Goal: Task Accomplishment & Management: Manage account settings

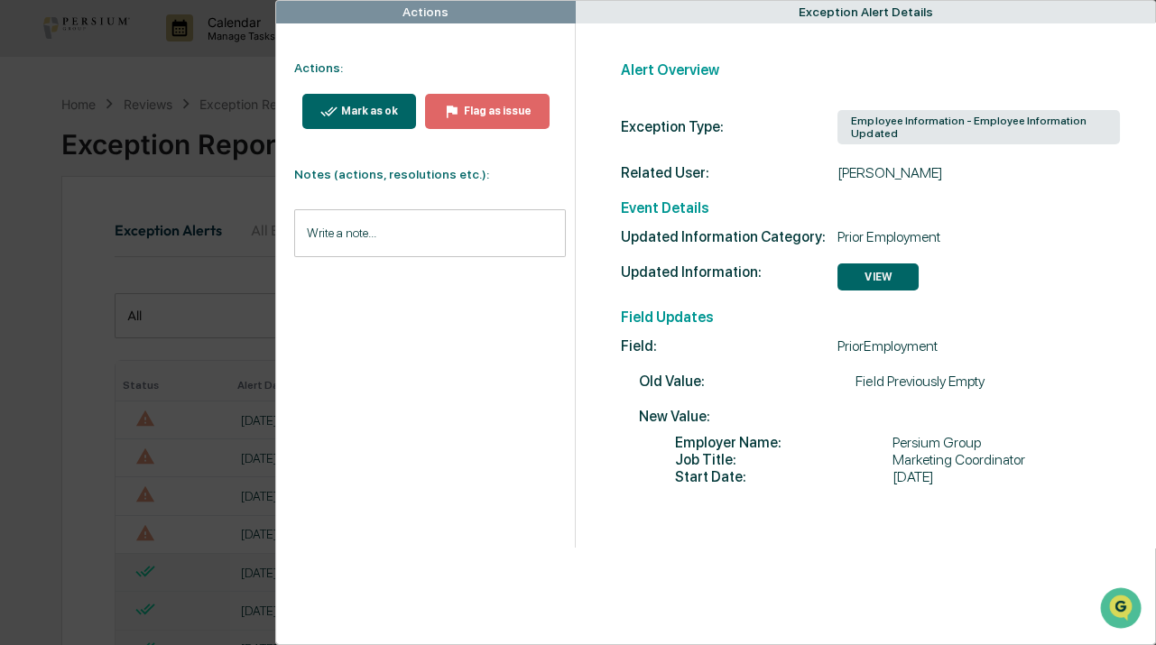
click at [352, 106] on div "Mark as ok" at bounding box center [367, 111] width 60 height 13
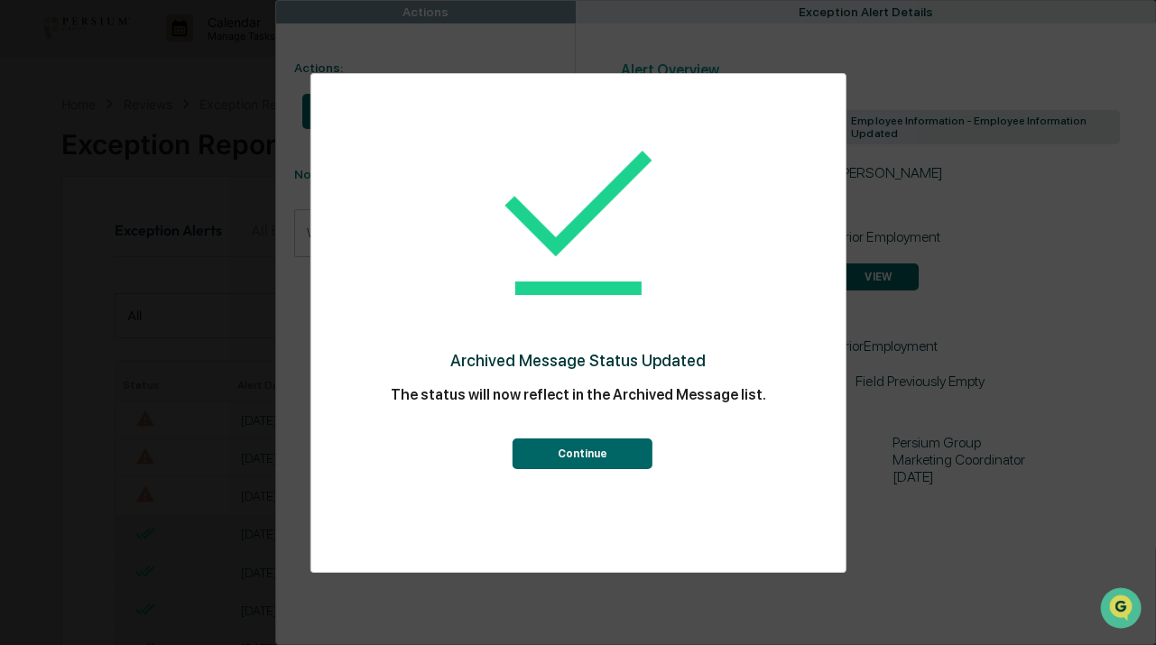
click at [613, 462] on button "Continue" at bounding box center [582, 453] width 140 height 31
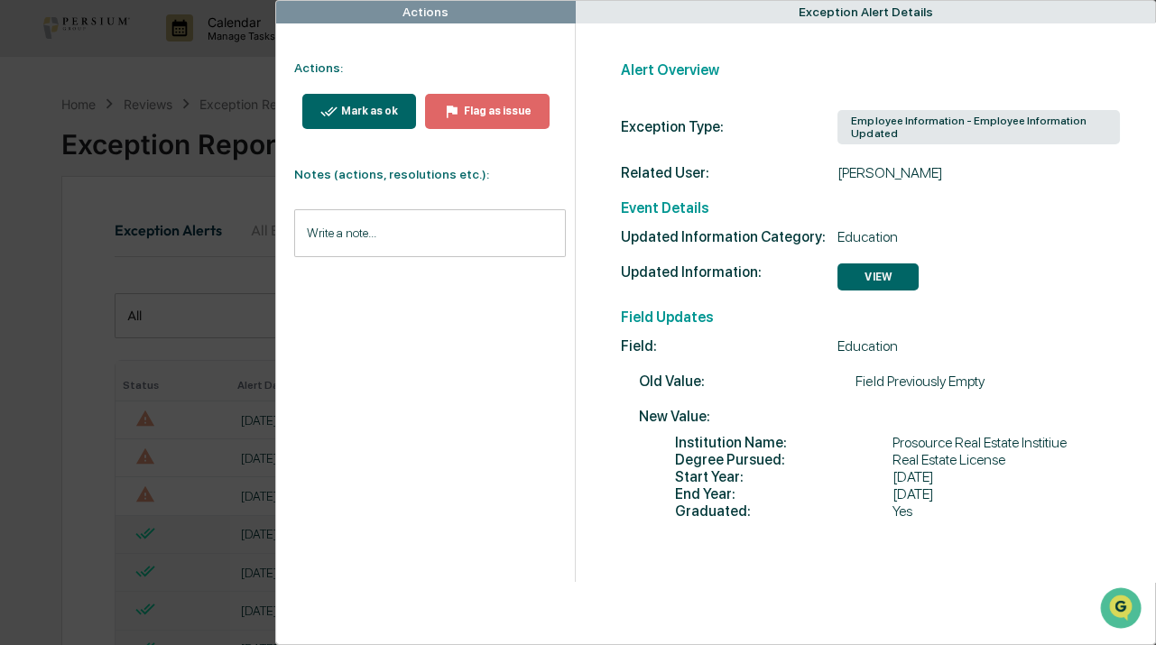
click at [376, 114] on div "Mark as ok" at bounding box center [367, 111] width 60 height 13
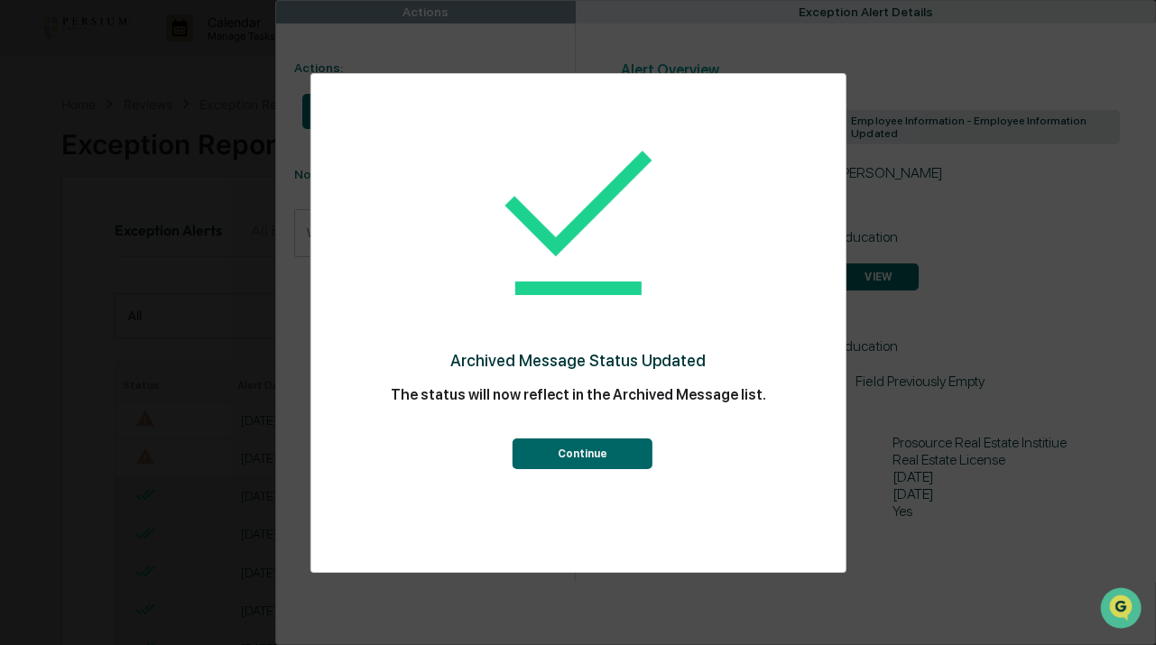
click at [574, 462] on button "Continue" at bounding box center [582, 453] width 140 height 31
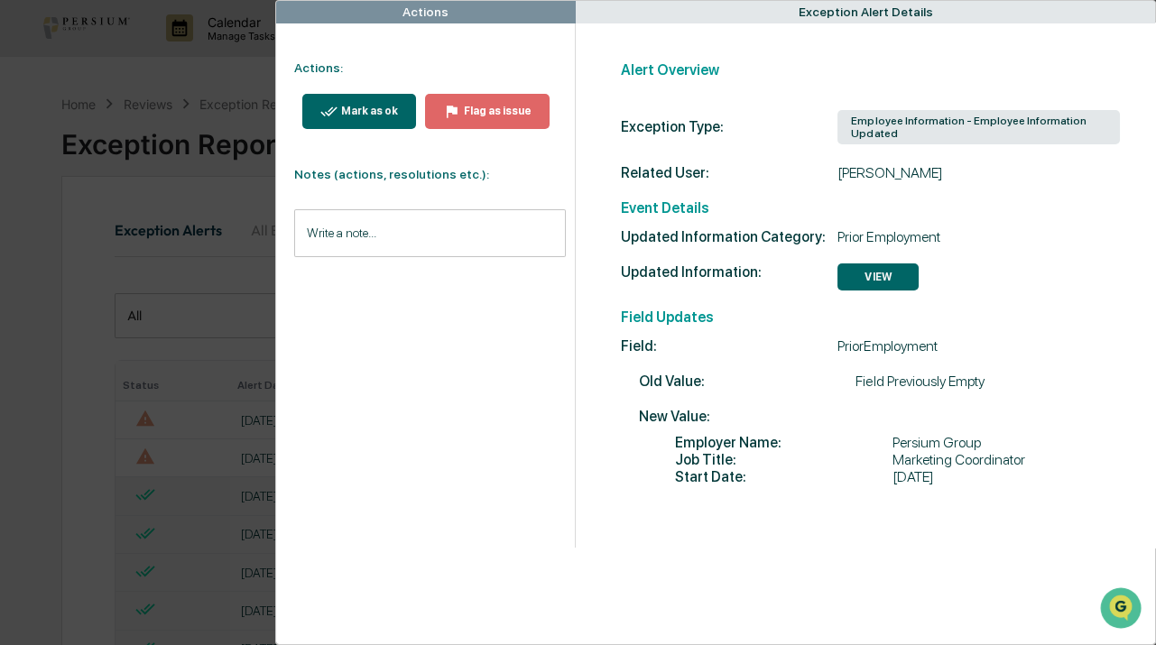
click at [362, 83] on div "Mark as ok Flag as issue" at bounding box center [421, 111] width 290 height 71
click at [378, 112] on div "Mark as ok" at bounding box center [367, 111] width 60 height 13
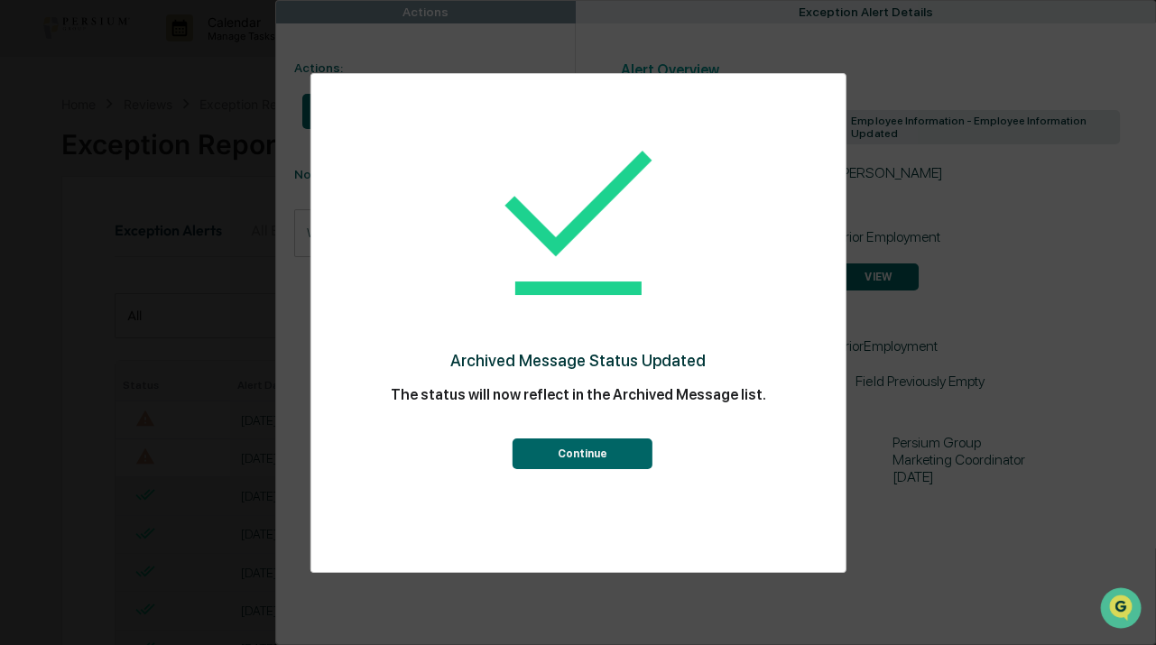
click at [619, 470] on div "Archived Message Status Updated The status will now reflect in the Archived Mes…" at bounding box center [577, 292] width 462 height 401
click at [607, 457] on button "Continue" at bounding box center [582, 453] width 140 height 31
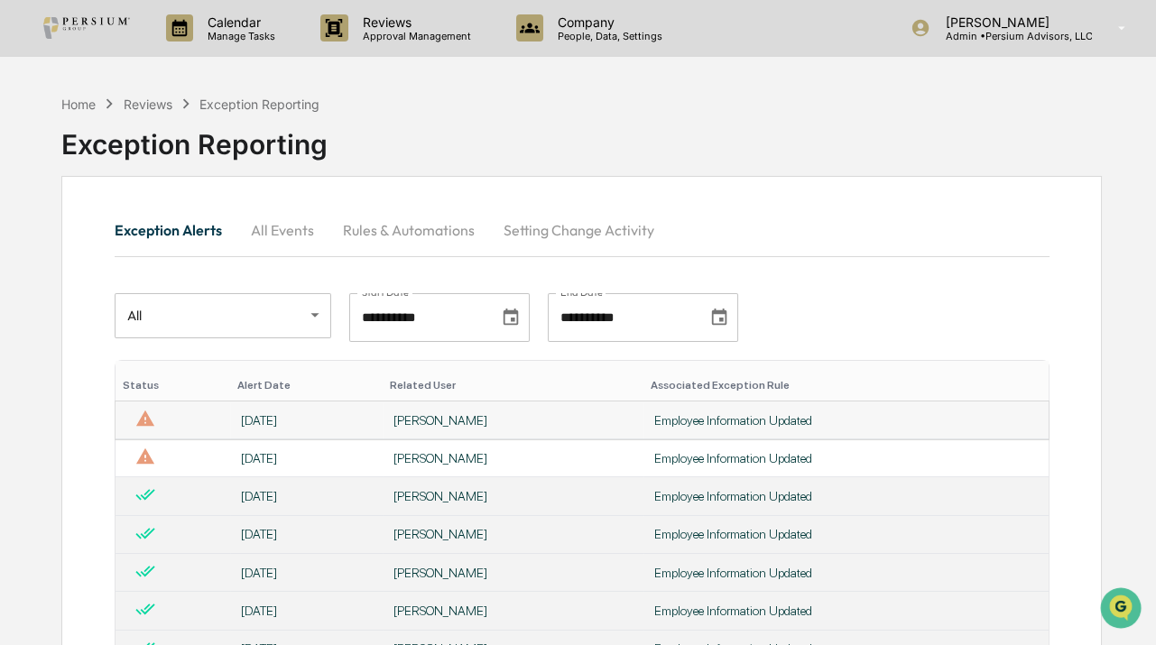
click at [335, 421] on div "8/11/25" at bounding box center [306, 420] width 131 height 14
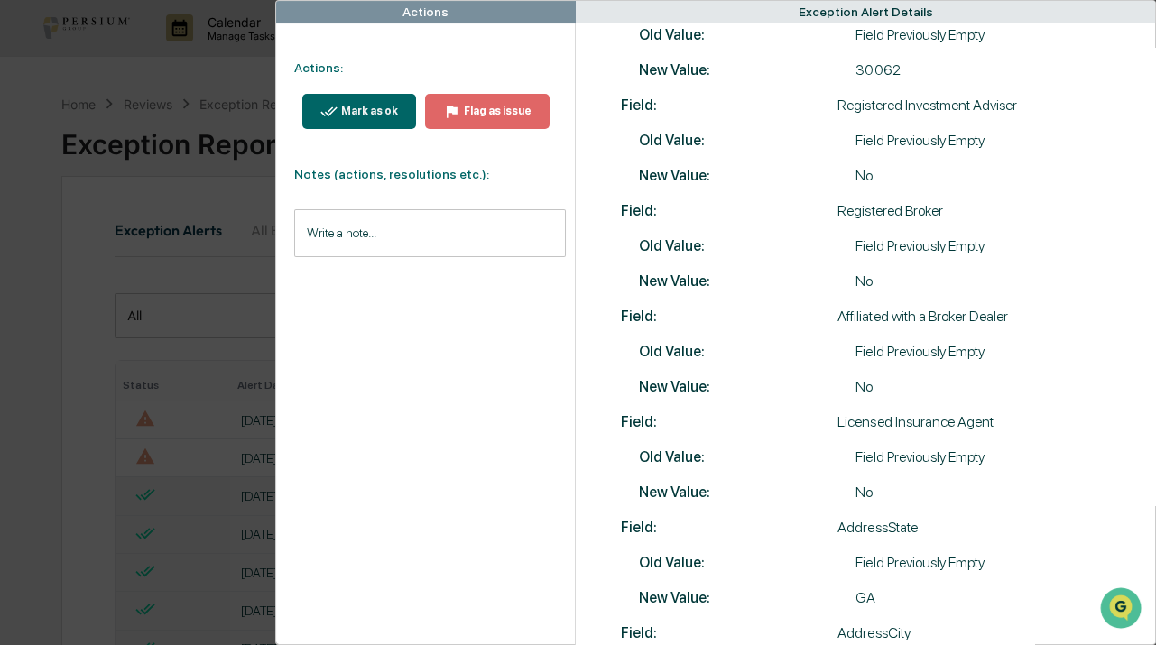
scroll to position [806, 0]
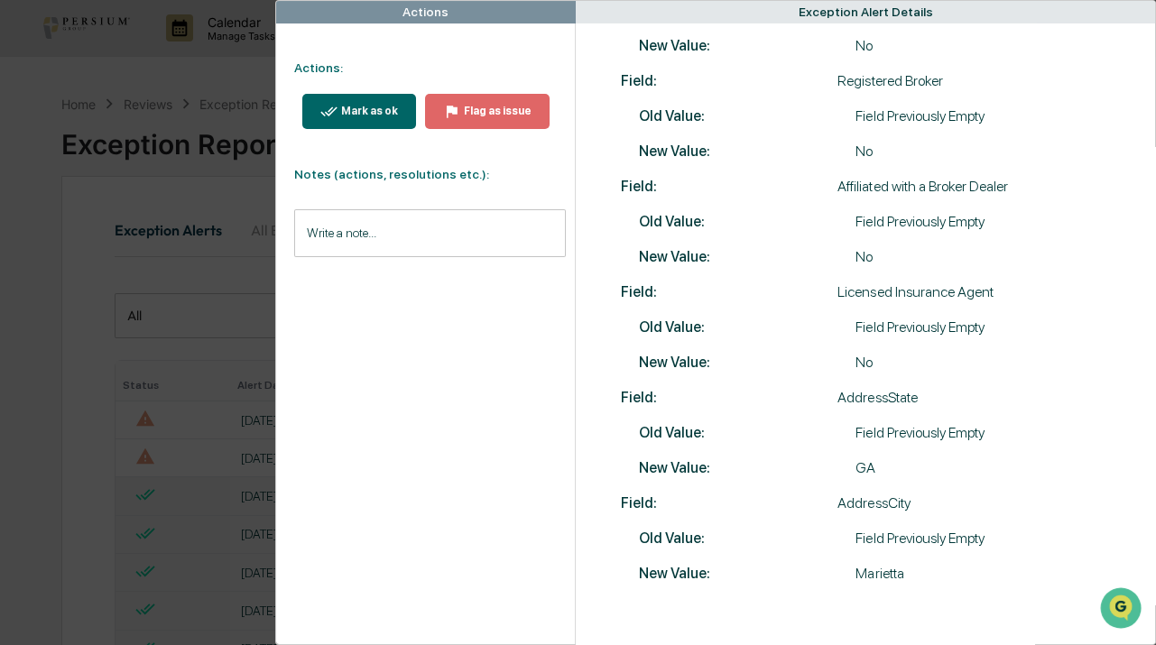
click at [346, 122] on button "Mark as ok" at bounding box center [359, 111] width 114 height 35
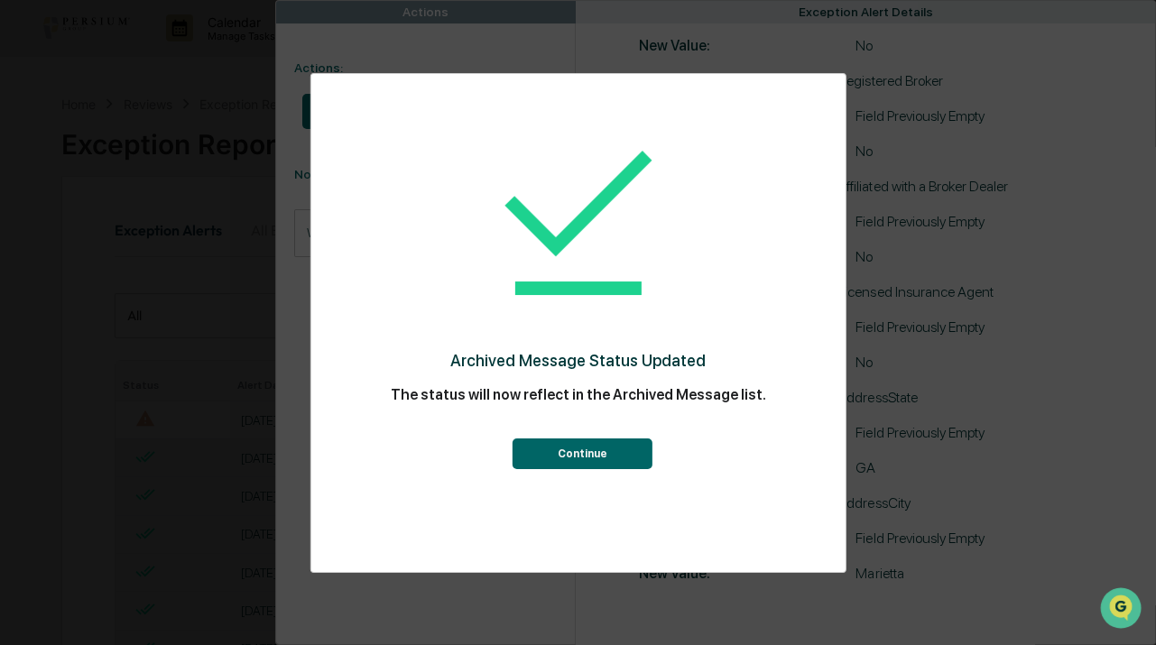
click at [576, 454] on button "Continue" at bounding box center [582, 453] width 140 height 31
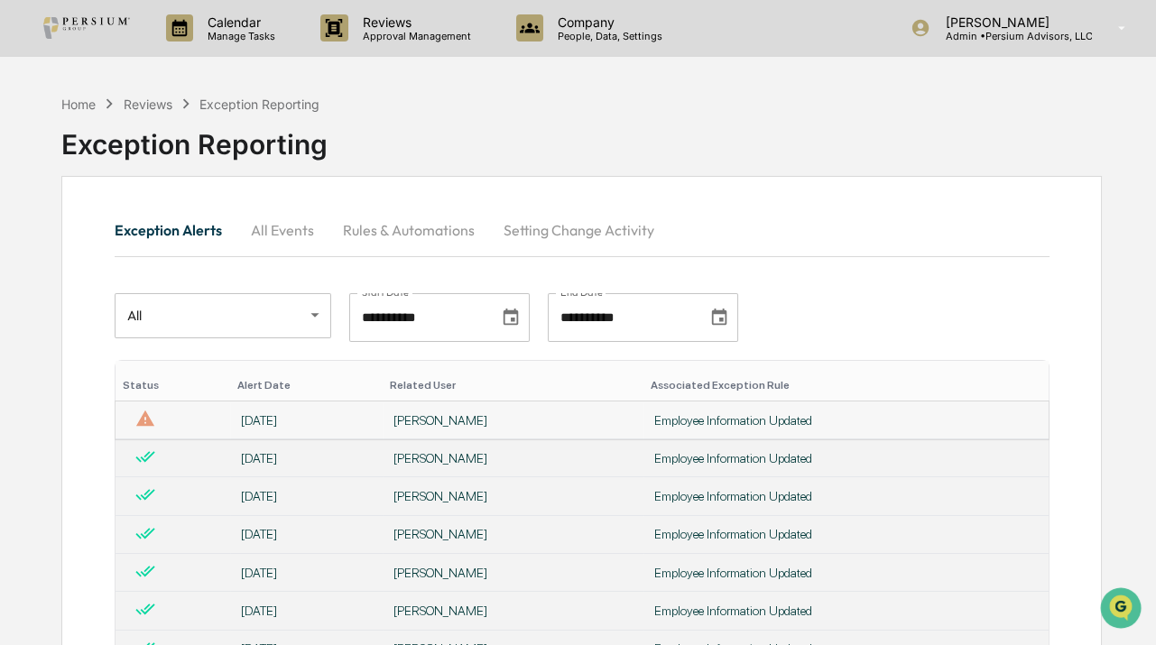
click at [316, 432] on td "8/11/25" at bounding box center [306, 420] width 152 height 38
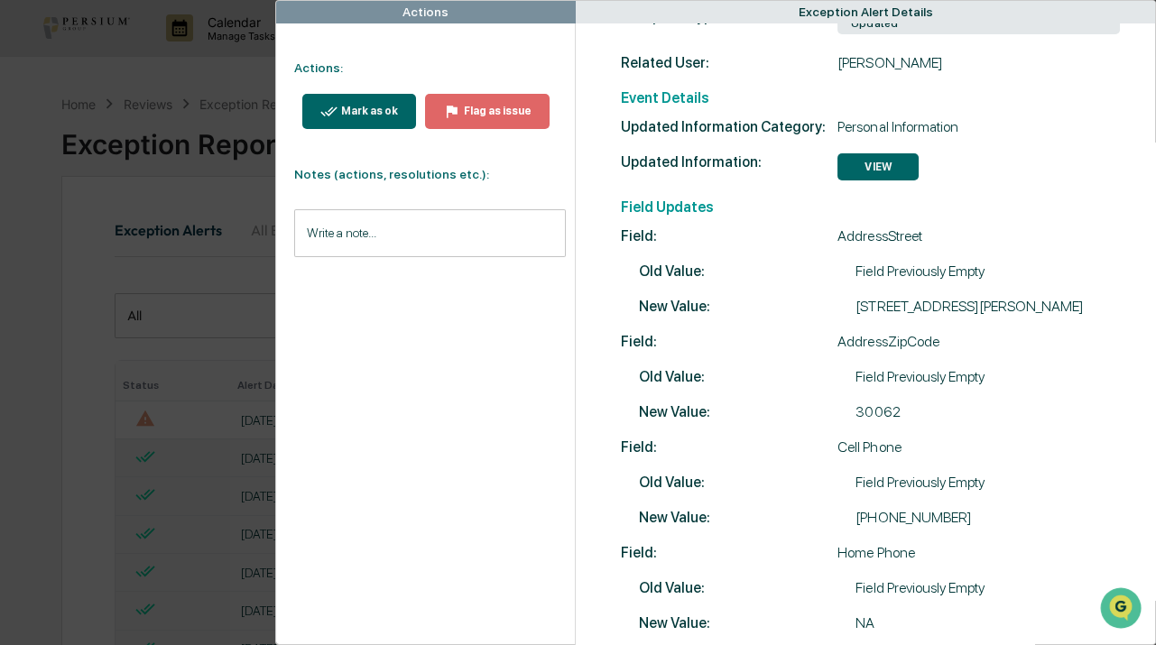
scroll to position [383, 0]
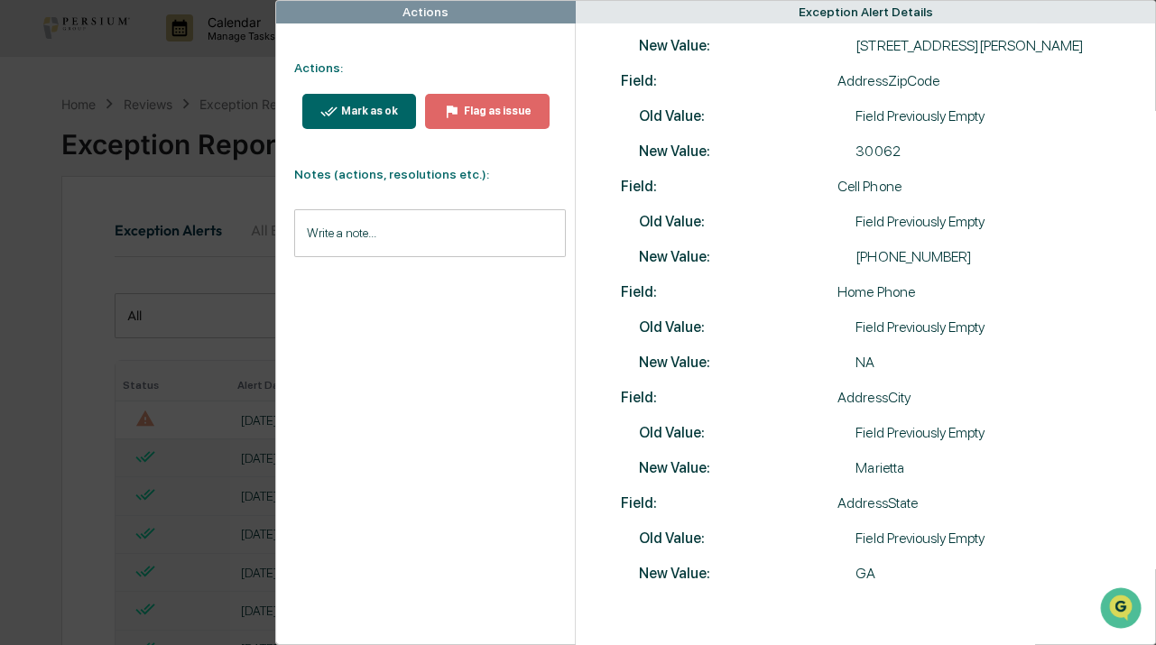
click at [345, 111] on div "Mark as ok" at bounding box center [367, 111] width 60 height 13
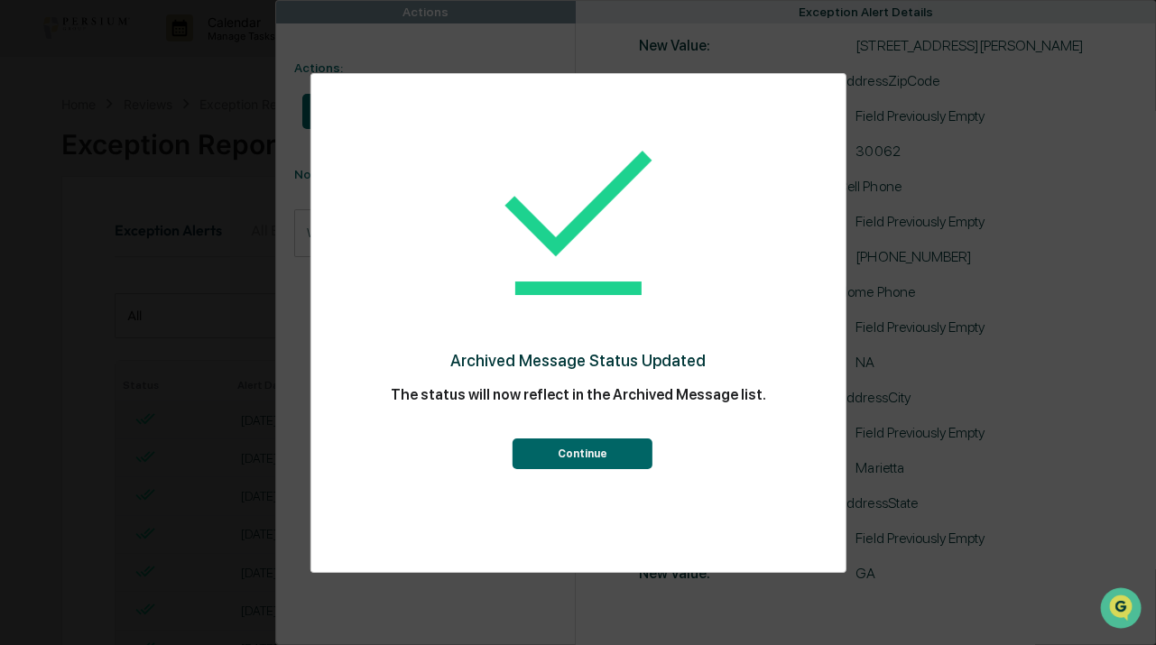
click at [559, 440] on div "Continue" at bounding box center [577, 442] width 462 height 54
click at [566, 452] on button "Continue" at bounding box center [582, 453] width 140 height 31
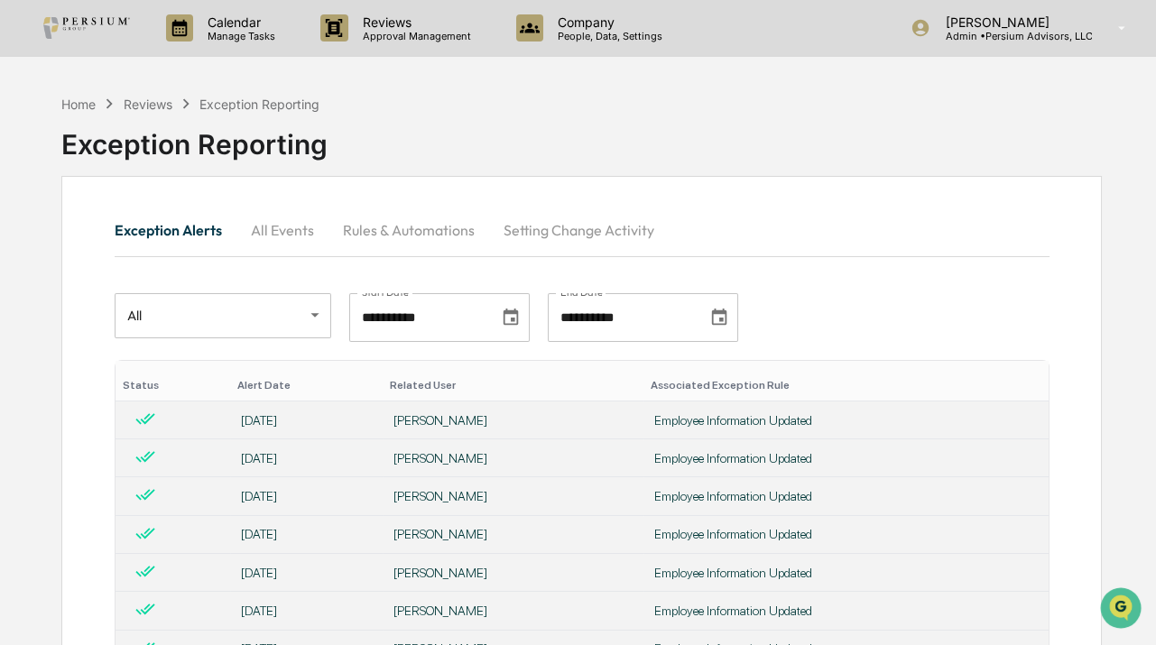
click at [271, 217] on button "All Events" at bounding box center [282, 229] width 92 height 43
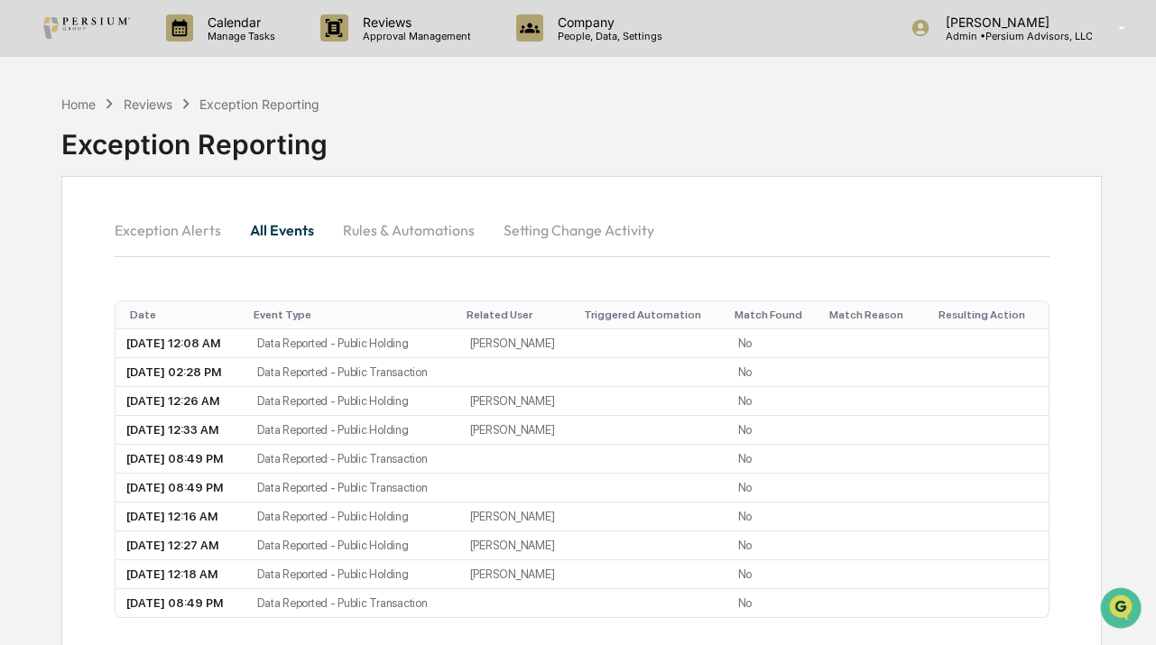
click at [422, 229] on button "Rules & Automations" at bounding box center [408, 229] width 161 height 43
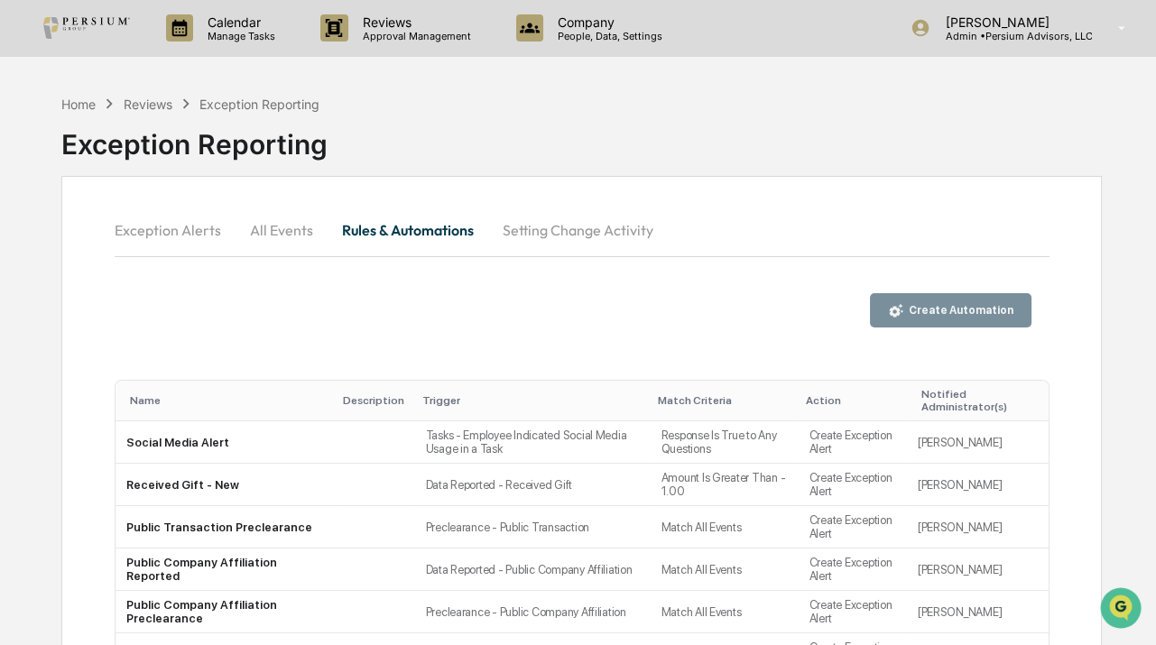
click at [971, 304] on div "Create Automation" at bounding box center [959, 310] width 108 height 13
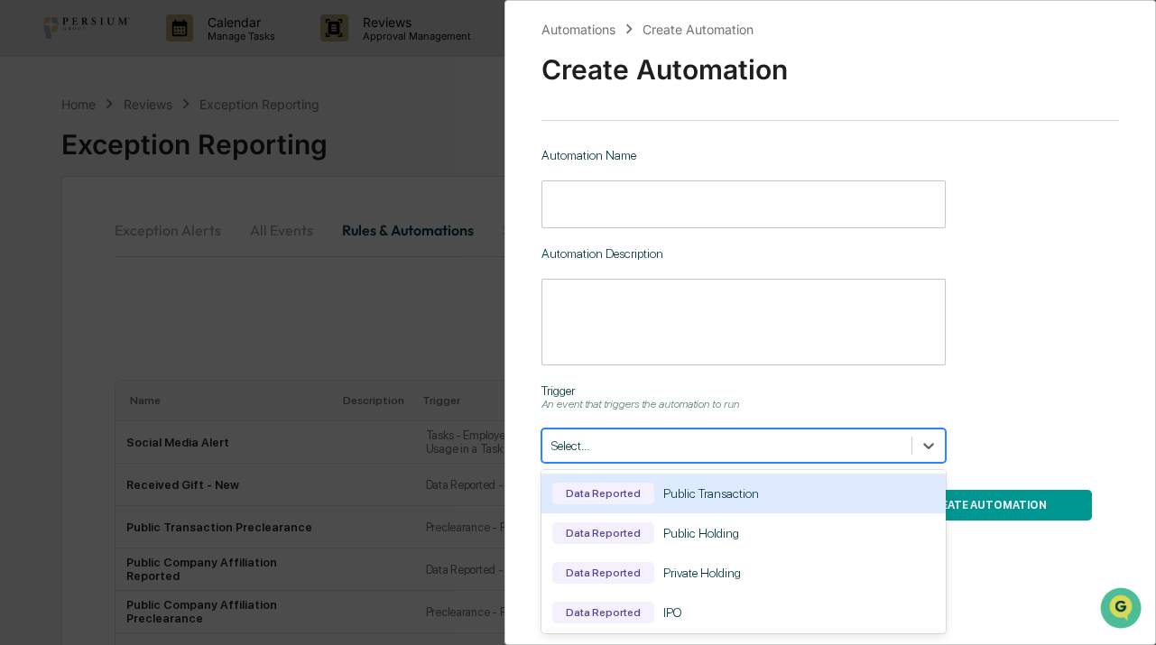
click at [641, 458] on div "Select..." at bounding box center [726, 446] width 369 height 24
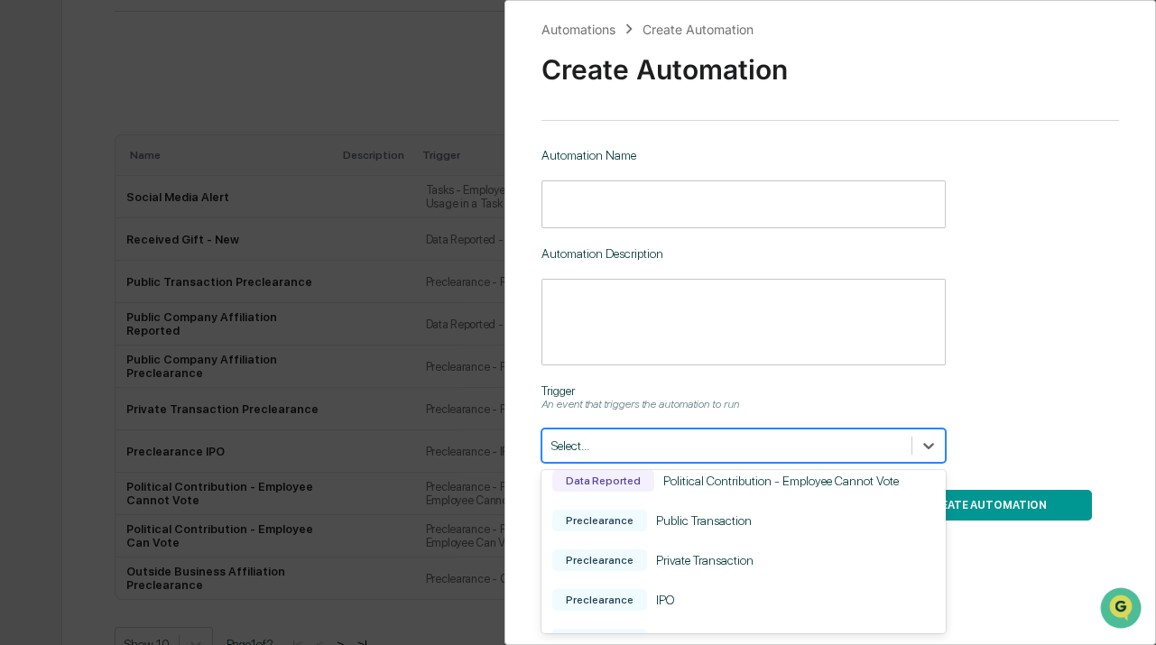
scroll to position [807, 0]
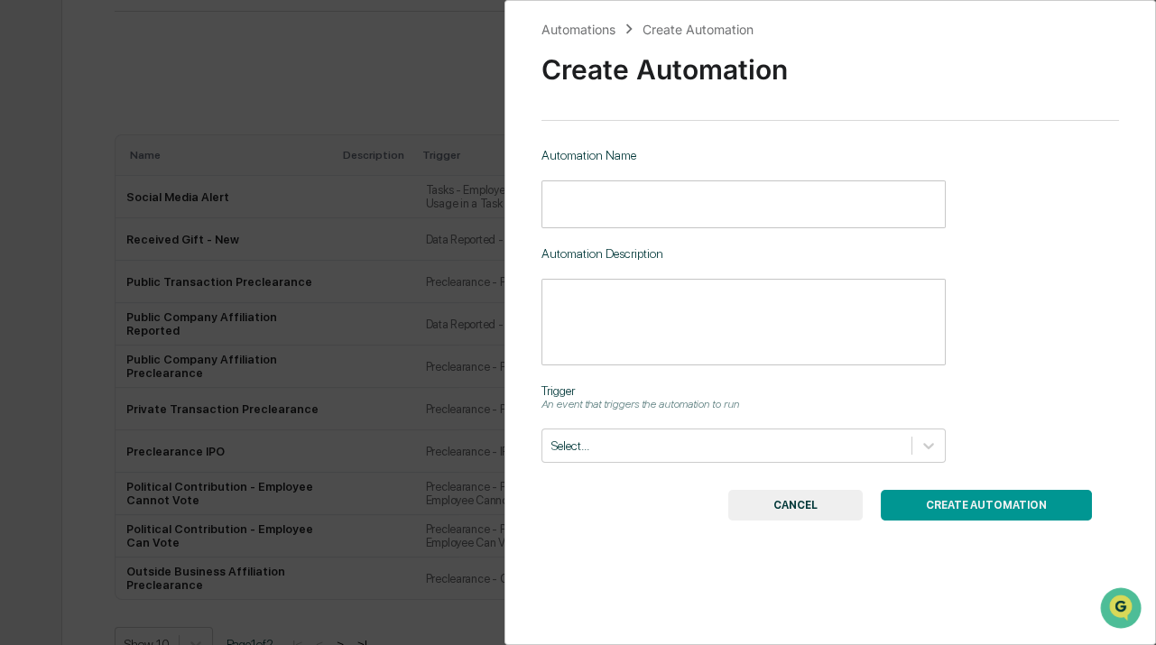
click at [153, 411] on div "Automations Create Automation Create Automation Automation Name ​ Automation De…" at bounding box center [578, 322] width 1156 height 645
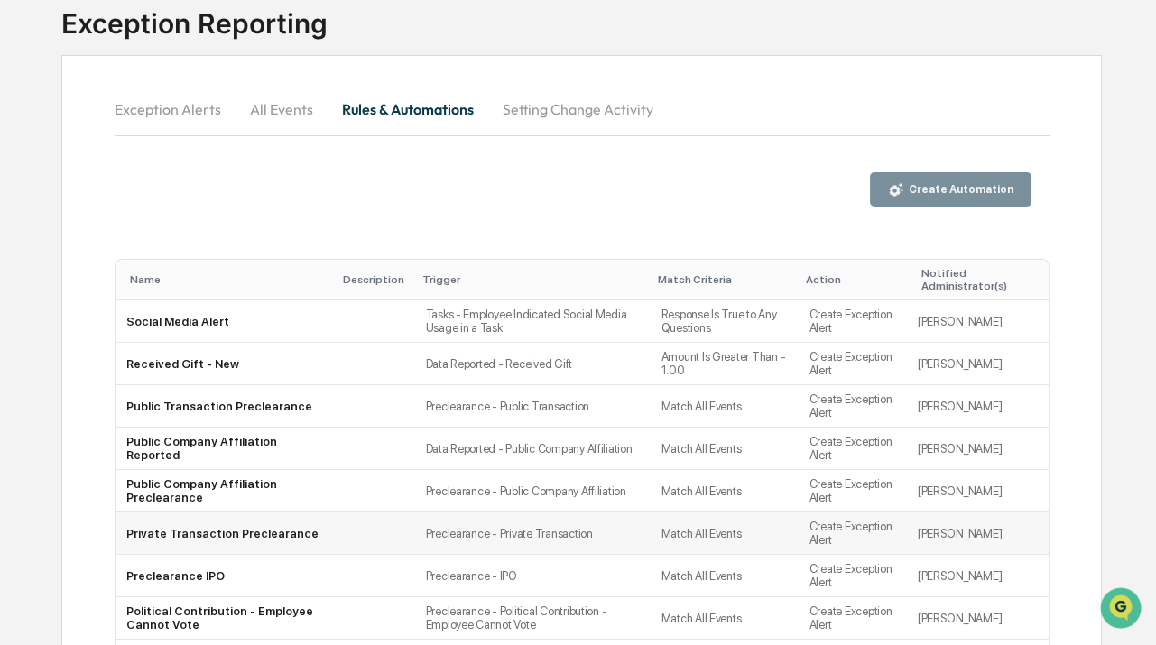
scroll to position [0, 0]
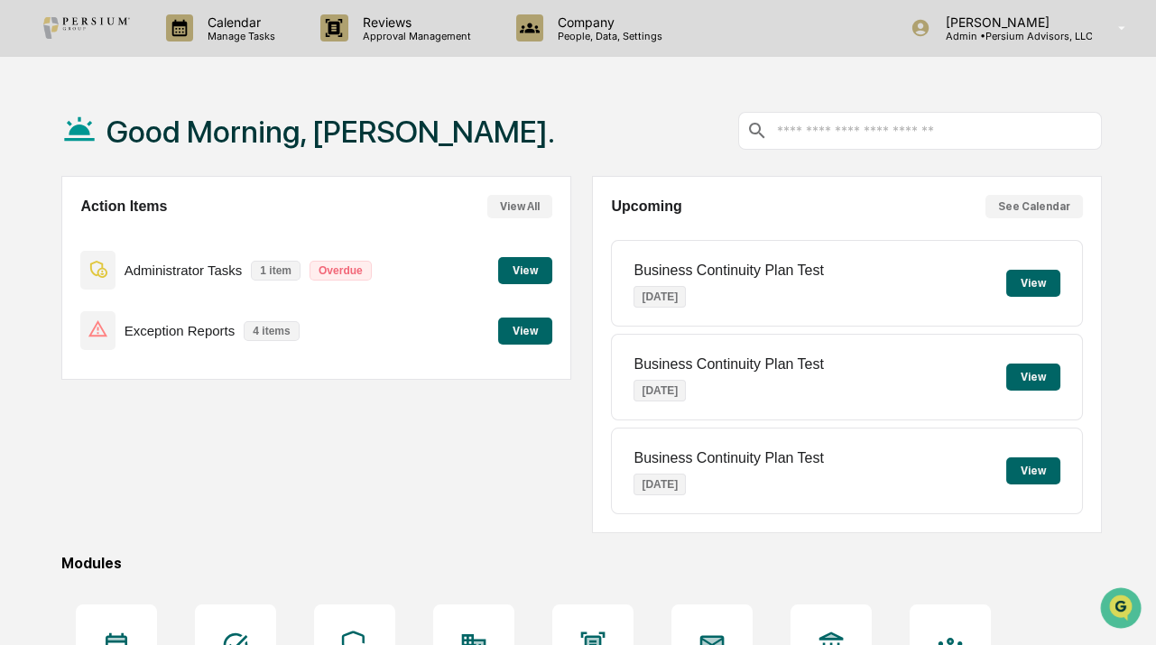
click at [518, 274] on button "View" at bounding box center [525, 270] width 54 height 27
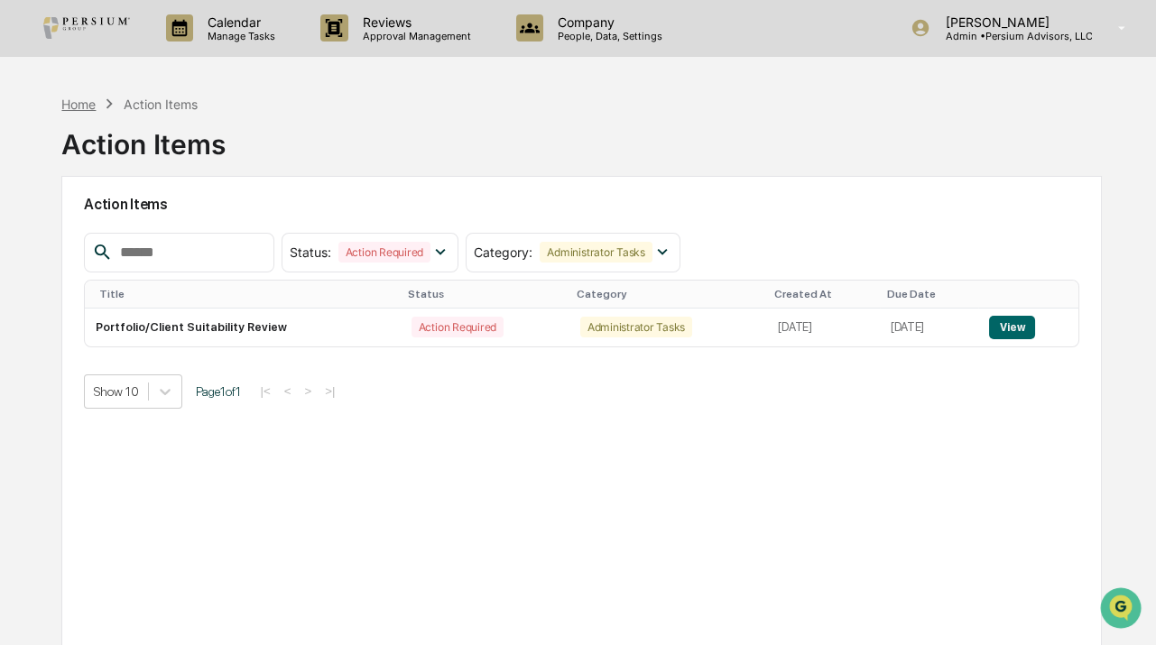
click at [82, 101] on div "Home" at bounding box center [78, 104] width 34 height 15
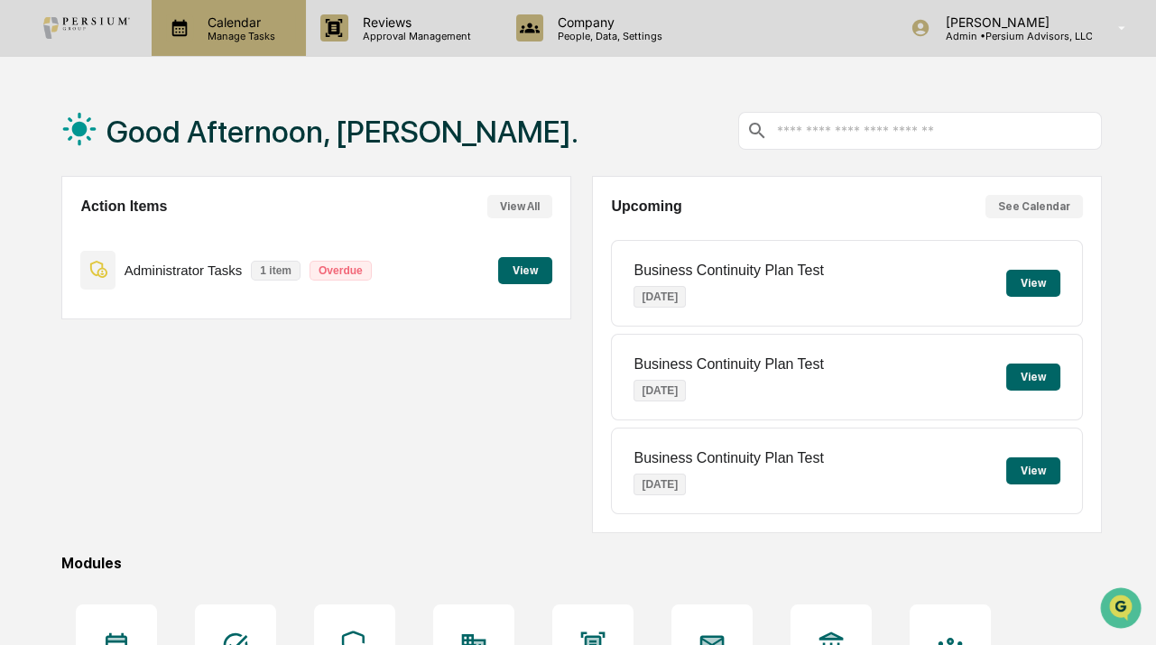
click at [219, 34] on p "Manage Tasks" at bounding box center [238, 36] width 91 height 13
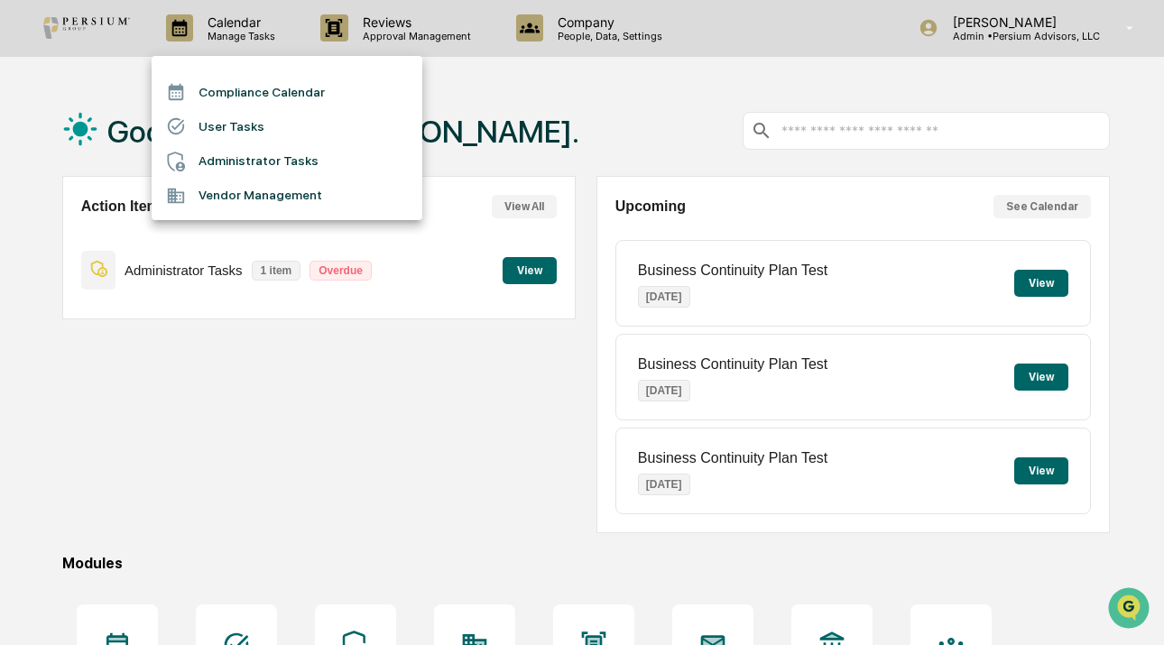
drag, startPoint x: 244, startPoint y: 123, endPoint x: 384, endPoint y: 153, distance: 144.0
click at [384, 153] on ul "Compliance Calendar User Tasks Administrator Tasks Vendor Management" at bounding box center [287, 138] width 271 height 164
click at [352, 170] on li "Administrator Tasks" at bounding box center [287, 161] width 271 height 34
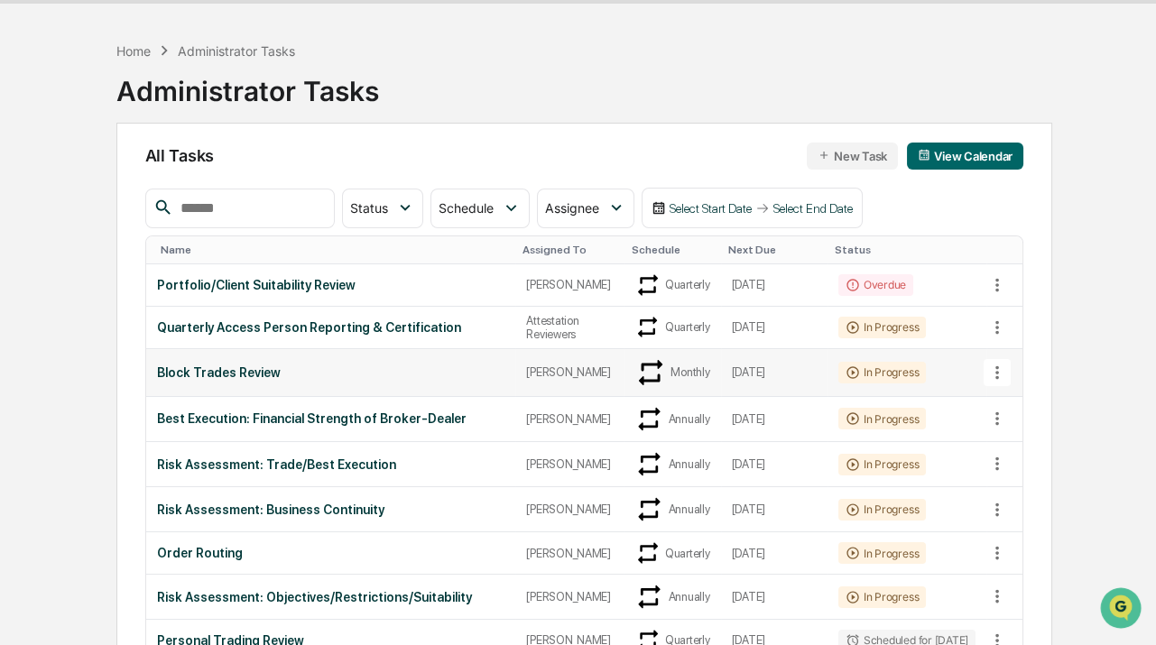
scroll to position [81, 0]
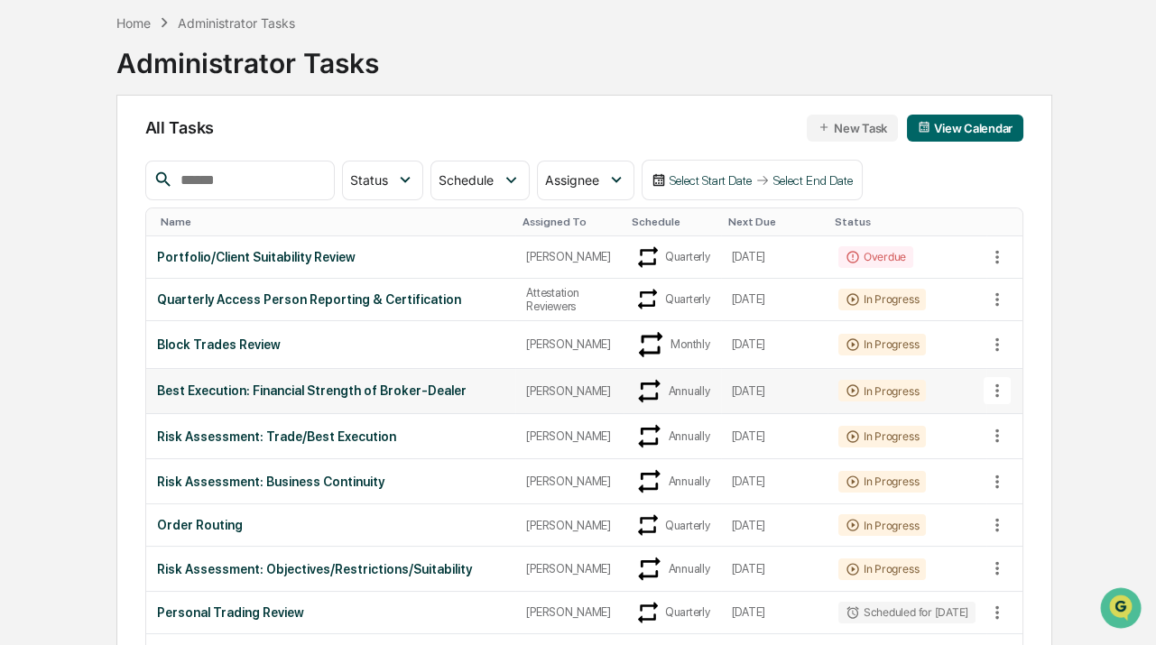
click at [845, 383] on icon at bounding box center [852, 390] width 14 height 14
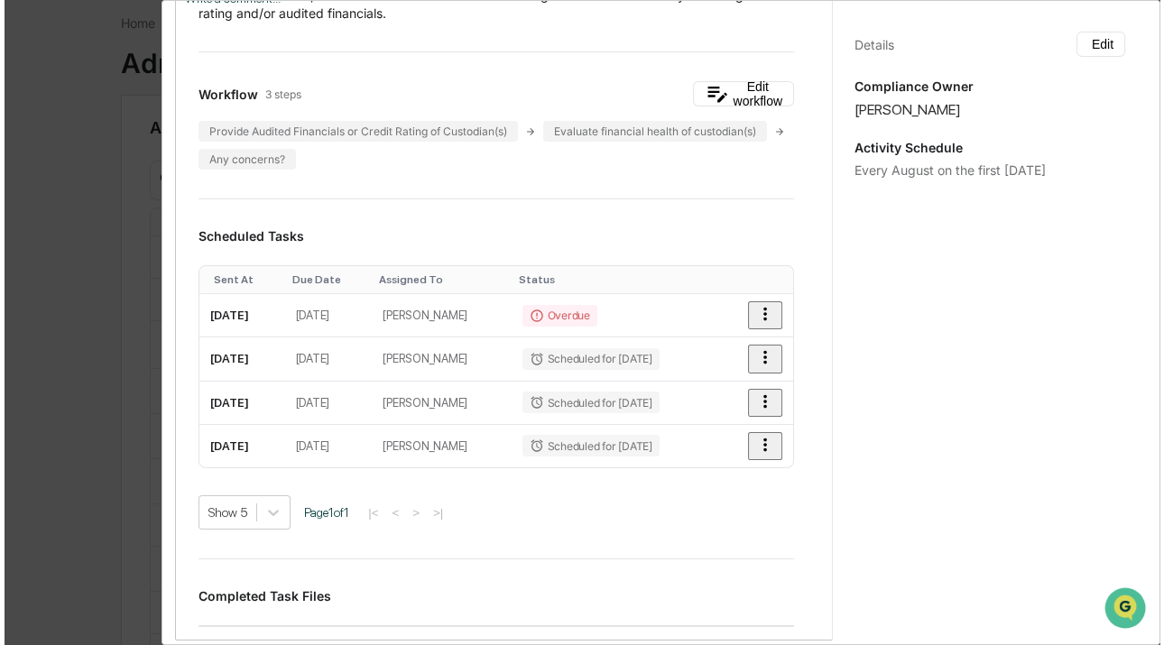
scroll to position [245, 0]
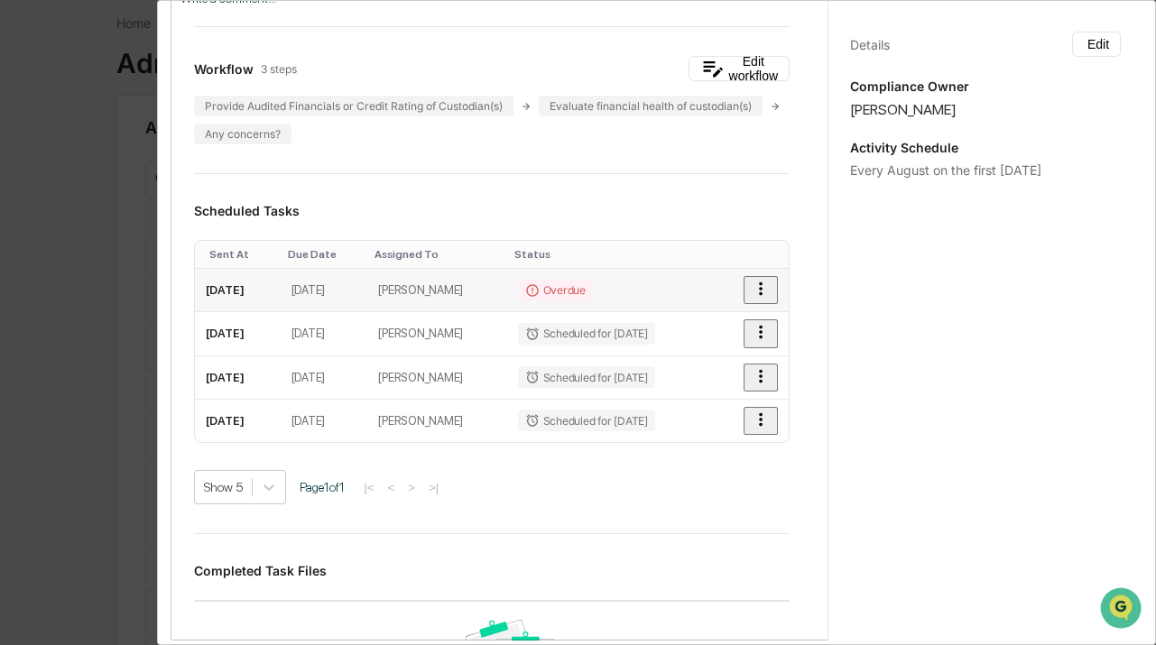
click at [752, 287] on icon "button" at bounding box center [761, 289] width 20 height 20
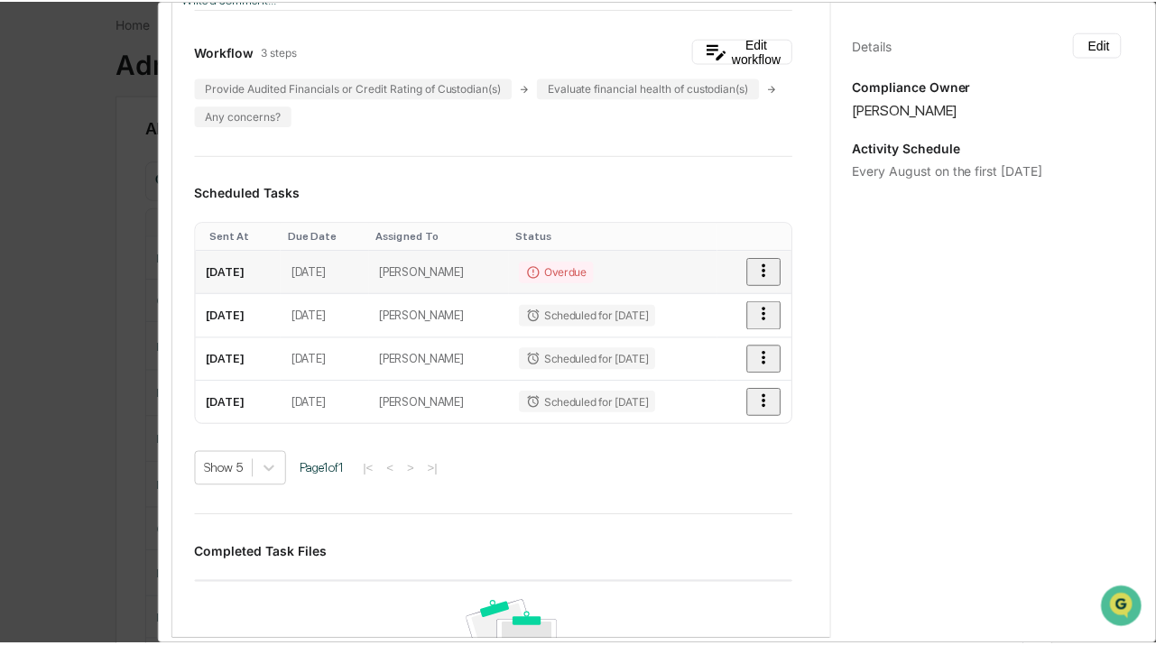
scroll to position [242, 0]
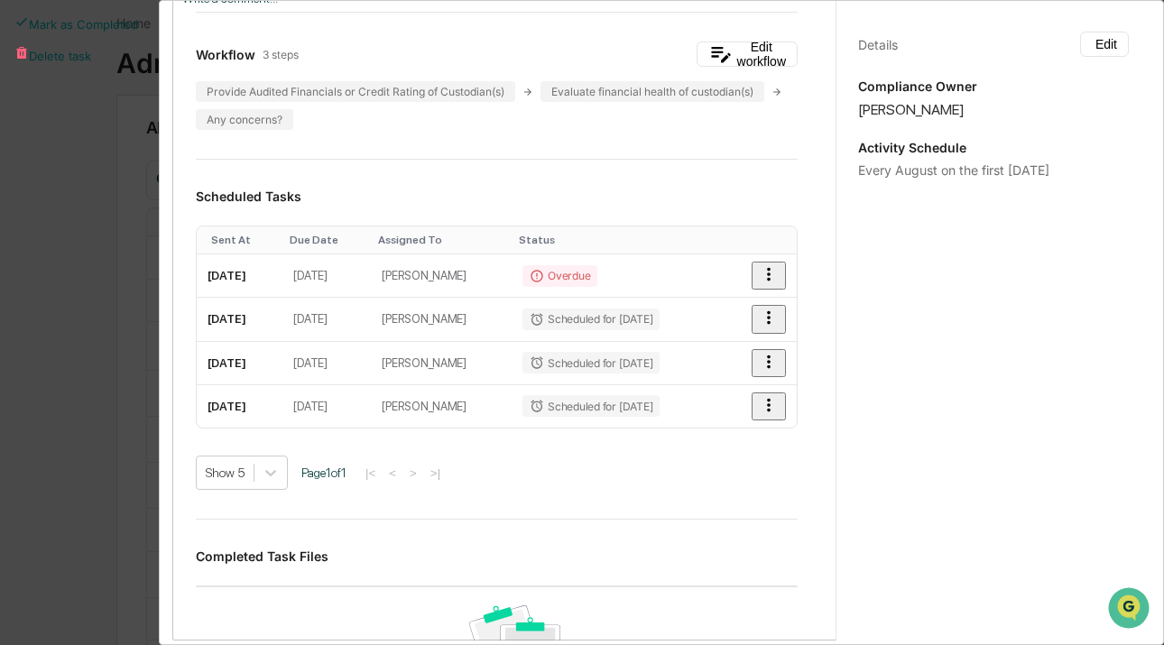
click at [669, 216] on div at bounding box center [582, 322] width 1164 height 645
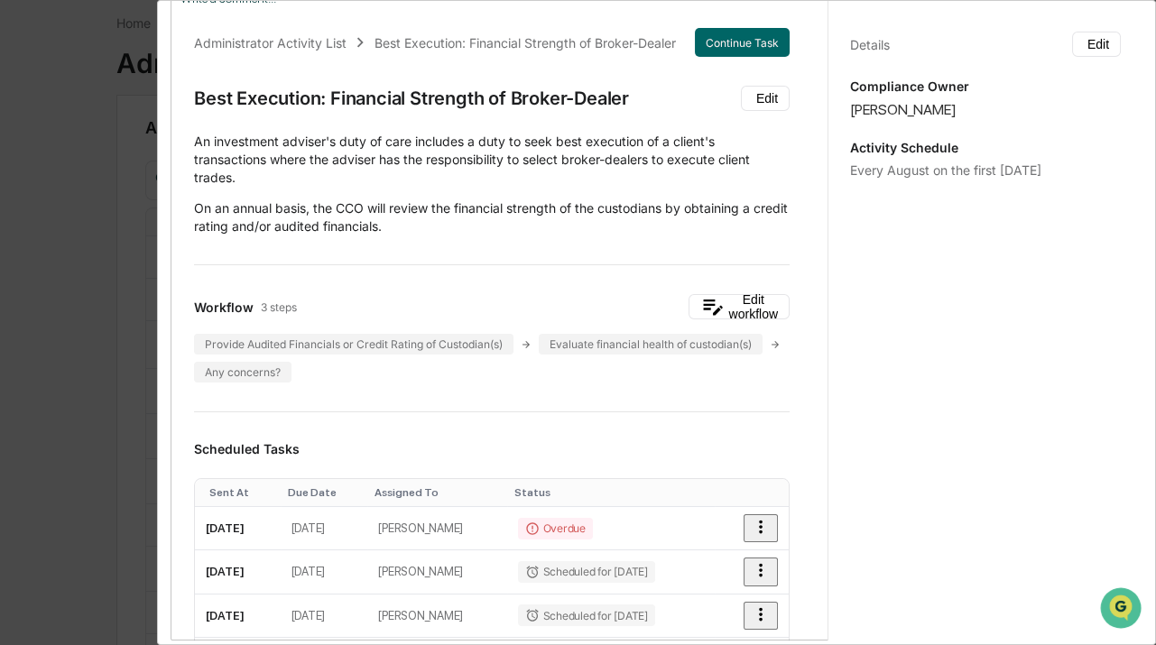
scroll to position [0, 0]
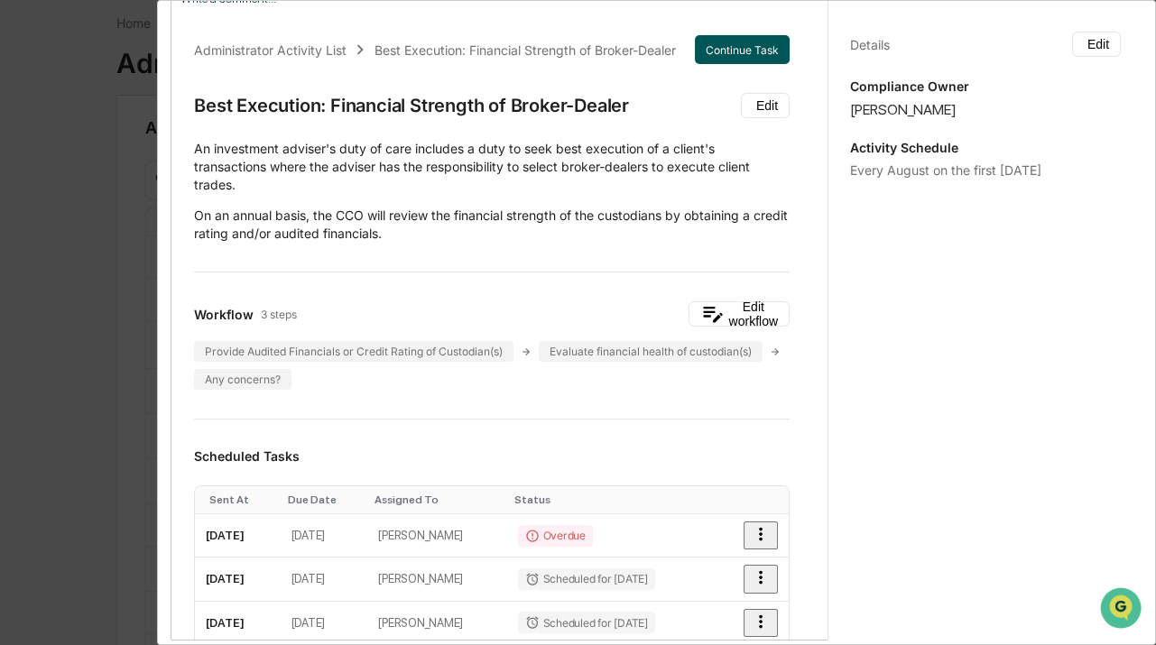
click at [723, 57] on button "Continue Task" at bounding box center [742, 49] width 95 height 29
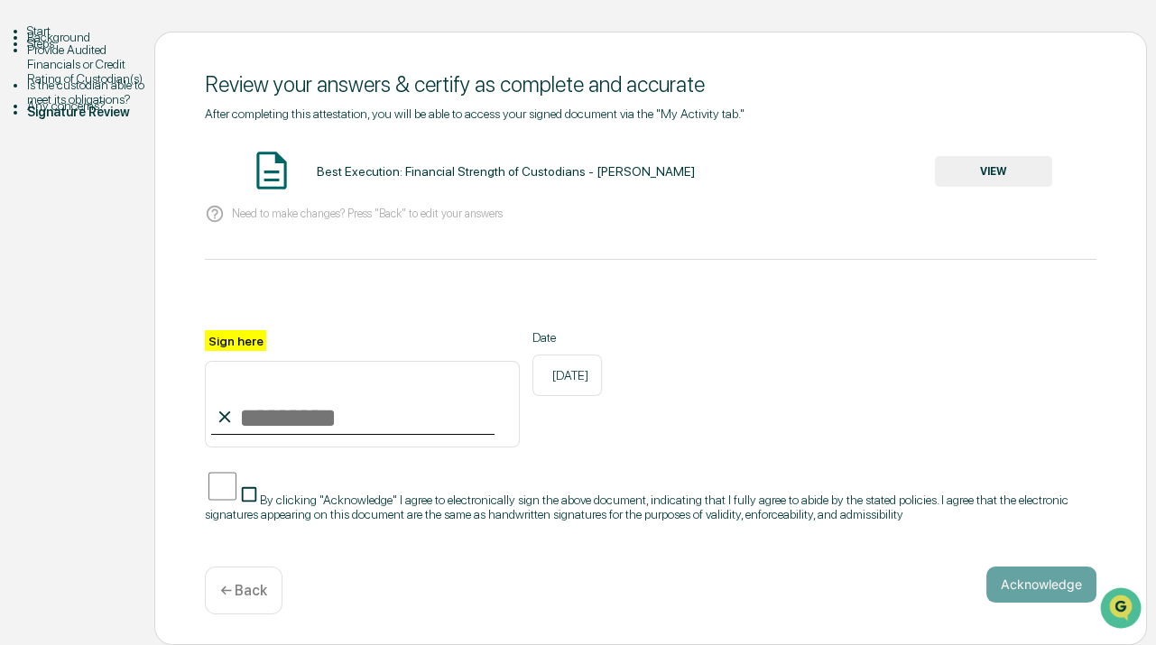
click at [66, 106] on div "Is the custodian able to meet its obligations?" at bounding box center [90, 92] width 127 height 29
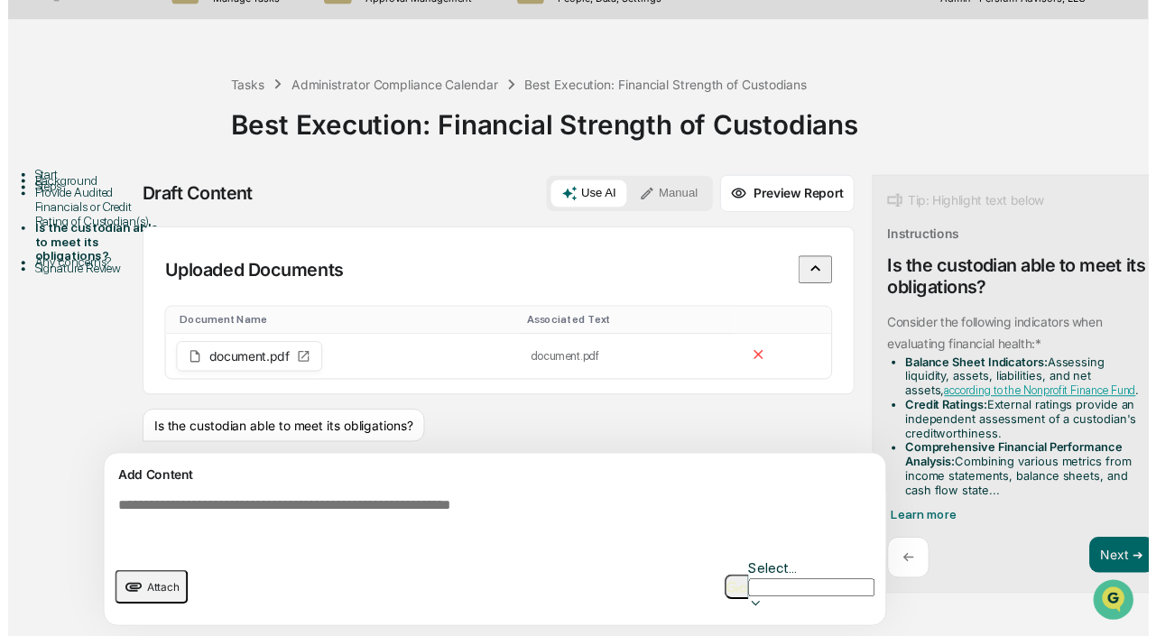
scroll to position [91, 0]
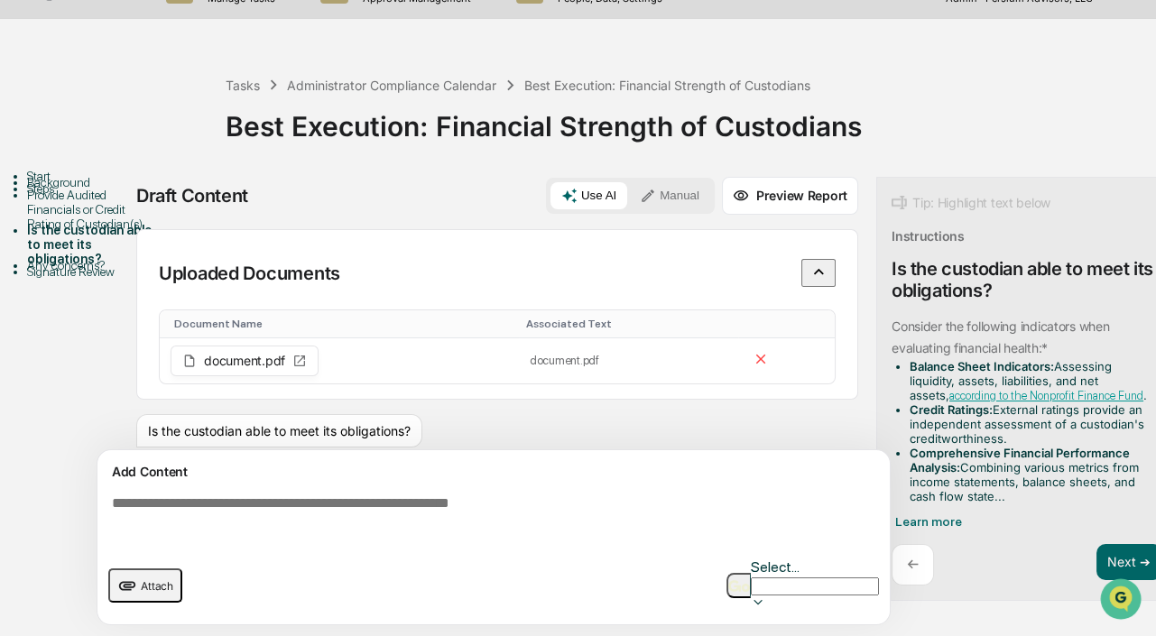
click at [71, 279] on div "Signature Review" at bounding box center [90, 271] width 127 height 14
click at [57, 272] on div "Any concerns?" at bounding box center [90, 265] width 127 height 14
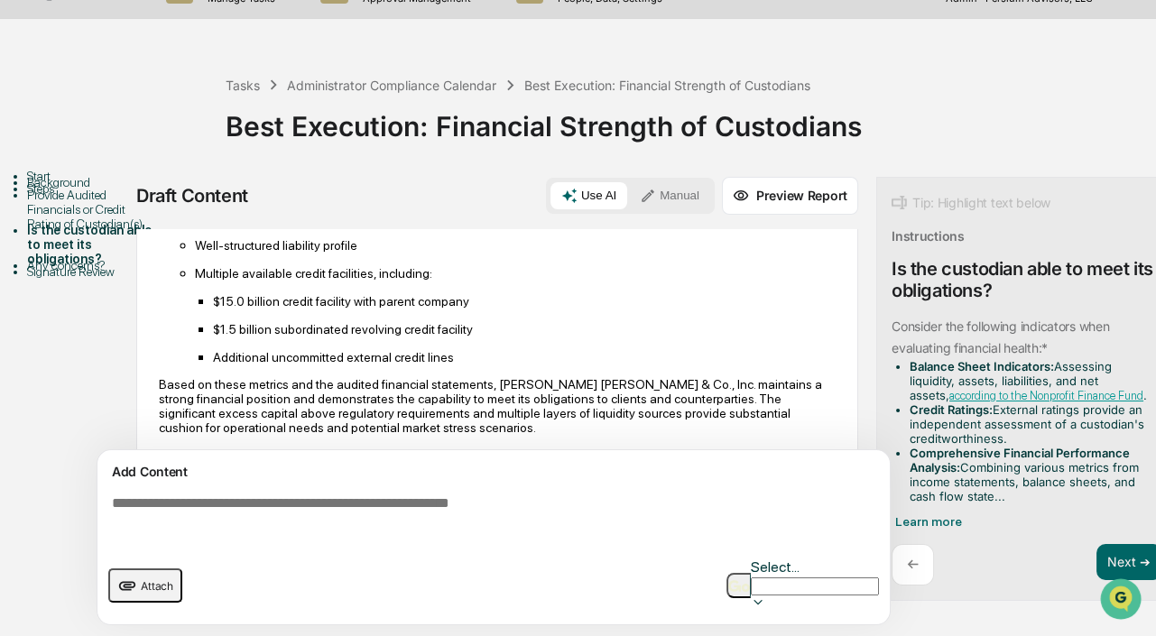
scroll to position [839, 0]
click at [1122, 544] on button "Next ➔" at bounding box center [1129, 562] width 66 height 37
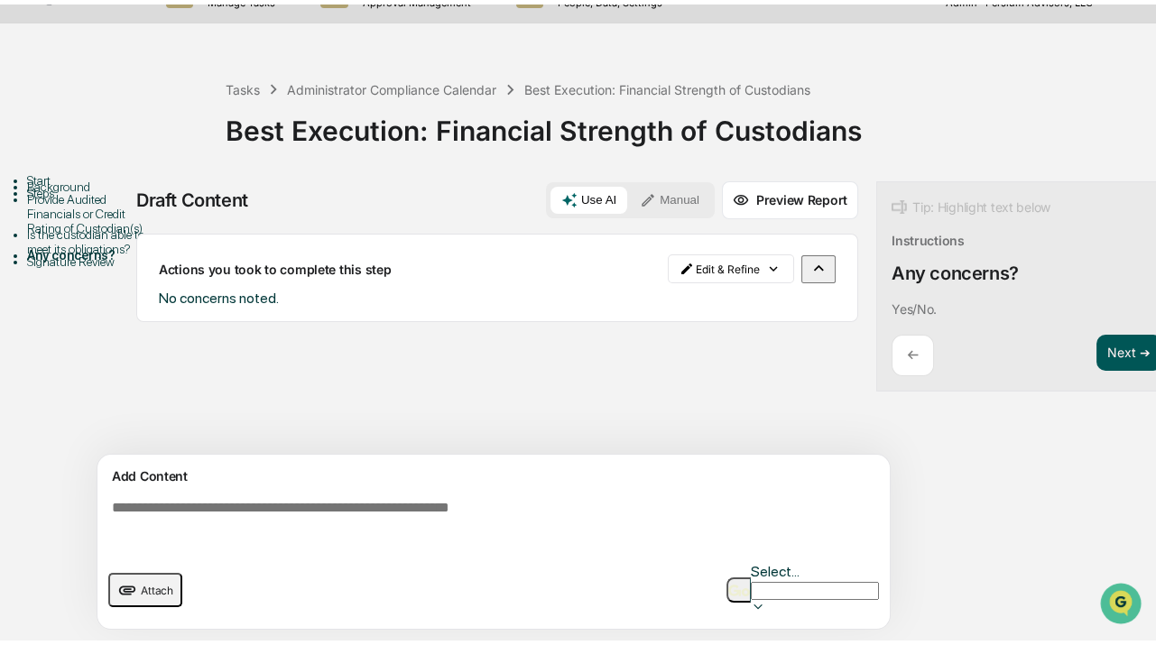
scroll to position [0, 0]
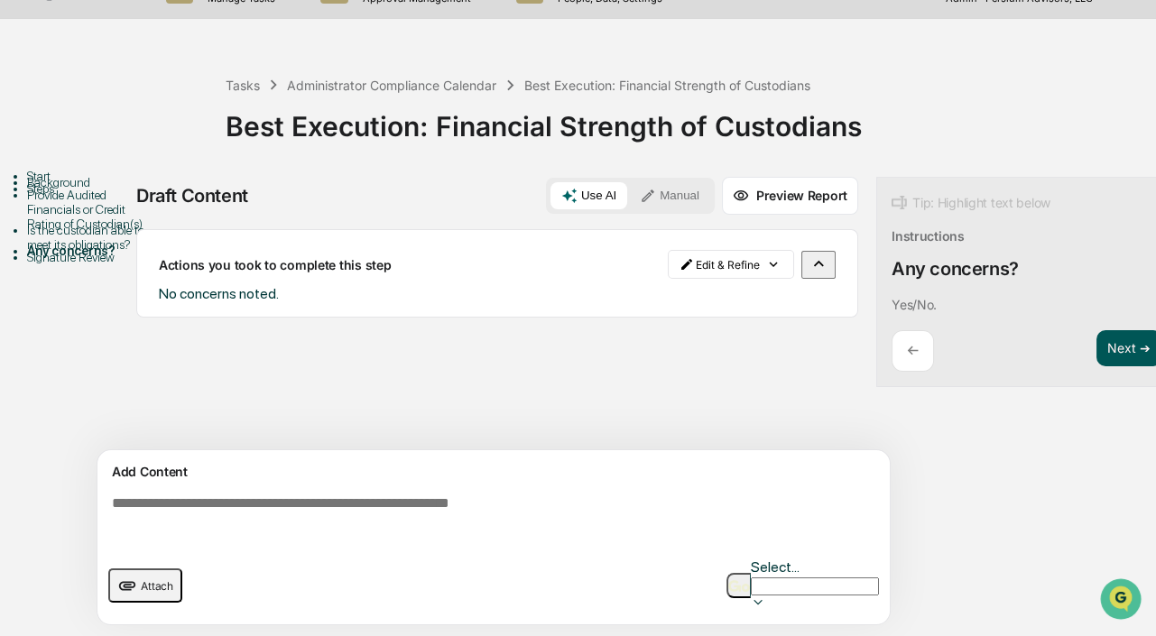
click at [1120, 330] on button "Next ➔" at bounding box center [1129, 348] width 66 height 37
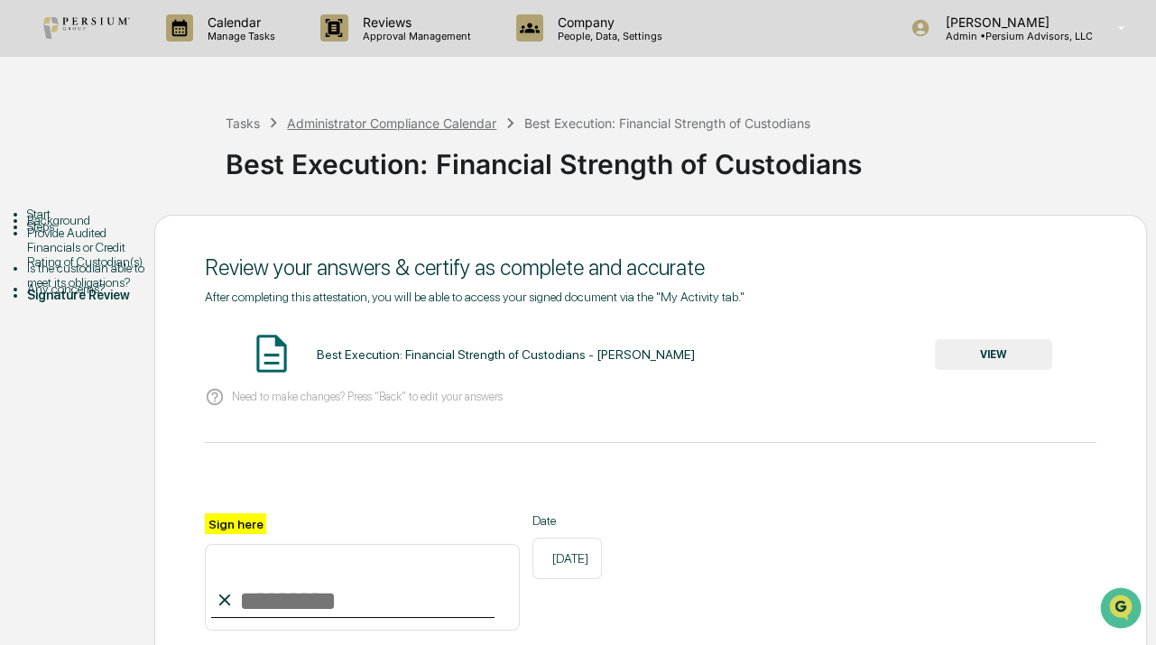
click at [422, 125] on div "Administrator Compliance Calendar" at bounding box center [391, 122] width 209 height 15
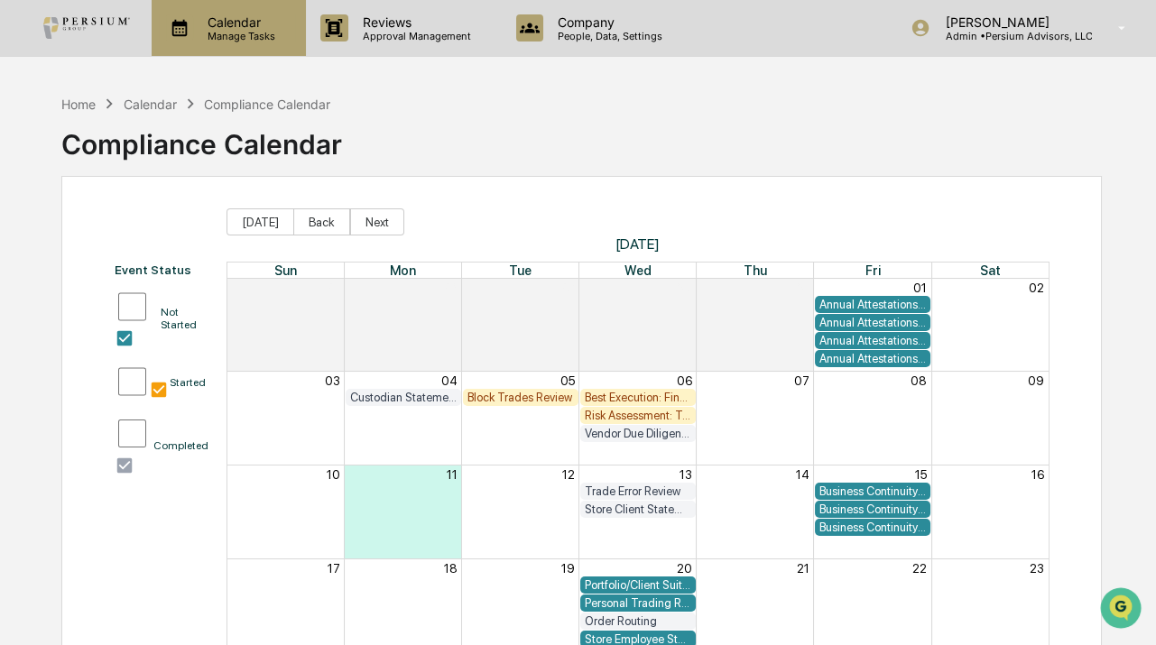
click at [233, 21] on p "Calendar" at bounding box center [238, 21] width 91 height 15
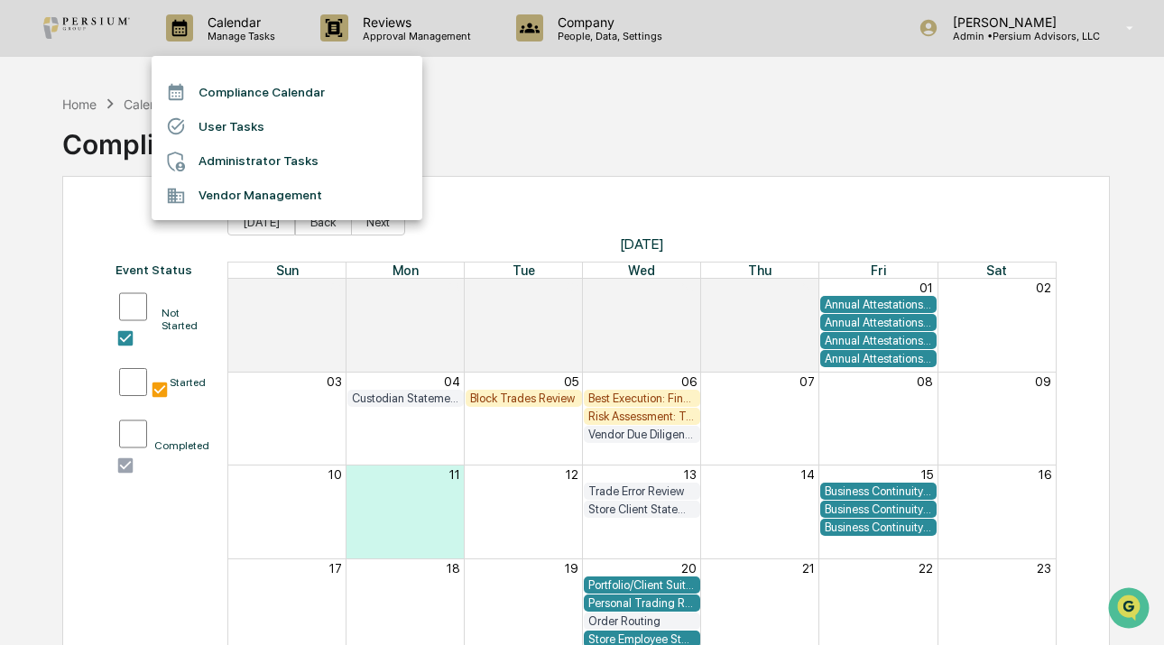
click at [242, 154] on li "Administrator Tasks" at bounding box center [287, 161] width 271 height 34
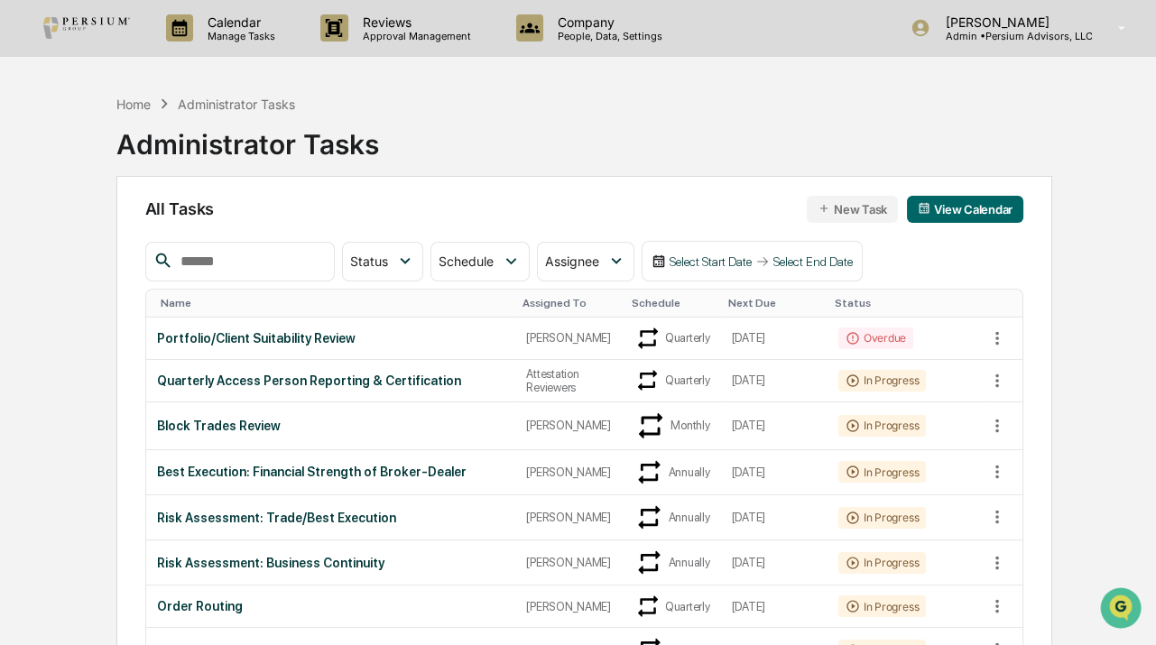
click at [550, 293] on th "Assigned To" at bounding box center [569, 304] width 108 height 28
click at [525, 305] on div "Assigned To" at bounding box center [569, 303] width 94 height 13
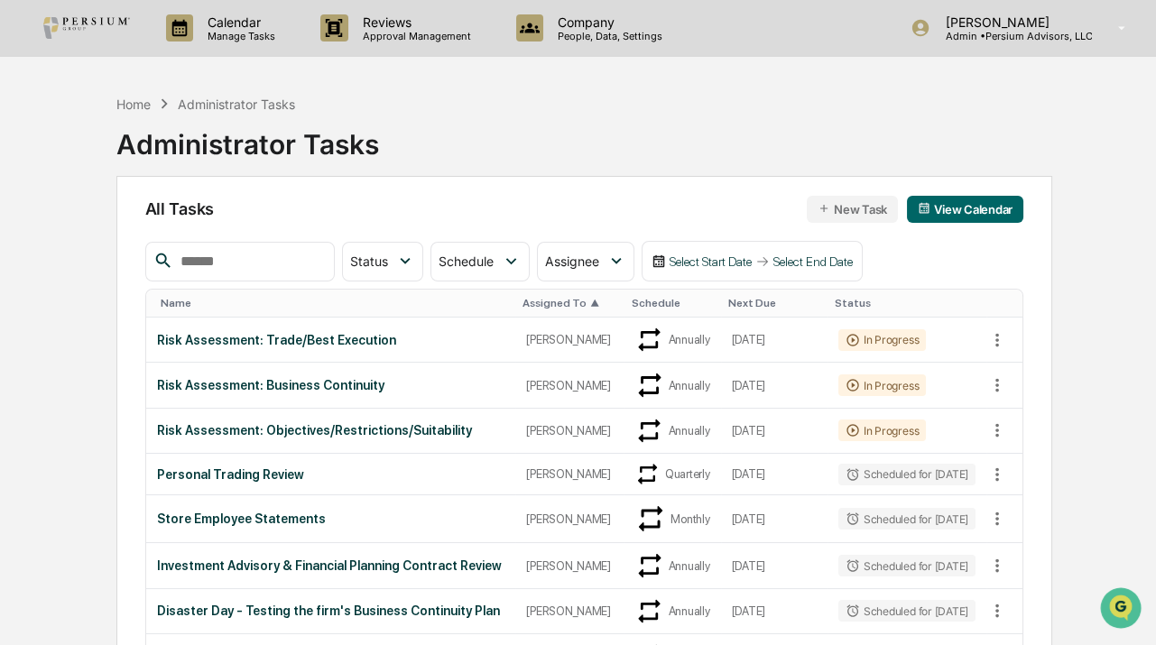
click at [525, 305] on div "Assigned To ▲" at bounding box center [569, 303] width 94 height 13
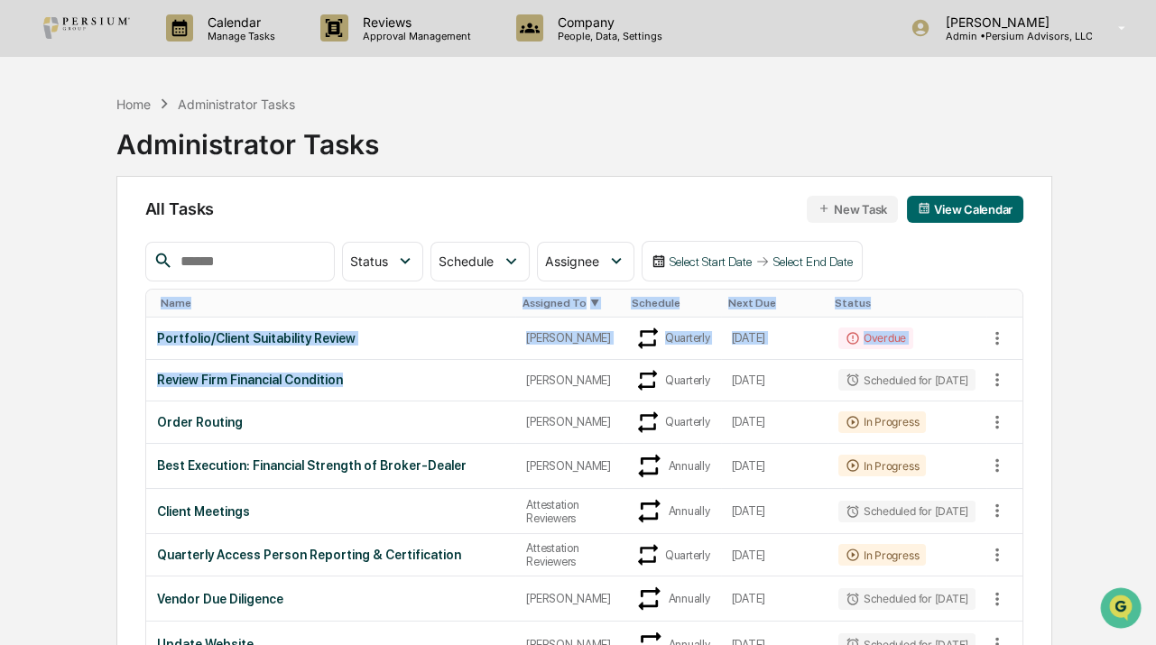
drag, startPoint x: 352, startPoint y: 369, endPoint x: 138, endPoint y: 297, distance: 225.7
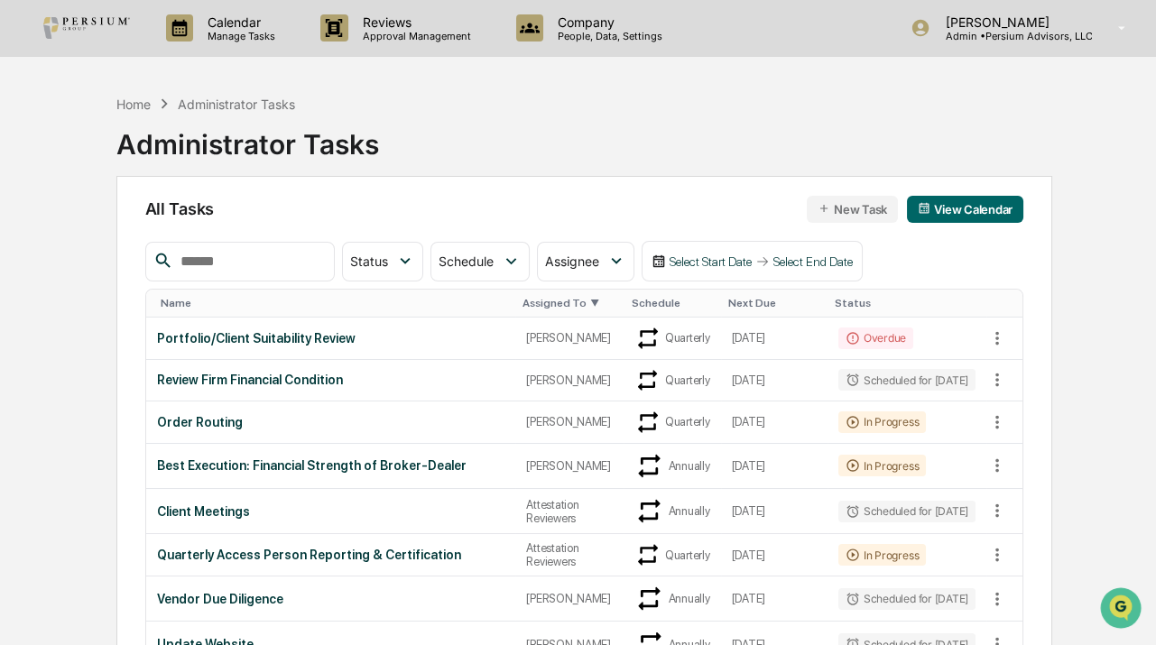
click at [360, 458] on div "Best Execution: Financial Strength of Broker-Dealer" at bounding box center [331, 465] width 348 height 14
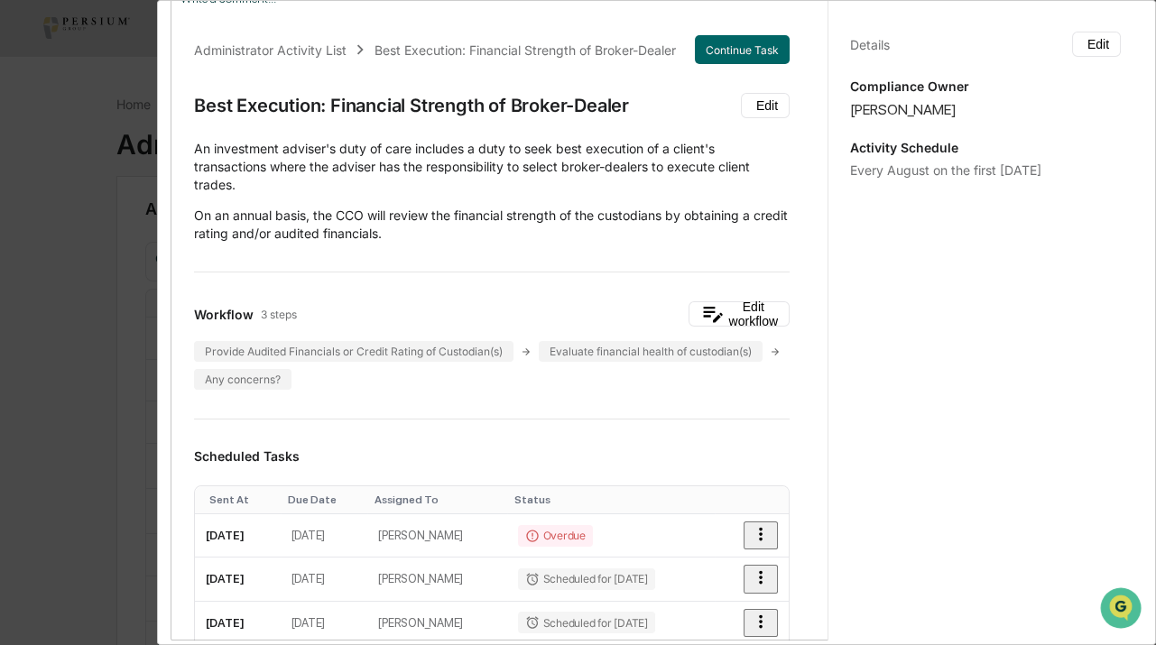
click at [75, 272] on div "Administrator Activity List Best Execution: Financial Strength of Broker-Dealer…" at bounding box center [578, 322] width 1156 height 645
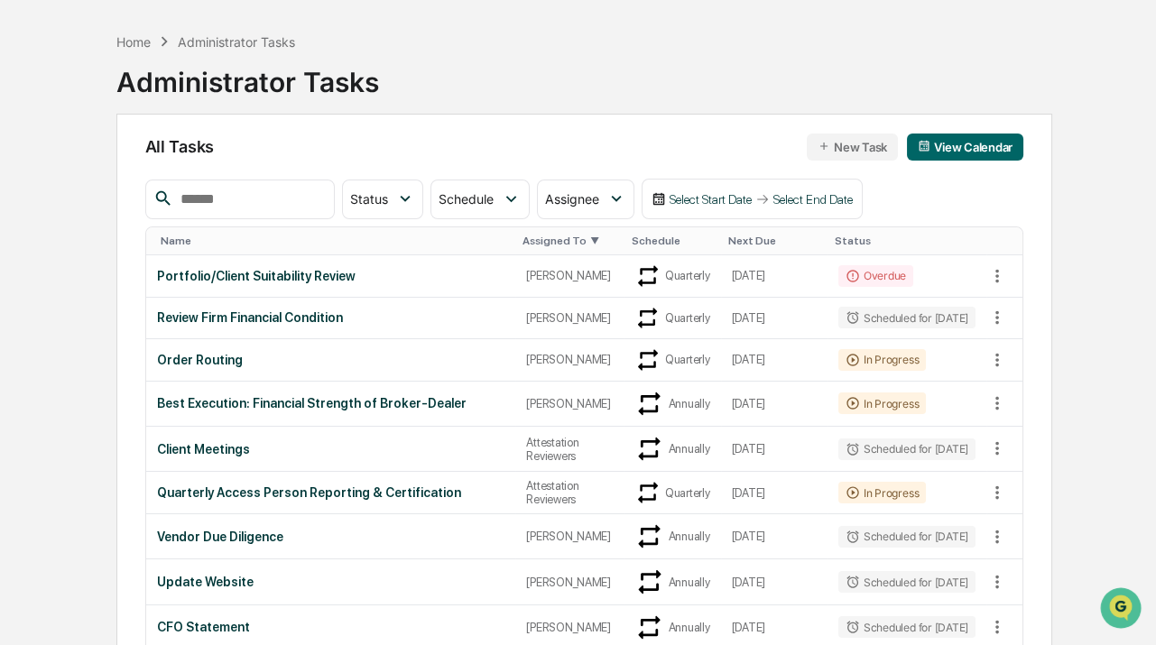
scroll to position [163, 0]
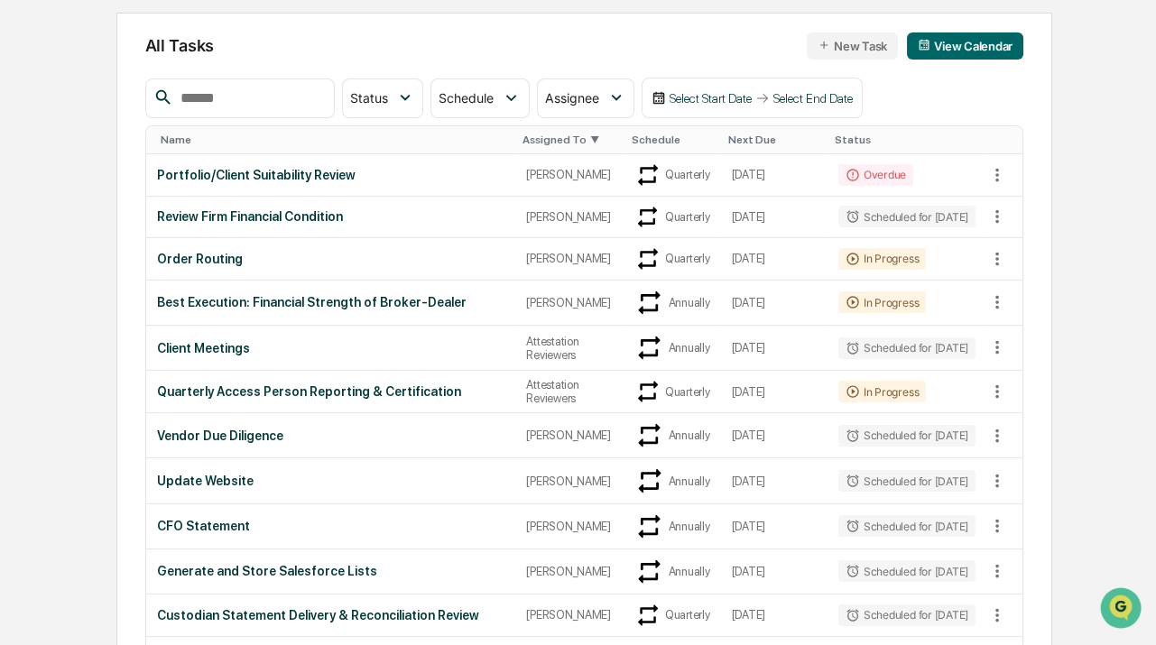
click at [728, 134] on div "Next Due" at bounding box center [774, 140] width 92 height 13
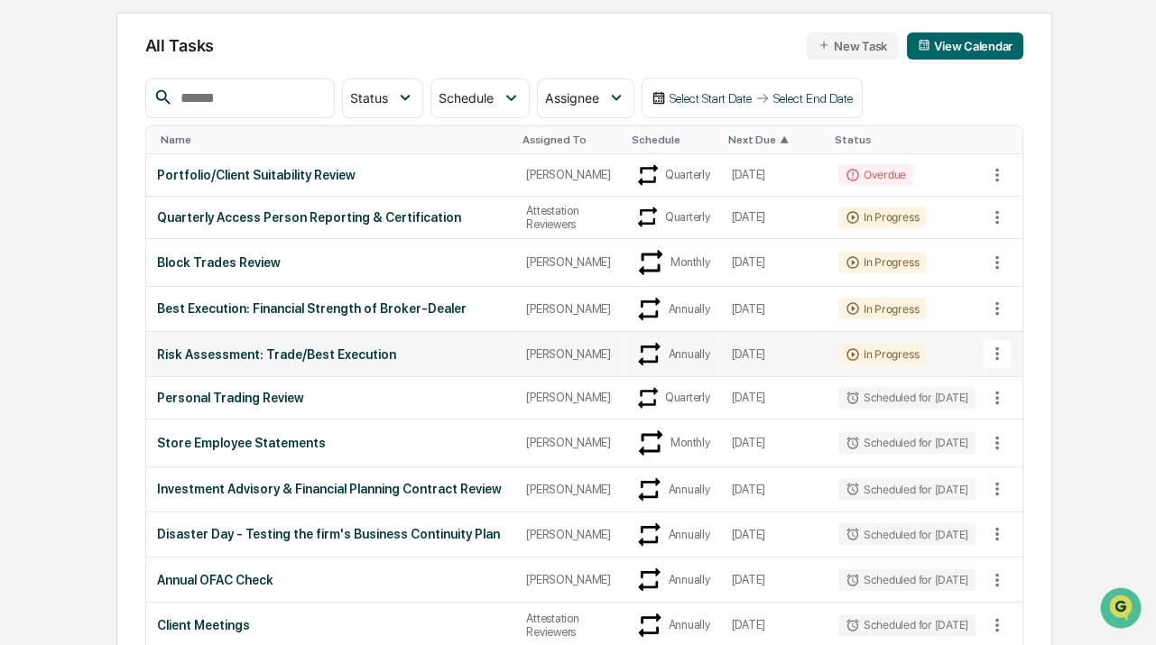
click at [280, 347] on div "Risk Assessment: Trade/Best Execution" at bounding box center [331, 354] width 348 height 14
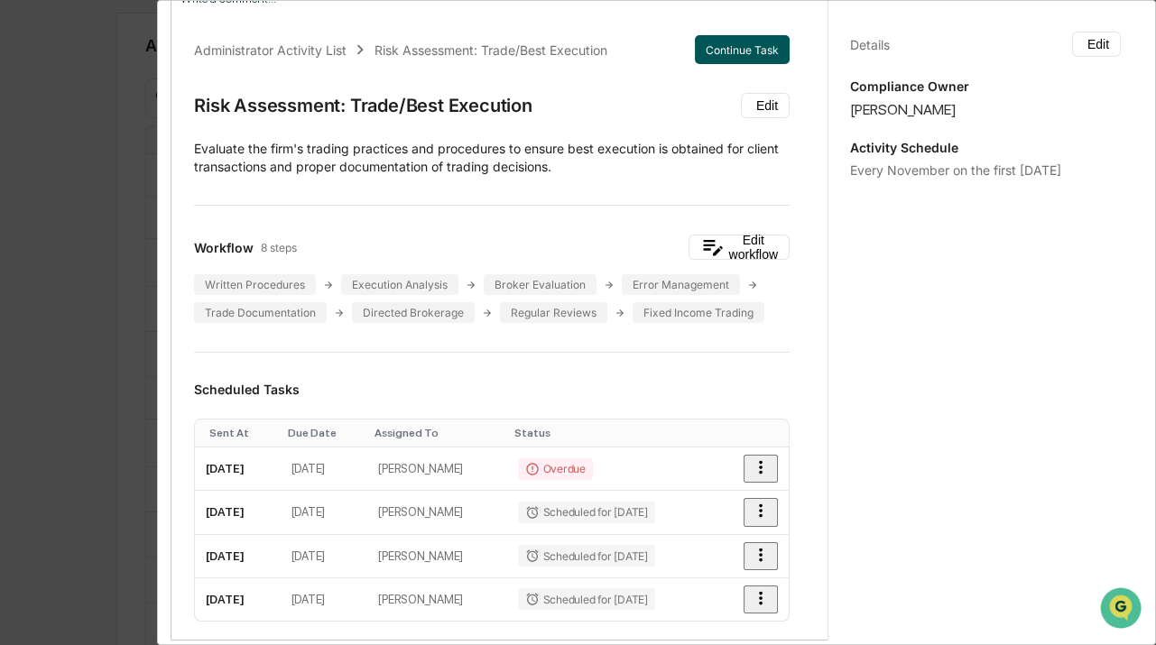
click at [722, 45] on button "Continue Task" at bounding box center [742, 49] width 95 height 29
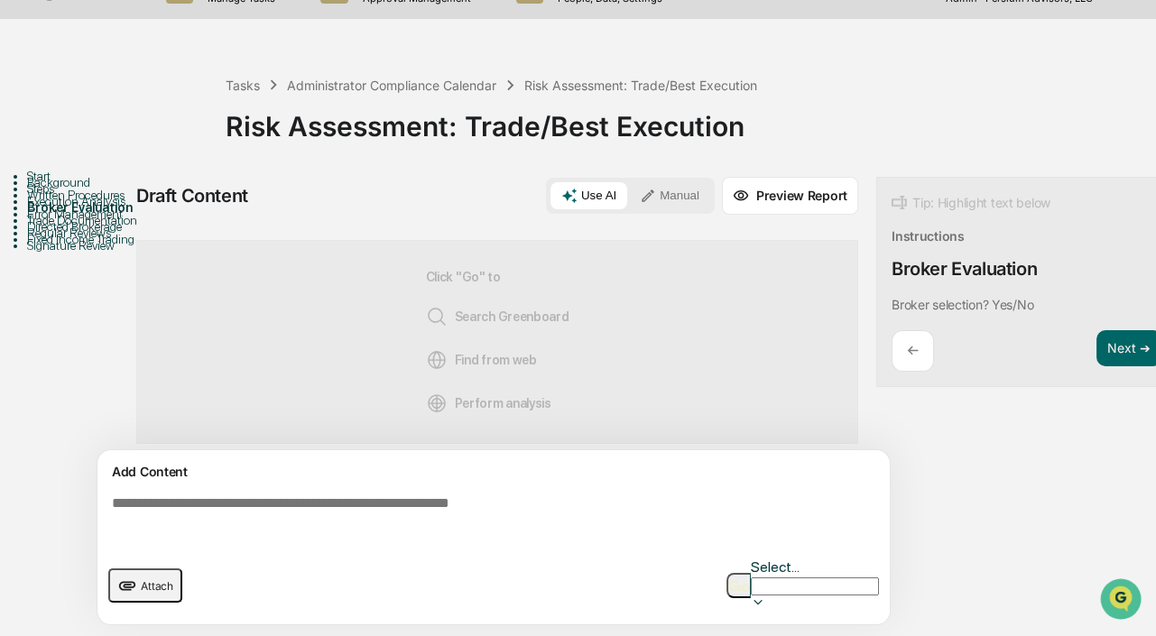
scroll to position [270, 0]
click at [145, 579] on span "Attach" at bounding box center [157, 586] width 32 height 14
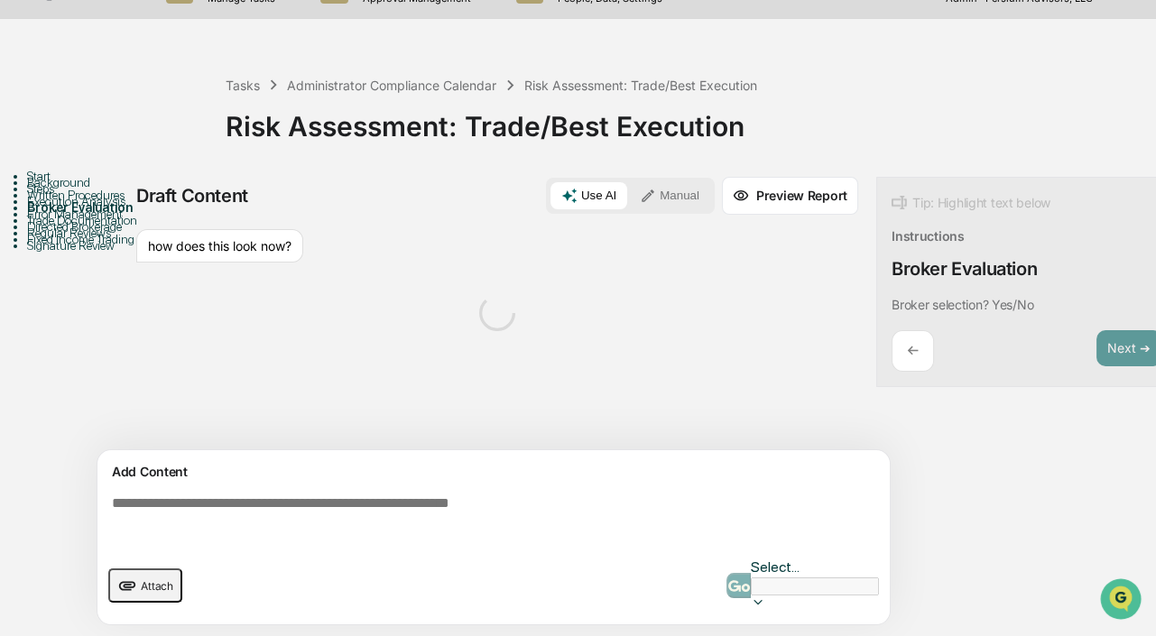
scroll to position [0, 0]
click at [250, 488] on textarea at bounding box center [497, 520] width 785 height 65
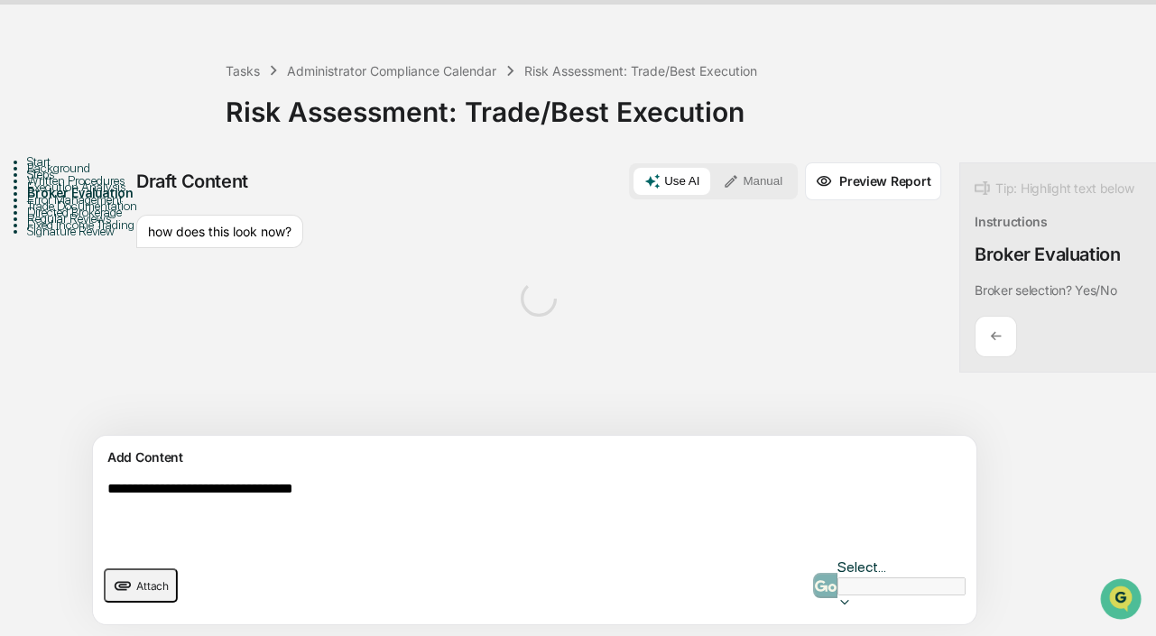
scroll to position [106, 0]
drag, startPoint x: 438, startPoint y: 449, endPoint x: 134, endPoint y: 460, distance: 303.3
click at [134, 474] on textarea "**********" at bounding box center [492, 513] width 785 height 79
type textarea "**********"
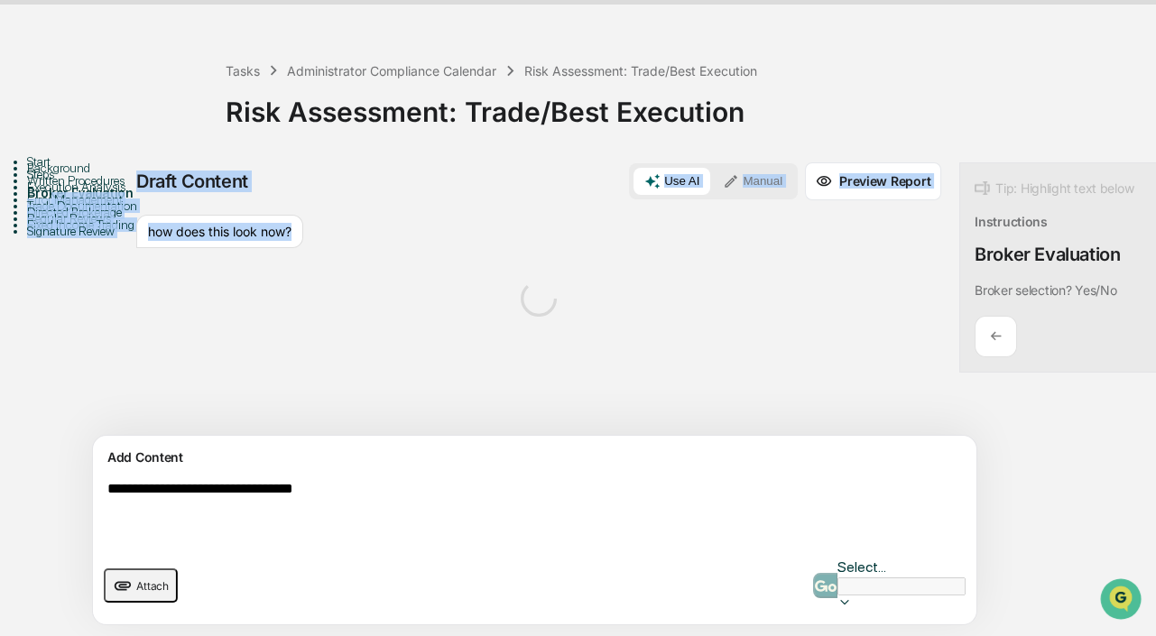
drag, startPoint x: -54, startPoint y: 458, endPoint x: 129, endPoint y: 450, distance: 183.3
click at [129, 450] on div "**********" at bounding box center [578, 399] width 1138 height 474
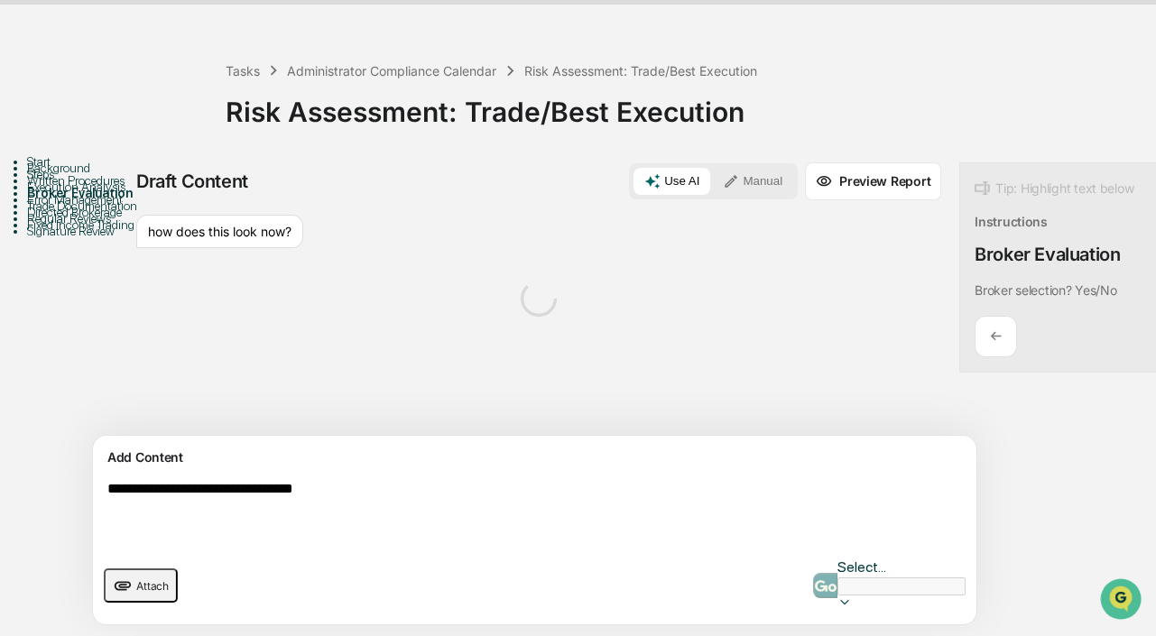
click at [385, 474] on textarea "**********" at bounding box center [492, 513] width 785 height 79
drag, startPoint x: 226, startPoint y: 445, endPoint x: 82, endPoint y: 443, distance: 144.4
click at [82, 443] on div "**********" at bounding box center [578, 399] width 1138 height 474
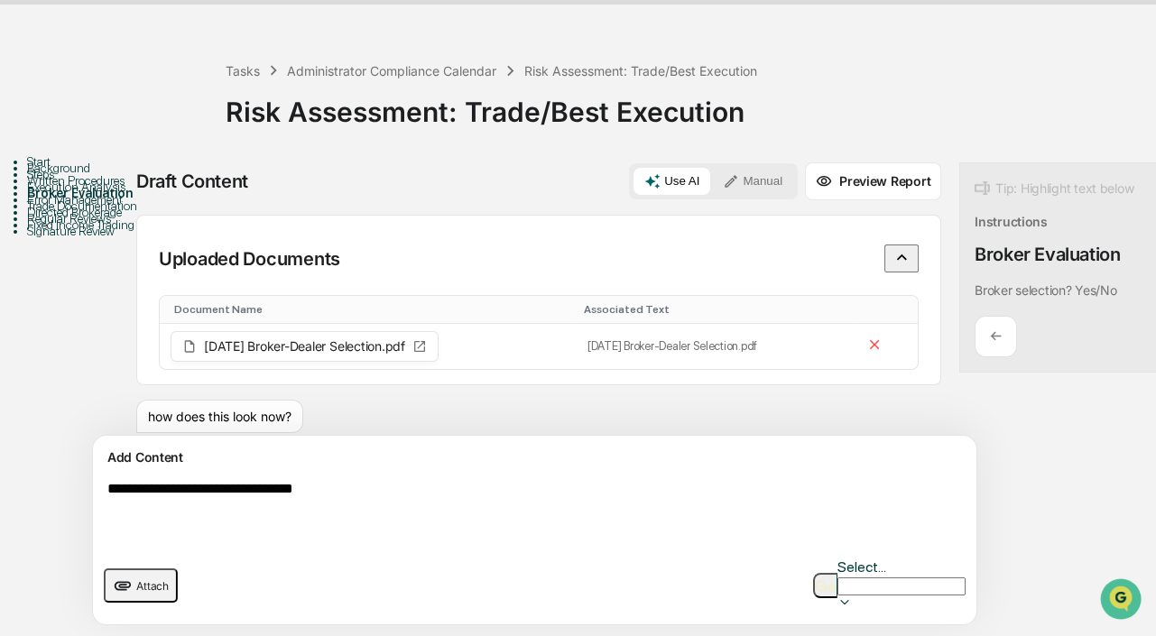
scroll to position [0, 0]
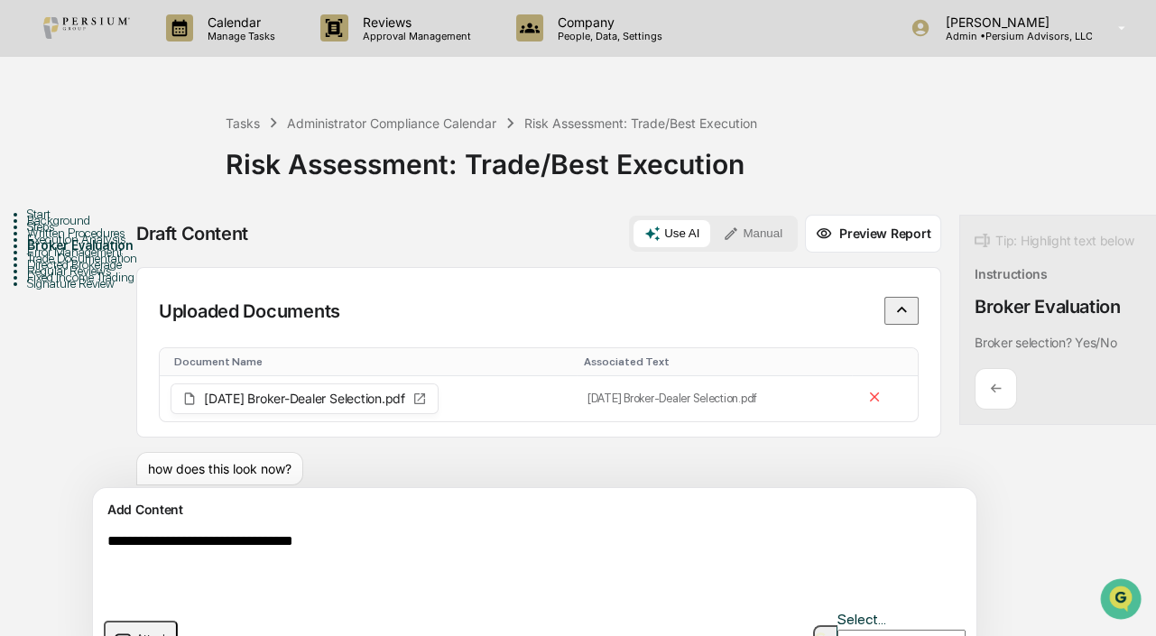
click at [273, 452] on div "how does this look now?" at bounding box center [219, 469] width 167 height 34
click at [365, 521] on div "Add Content" at bounding box center [535, 510] width 862 height 22
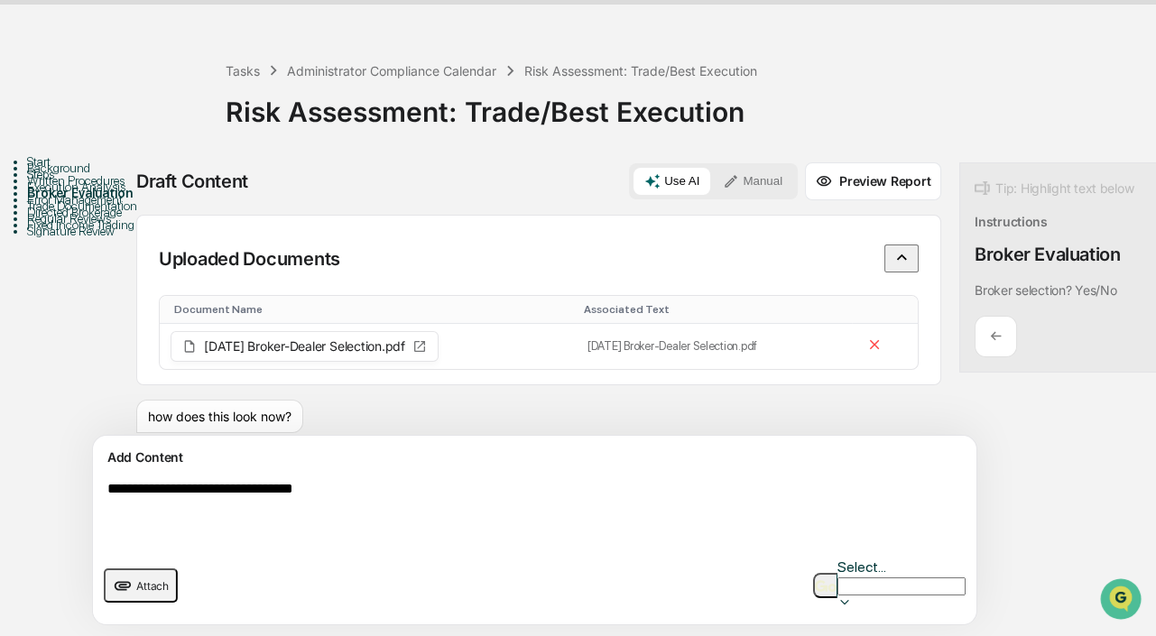
scroll to position [163, 0]
click at [828, 580] on img "button" at bounding box center [826, 586] width 22 height 12
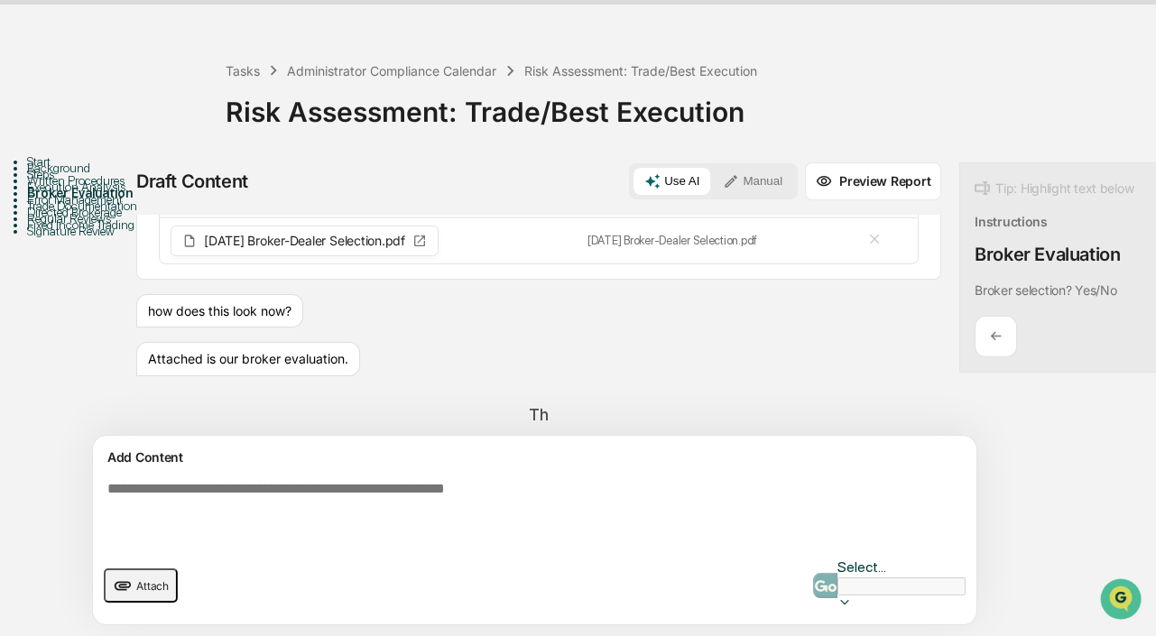
scroll to position [90, 0]
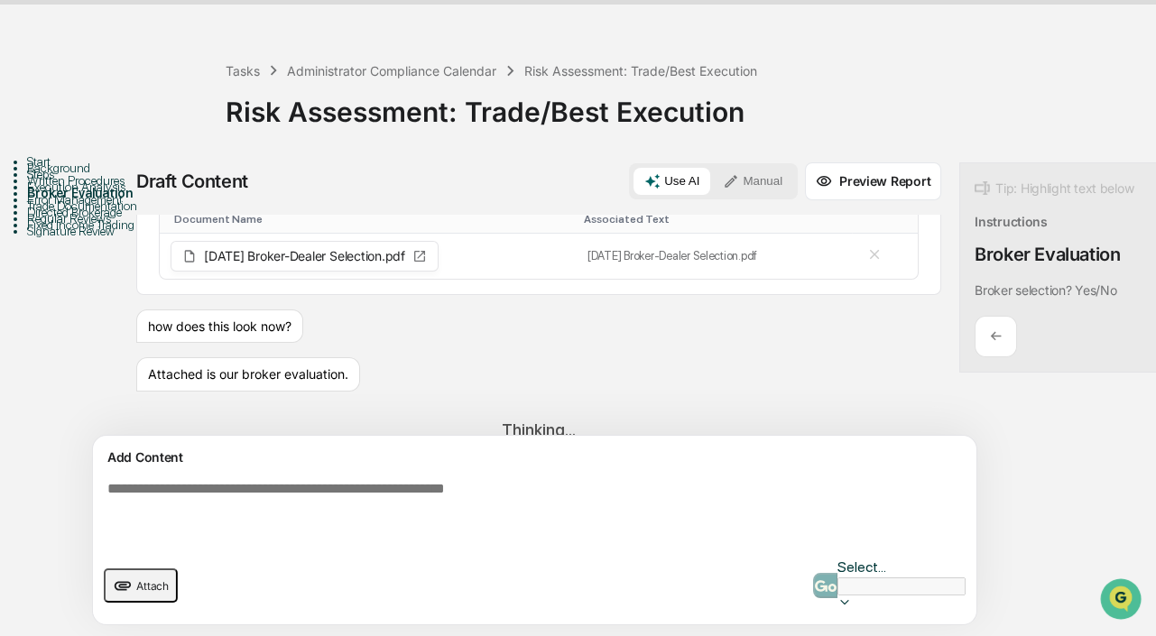
click at [321, 309] on div "how does this look now?" at bounding box center [538, 326] width 805 height 34
click at [513, 500] on div "Start Background Steps Written Procedures Execution Analysis Broker Evaluation …" at bounding box center [578, 399] width 1138 height 474
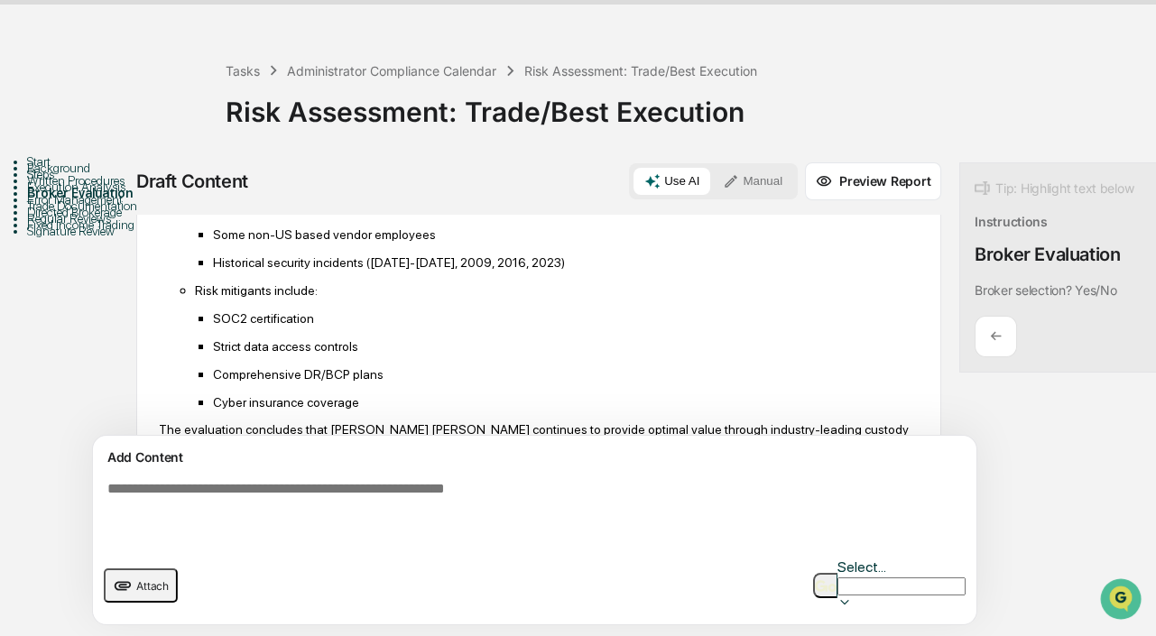
scroll to position [1257, 0]
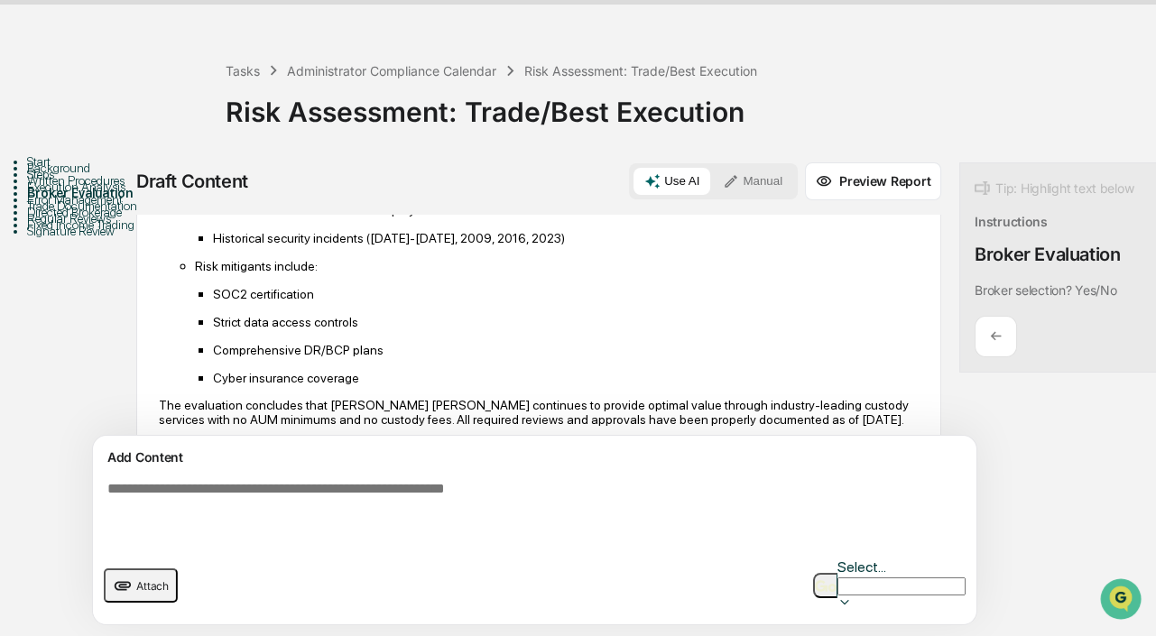
click at [1007, 549] on div "Start Background Steps Written Procedures Execution Analysis Broker Evaluation …" at bounding box center [578, 399] width 1138 height 474
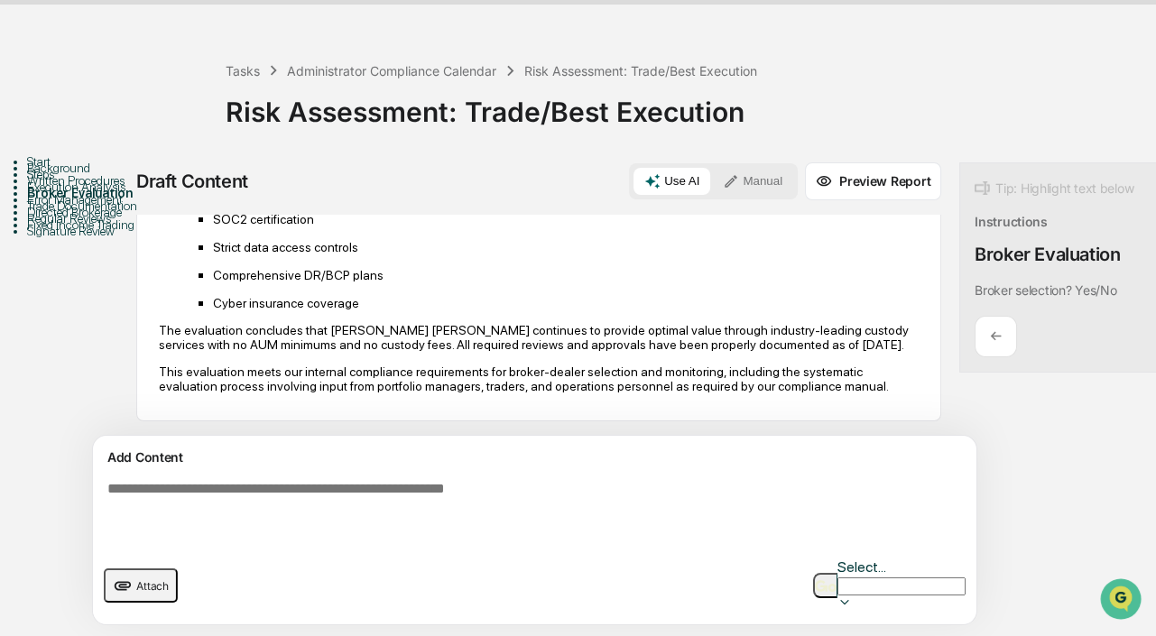
scroll to position [1342, 0]
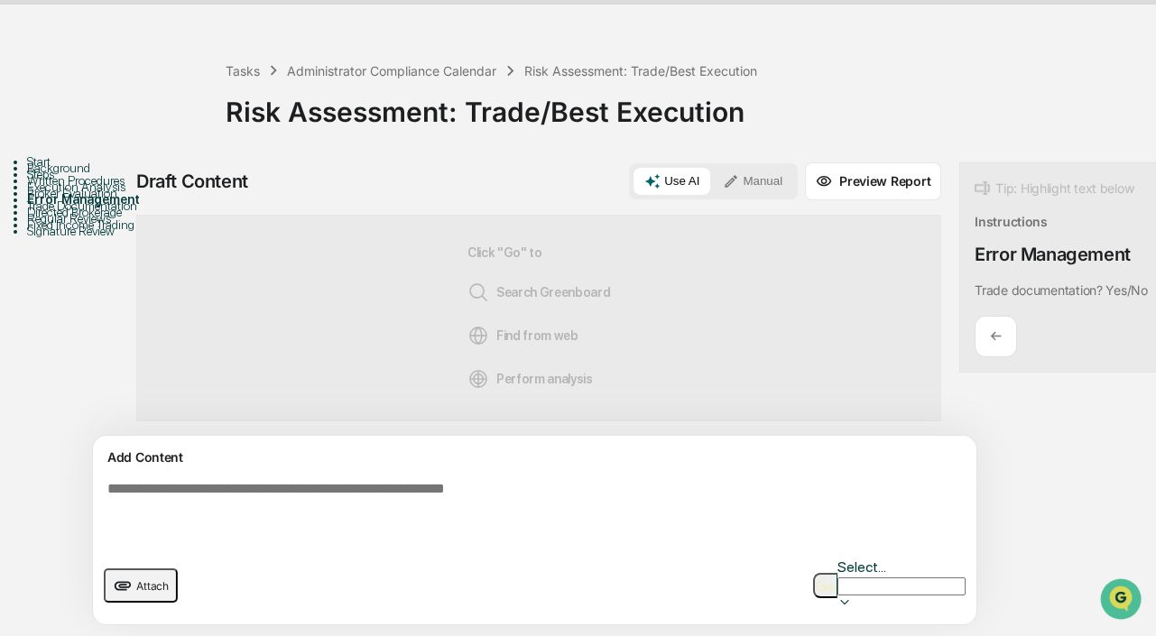
scroll to position [106, 0]
click at [156, 474] on textarea at bounding box center [492, 513] width 785 height 79
type textarea "**********"
click at [816, 573] on button "button" at bounding box center [825, 585] width 24 height 25
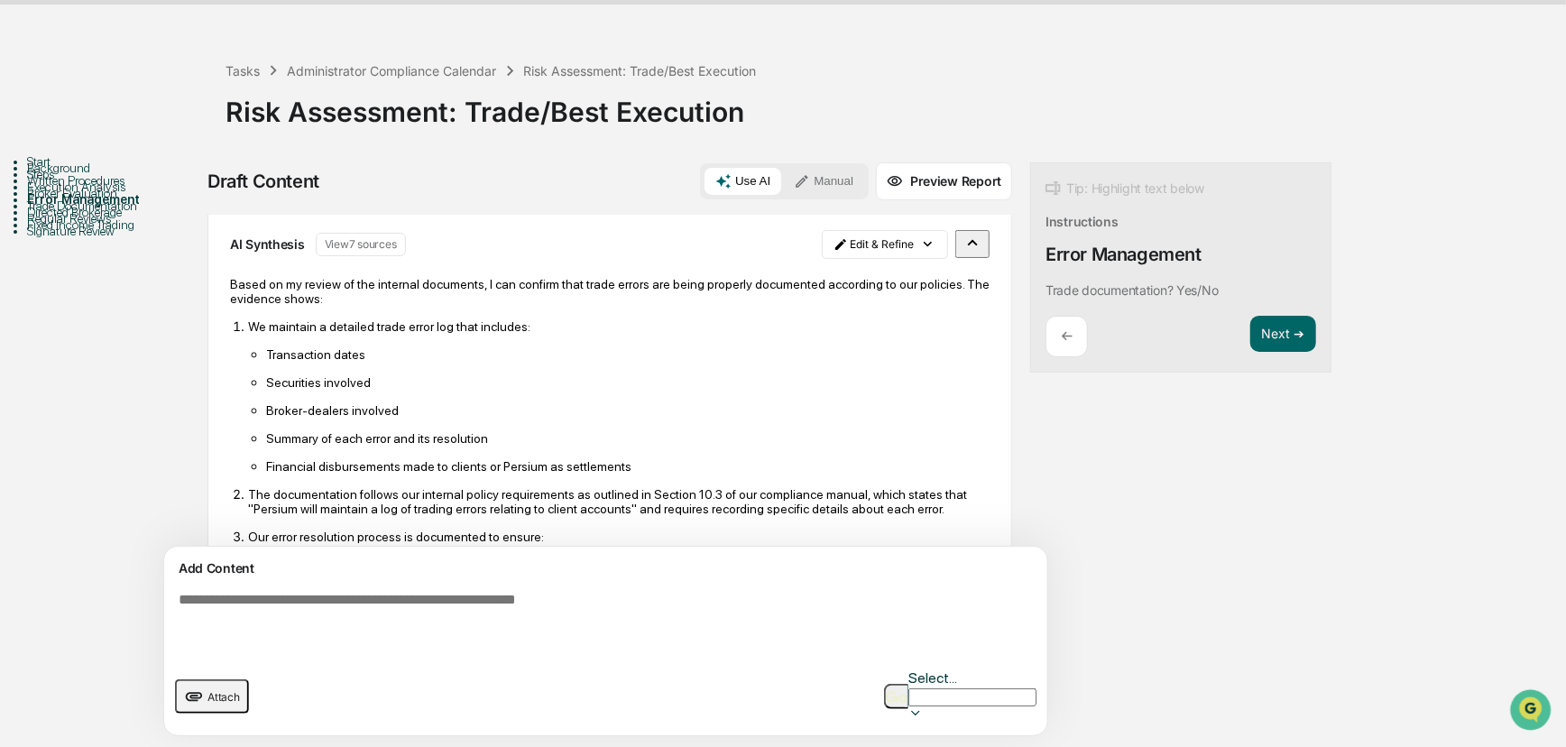
scroll to position [81, 0]
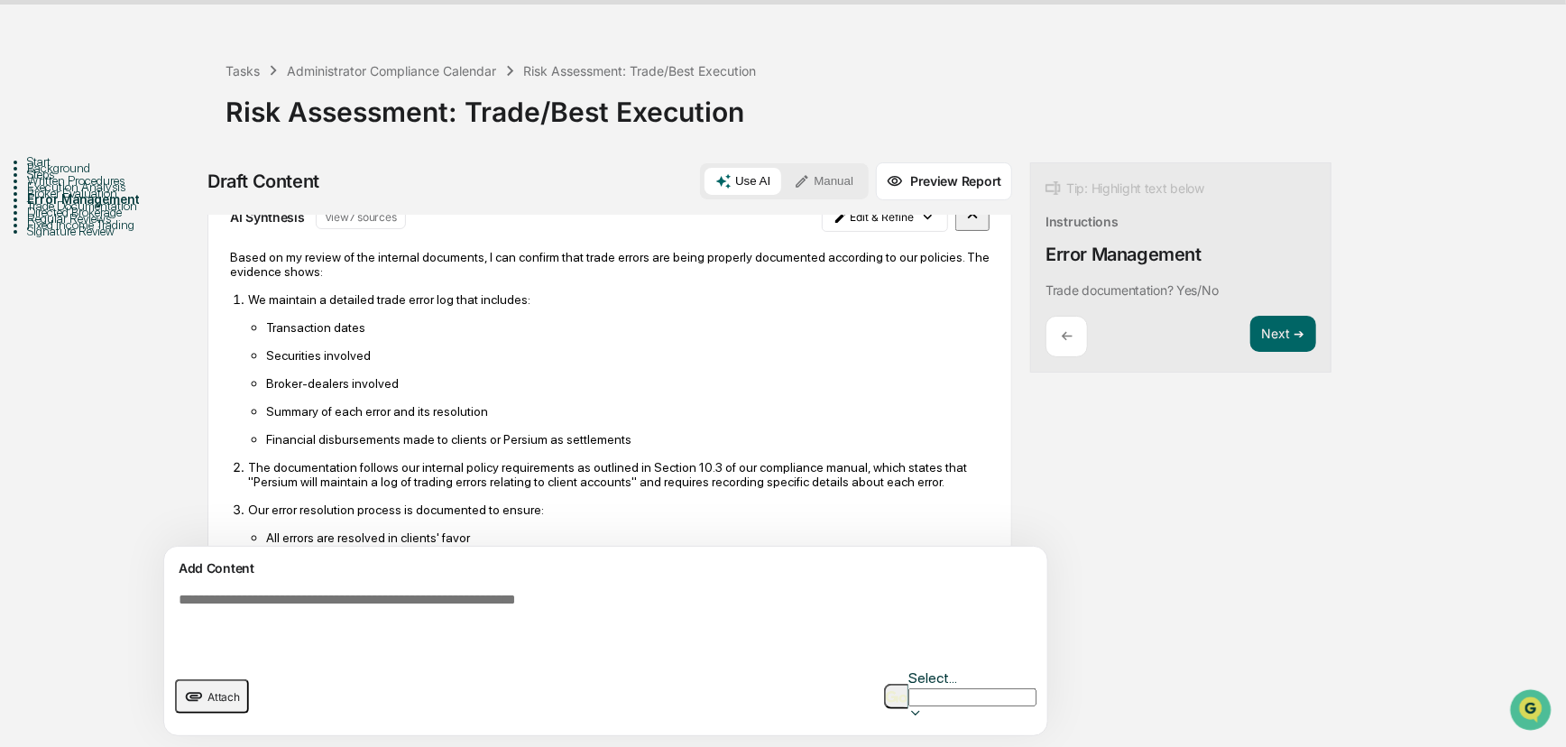
click at [630, 319] on ul "Transaction dates Securities involved Broker-dealers involved Summary of each e…" at bounding box center [619, 382] width 742 height 127
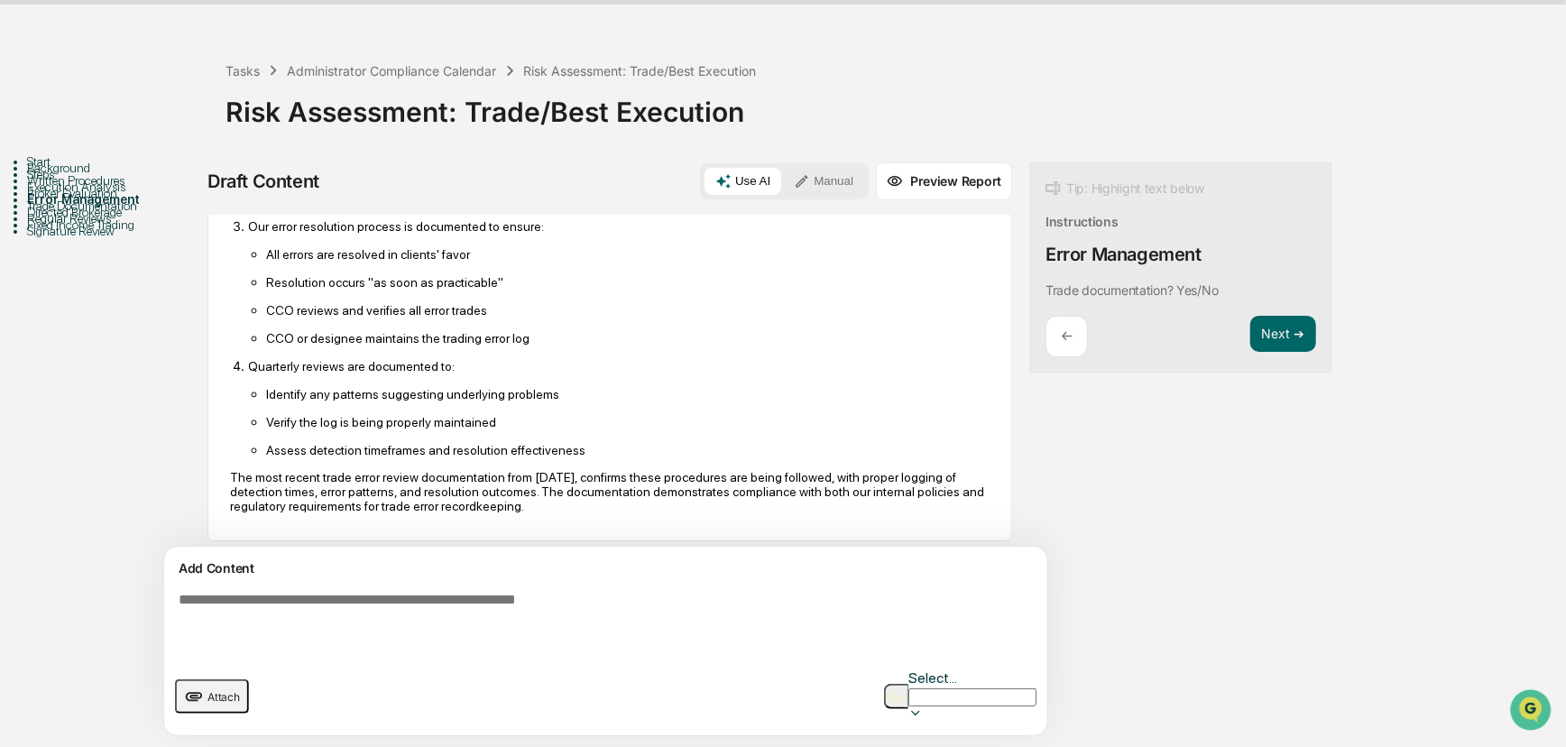
scroll to position [393, 0]
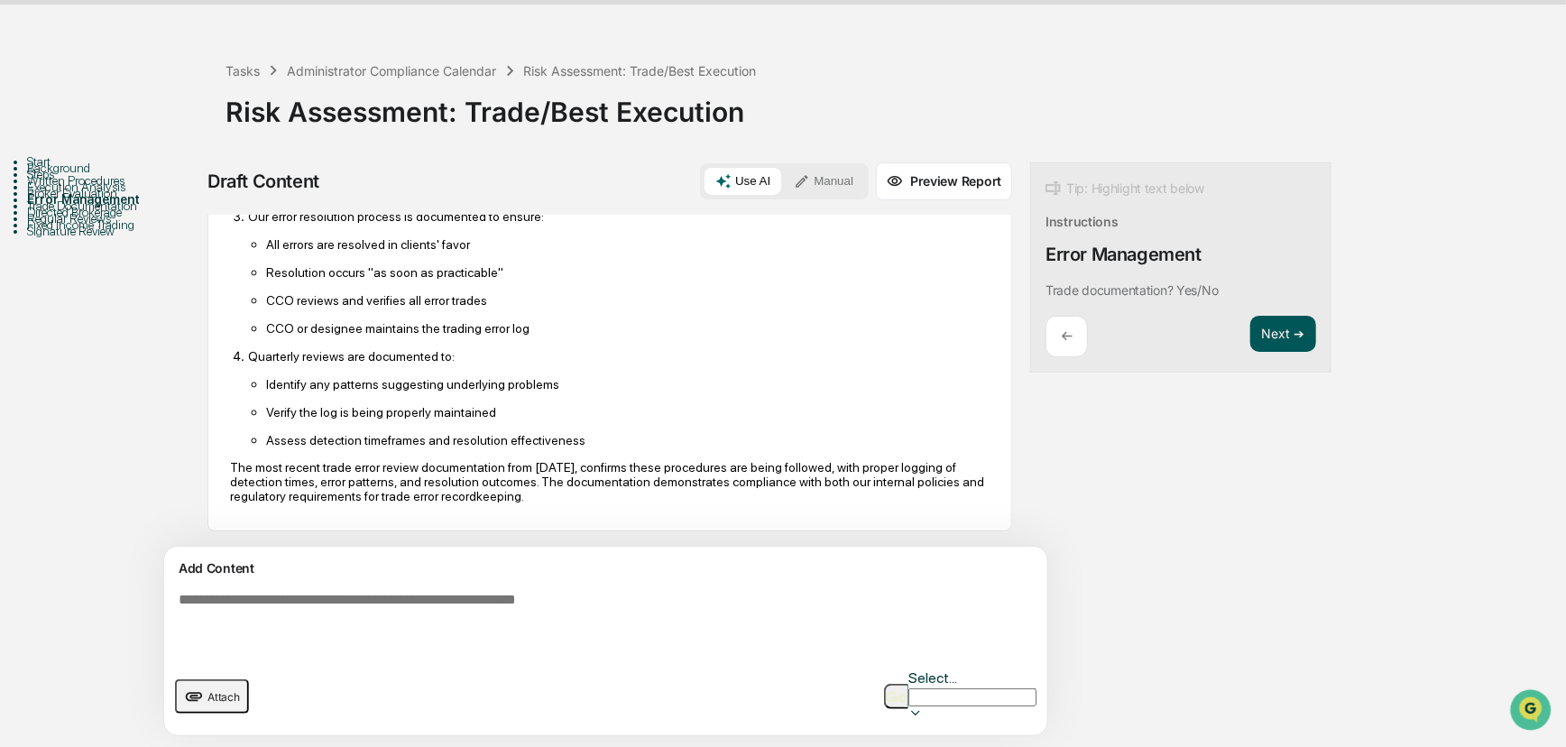
click at [1155, 316] on button "Next ➔" at bounding box center [1283, 334] width 66 height 37
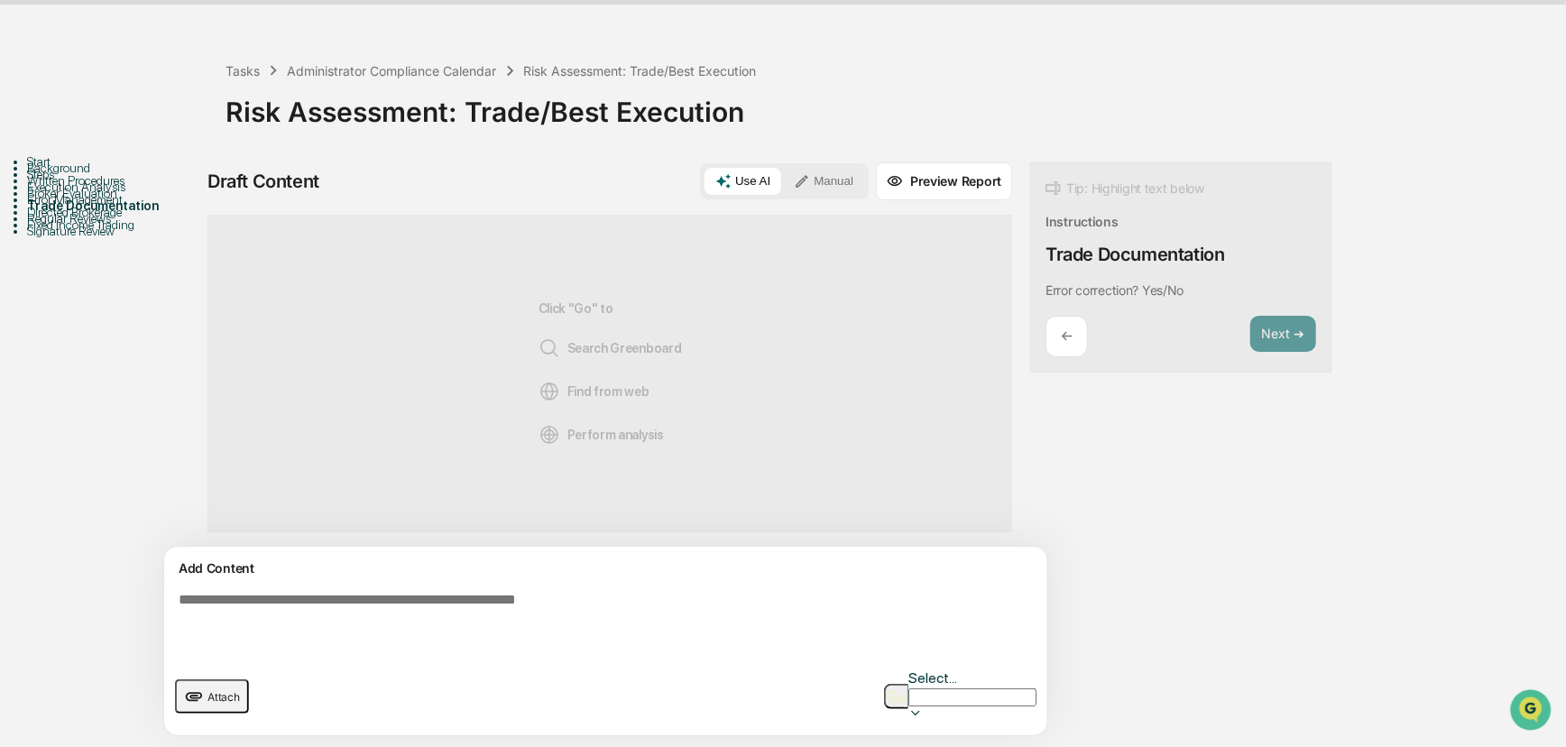
click at [294, 585] on textarea at bounding box center [563, 624] width 785 height 79
type textarea "***"
click at [884, 644] on button "button" at bounding box center [896, 696] width 24 height 25
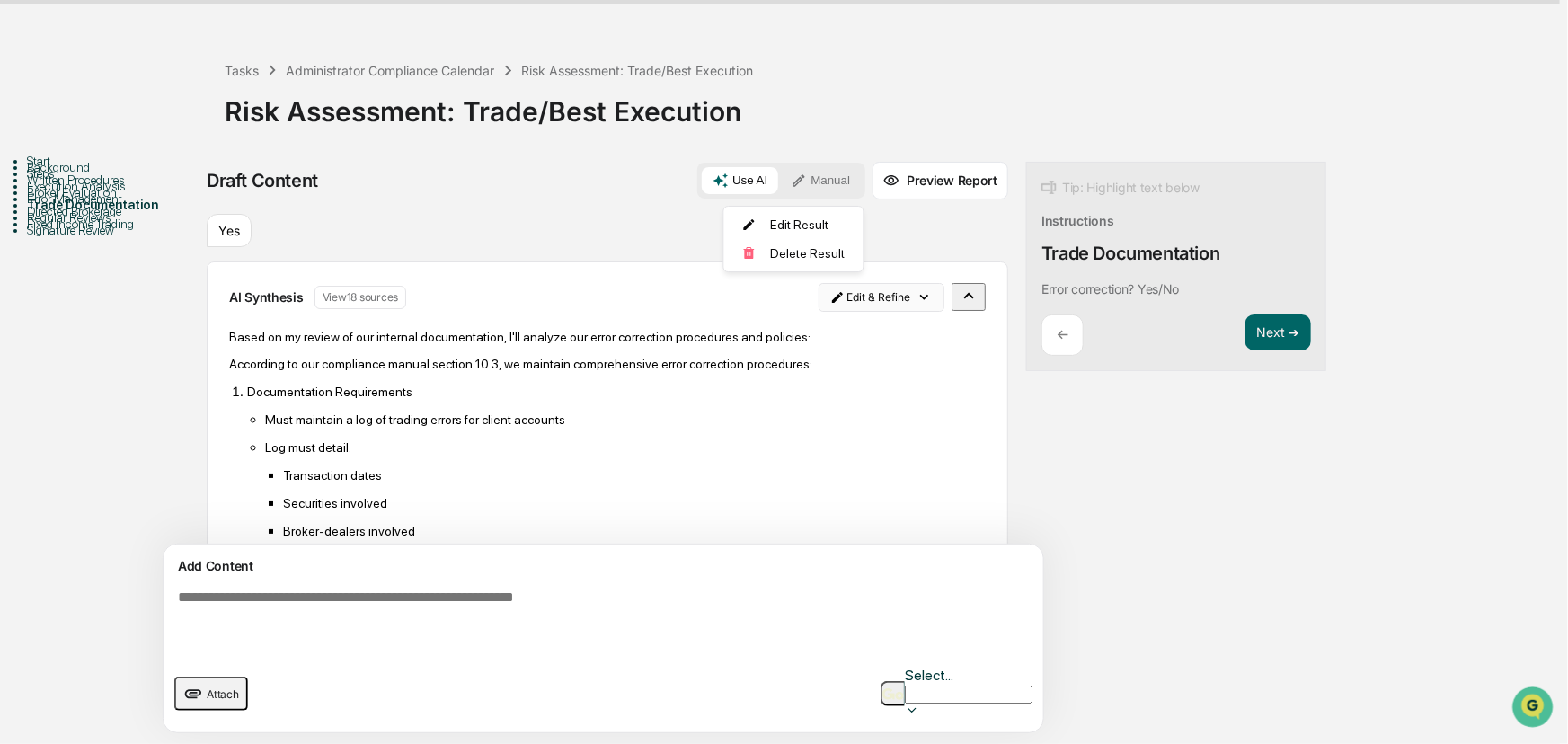
click at [784, 188] on html "Calendar Manage Tasks Reviews Approval Management Company People, Data, Setting…" at bounding box center [784, 320] width 1568 height 744
click at [790, 232] on div "Edit Result" at bounding box center [794, 224] width 132 height 29
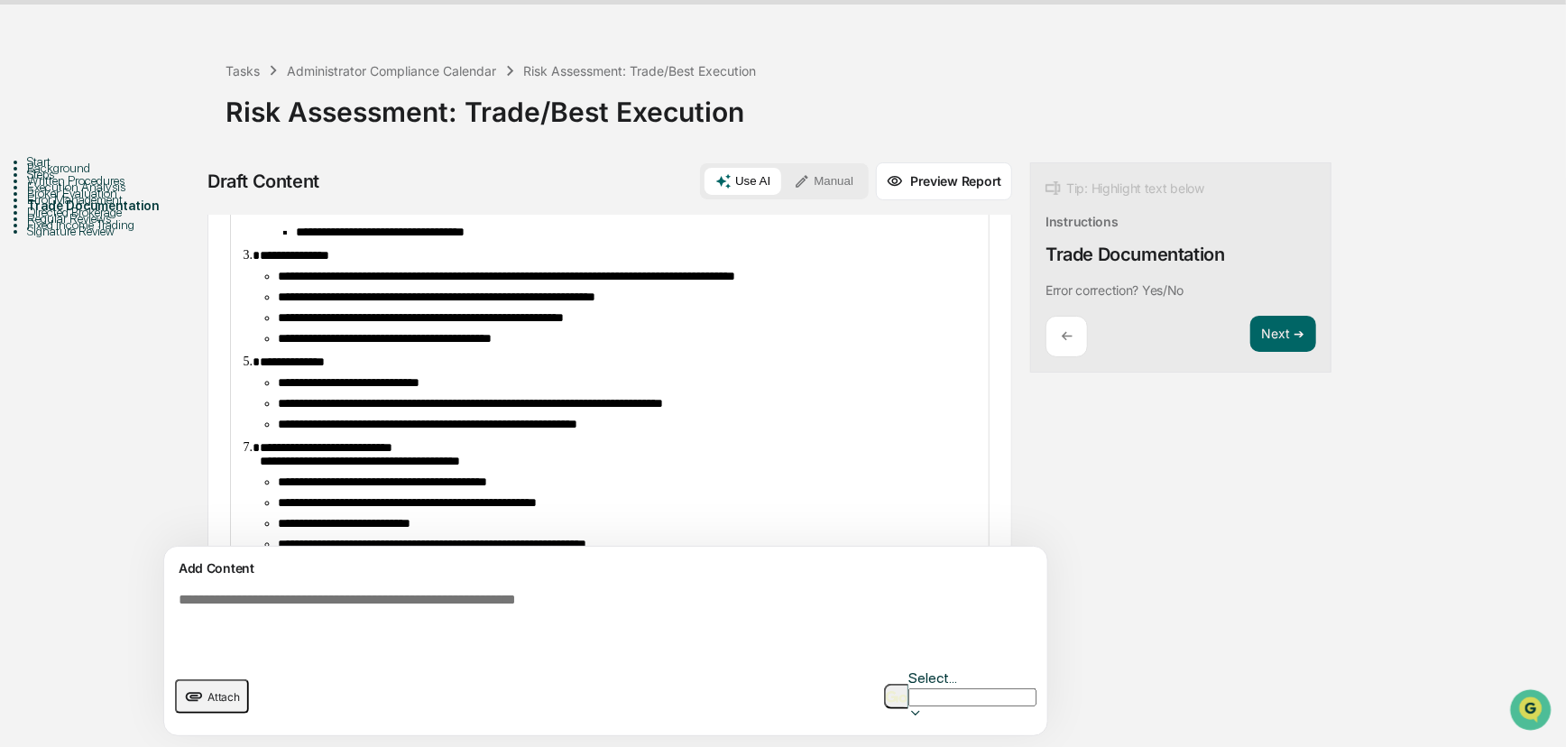
scroll to position [659, 0]
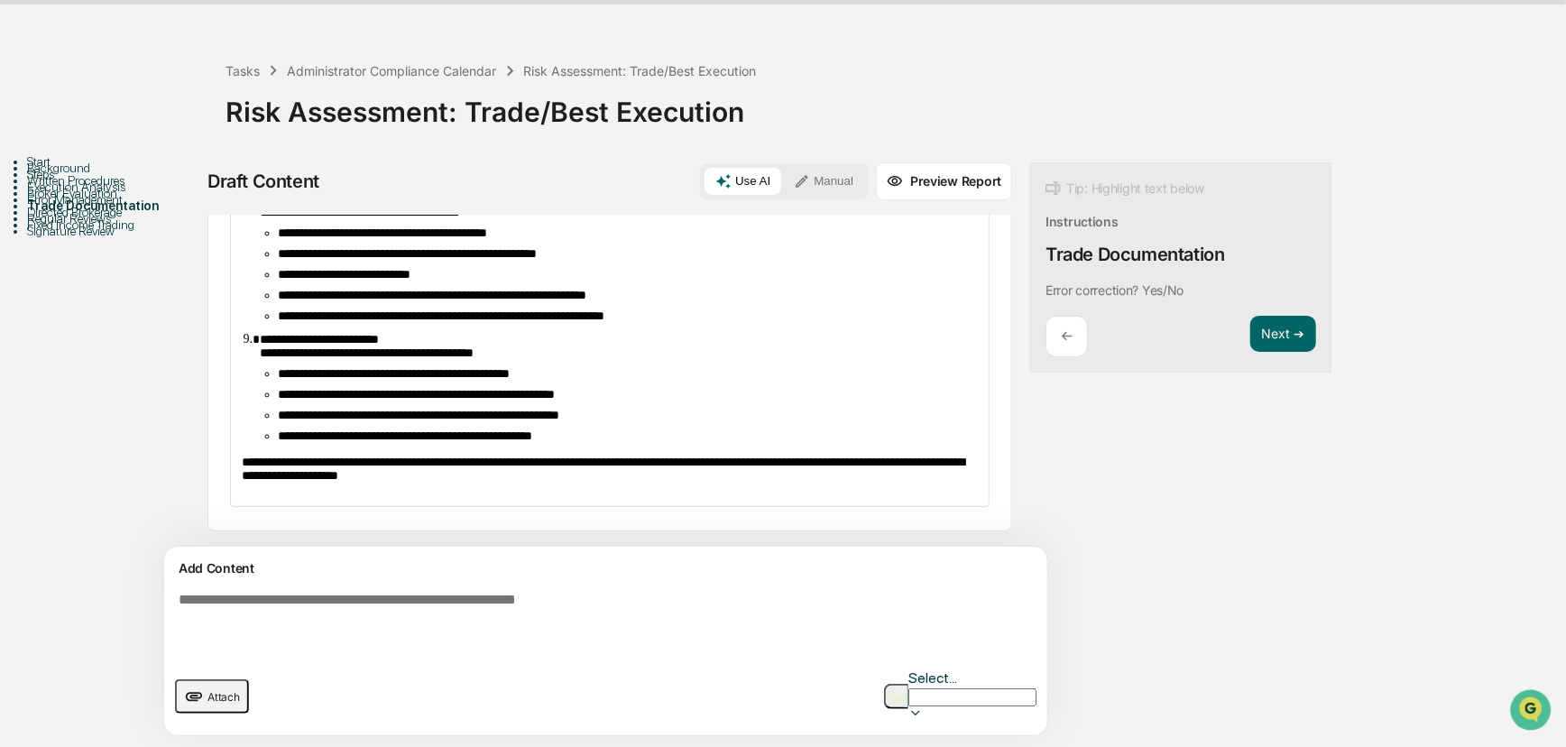
click at [648, 388] on li "**********" at bounding box center [628, 395] width 700 height 14
drag, startPoint x: 655, startPoint y: 305, endPoint x: 273, endPoint y: 273, distance: 382.9
click at [273, 367] on ul "**********" at bounding box center [619, 405] width 718 height 76
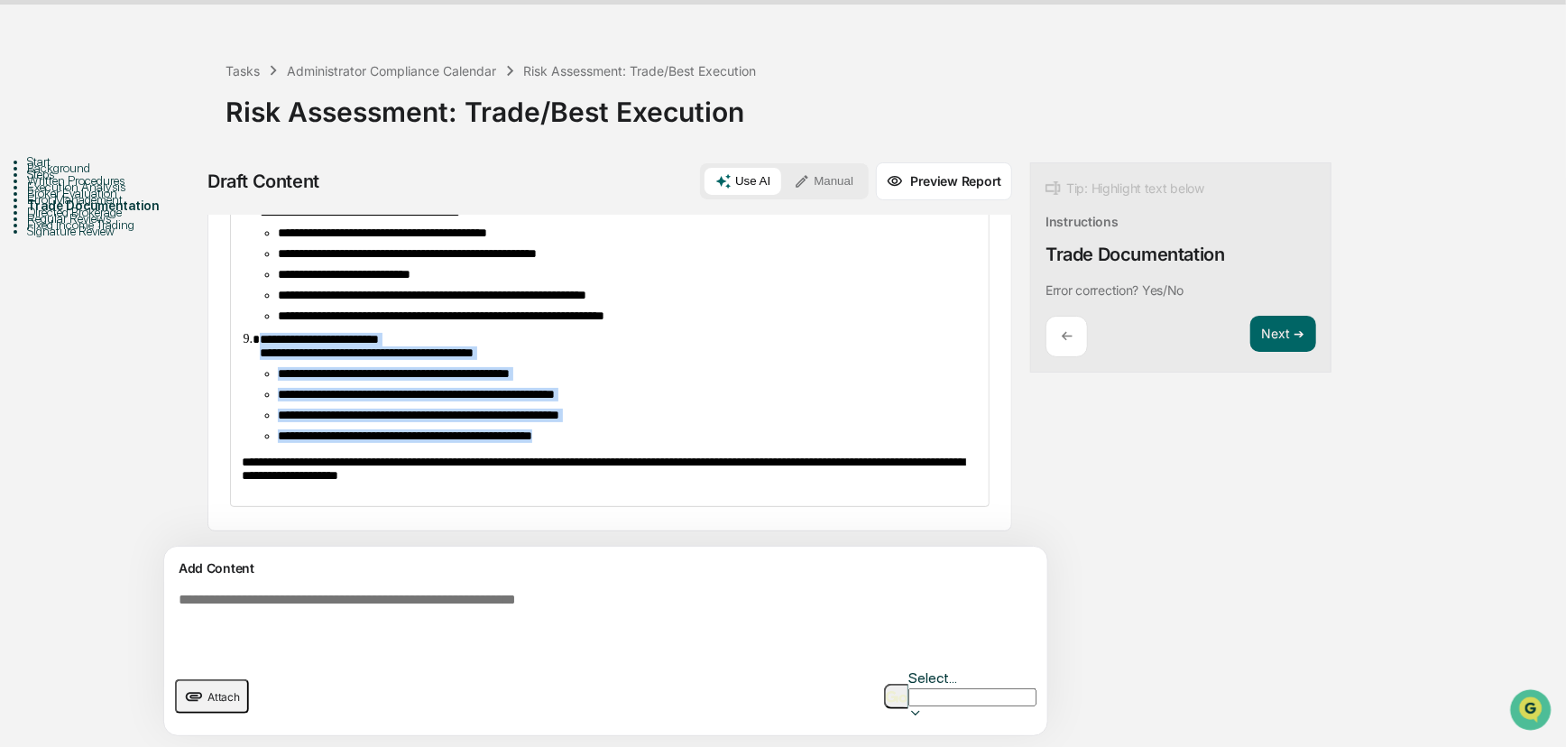
drag, startPoint x: 623, startPoint y: 325, endPoint x: 227, endPoint y: 213, distance: 410.7
click at [227, 213] on div "**********" at bounding box center [610, 97] width 805 height 870
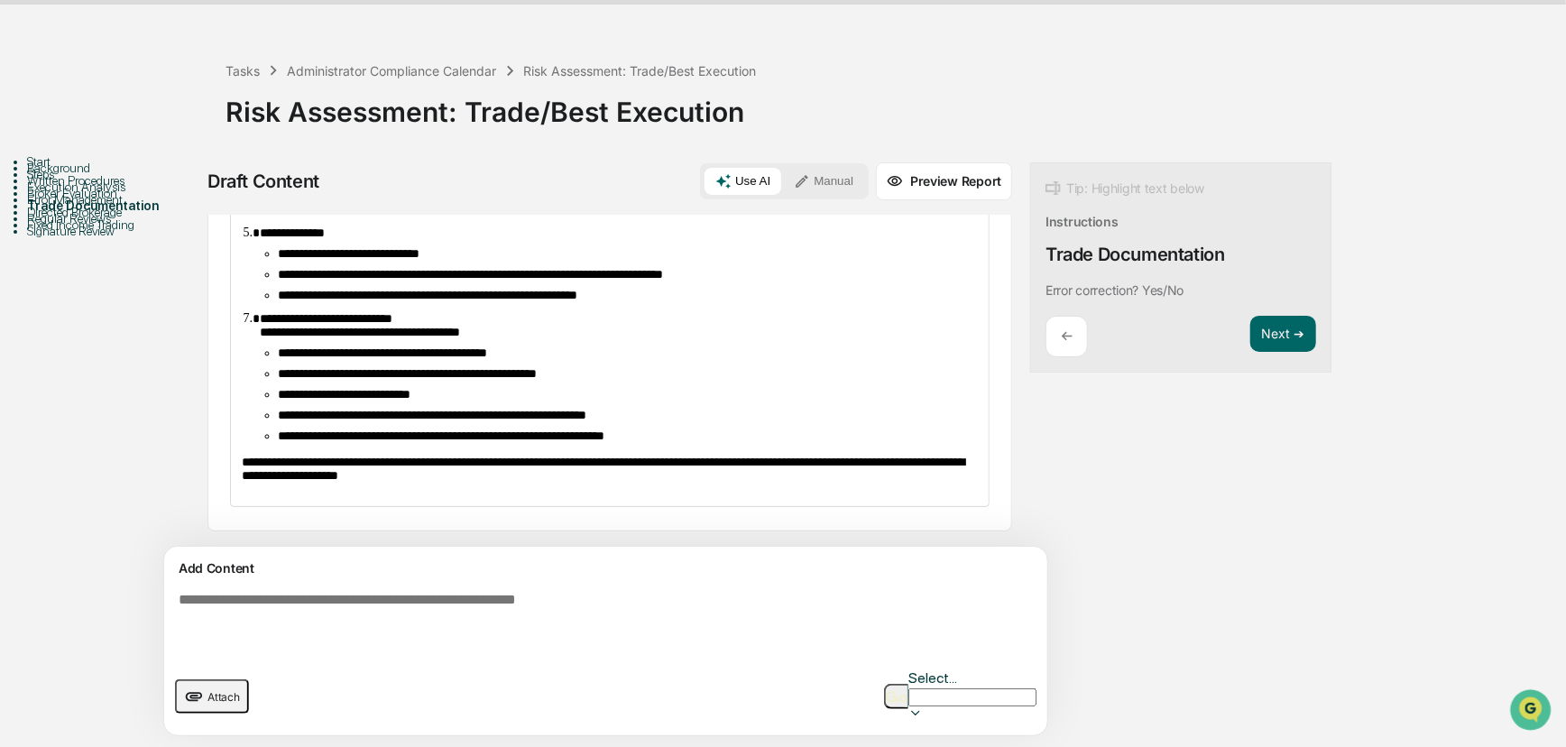
scroll to position [527, 0]
drag, startPoint x: 729, startPoint y: 323, endPoint x: 493, endPoint y: 320, distance: 236.4
click at [493, 429] on li "**********" at bounding box center [628, 436] width 700 height 14
click at [585, 429] on span "**********" at bounding box center [441, 435] width 327 height 13
click at [494, 429] on span "**********" at bounding box center [441, 435] width 327 height 13
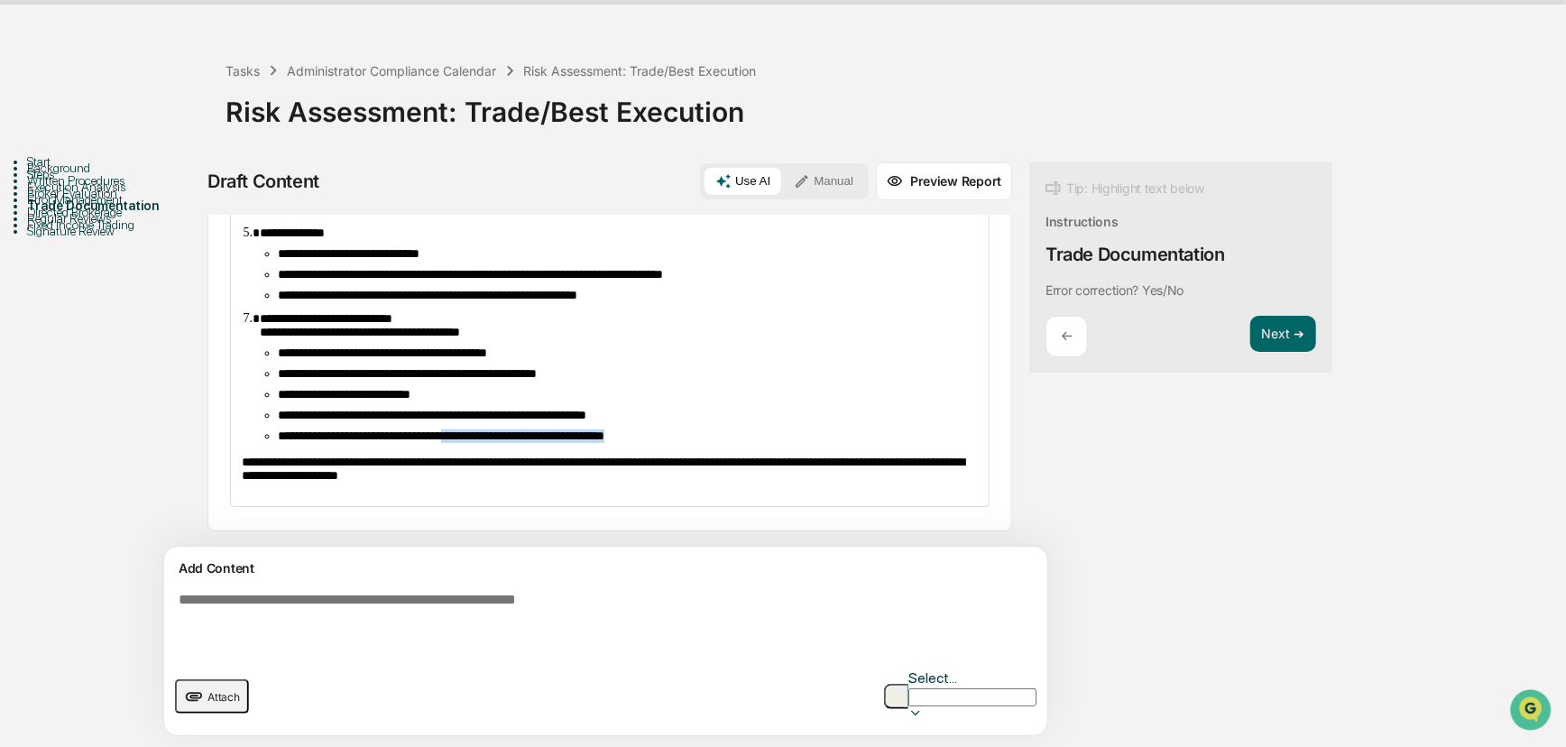
drag, startPoint x: 715, startPoint y: 328, endPoint x: 494, endPoint y: 324, distance: 220.2
click at [494, 429] on li "**********" at bounding box center [628, 436] width 700 height 14
click at [1155, 316] on button "Next ➔" at bounding box center [1283, 334] width 66 height 37
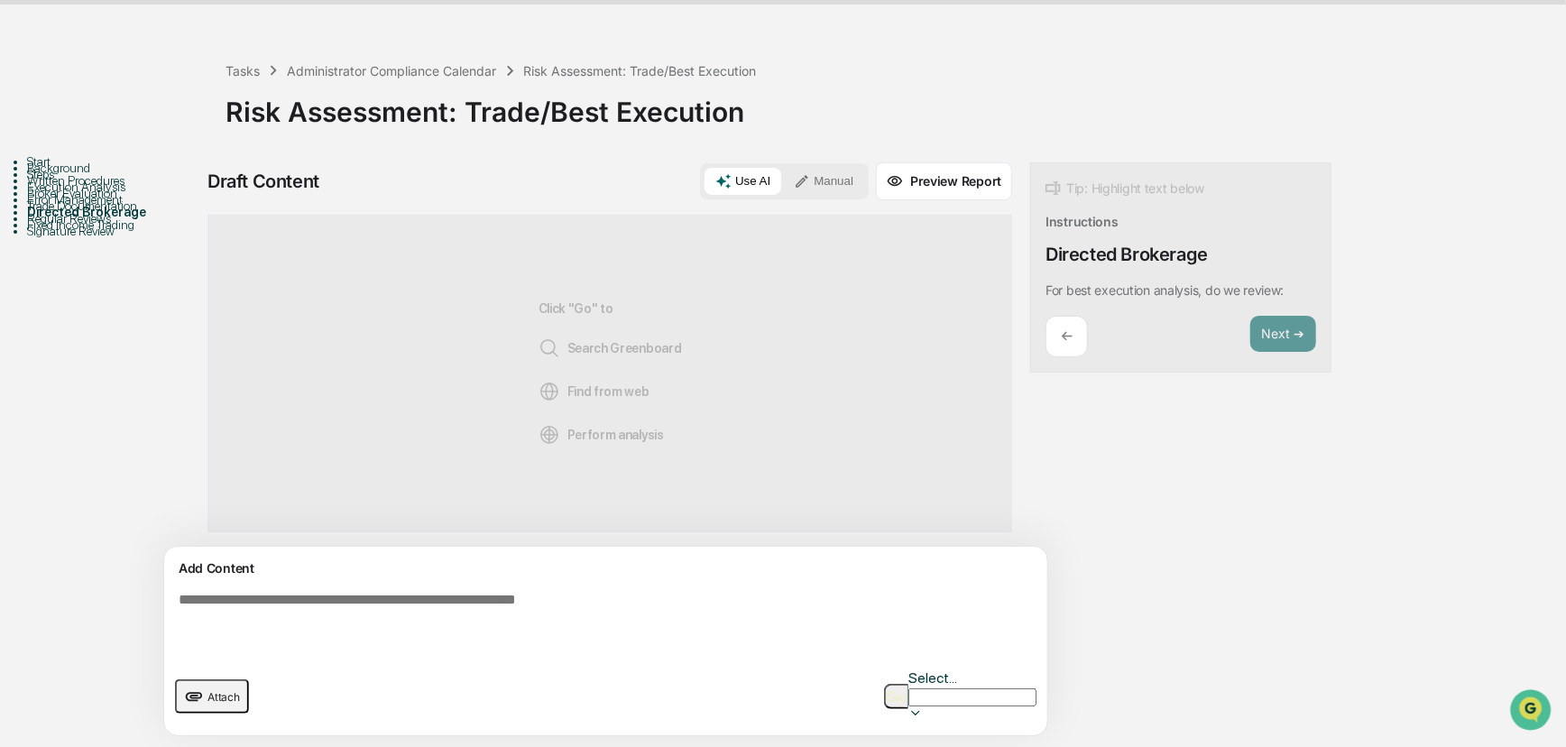
scroll to position [81, 0]
click at [530, 585] on textarea at bounding box center [563, 624] width 785 height 79
type textarea "**********"
click at [893, 644] on img "button" at bounding box center [897, 697] width 22 height 12
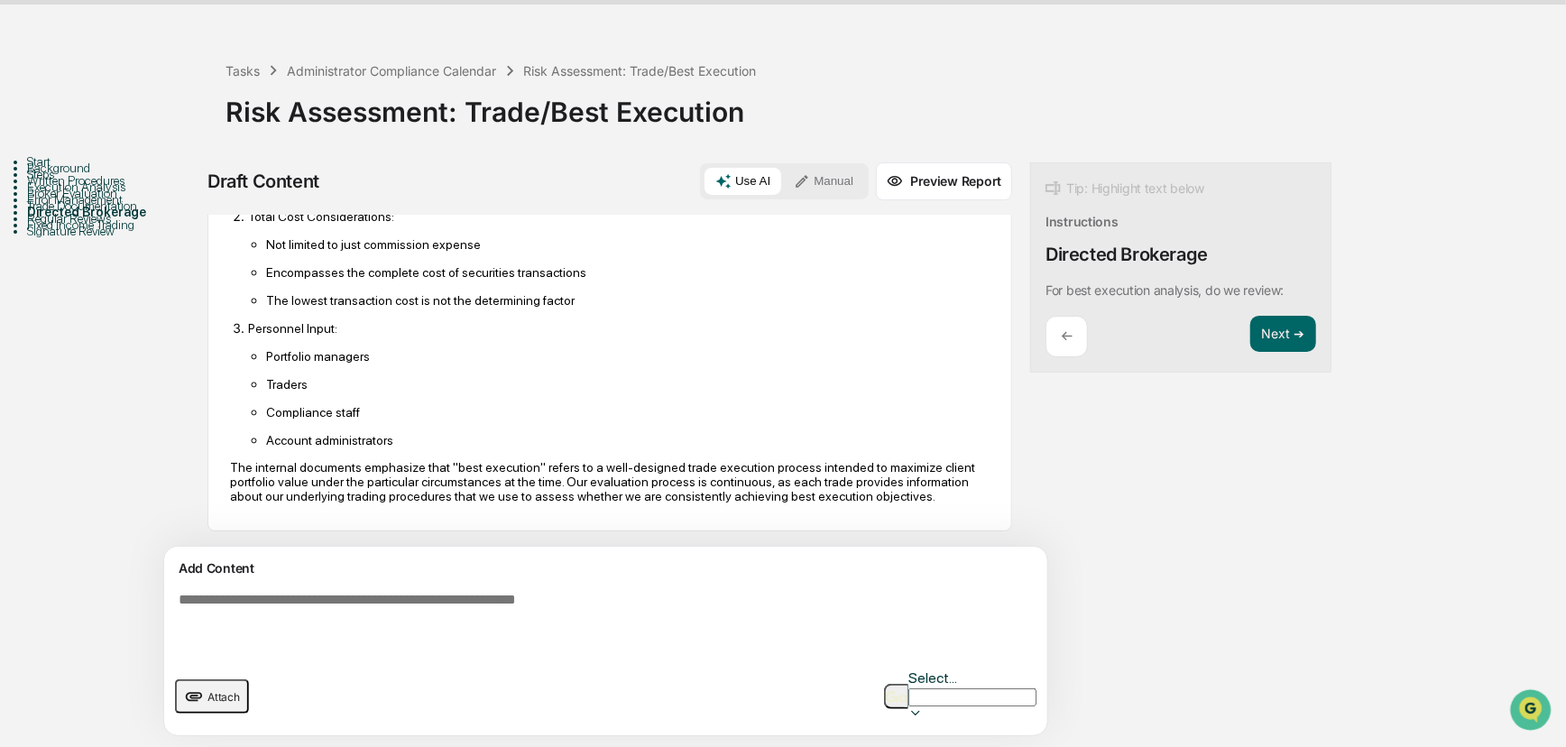
scroll to position [0, 0]
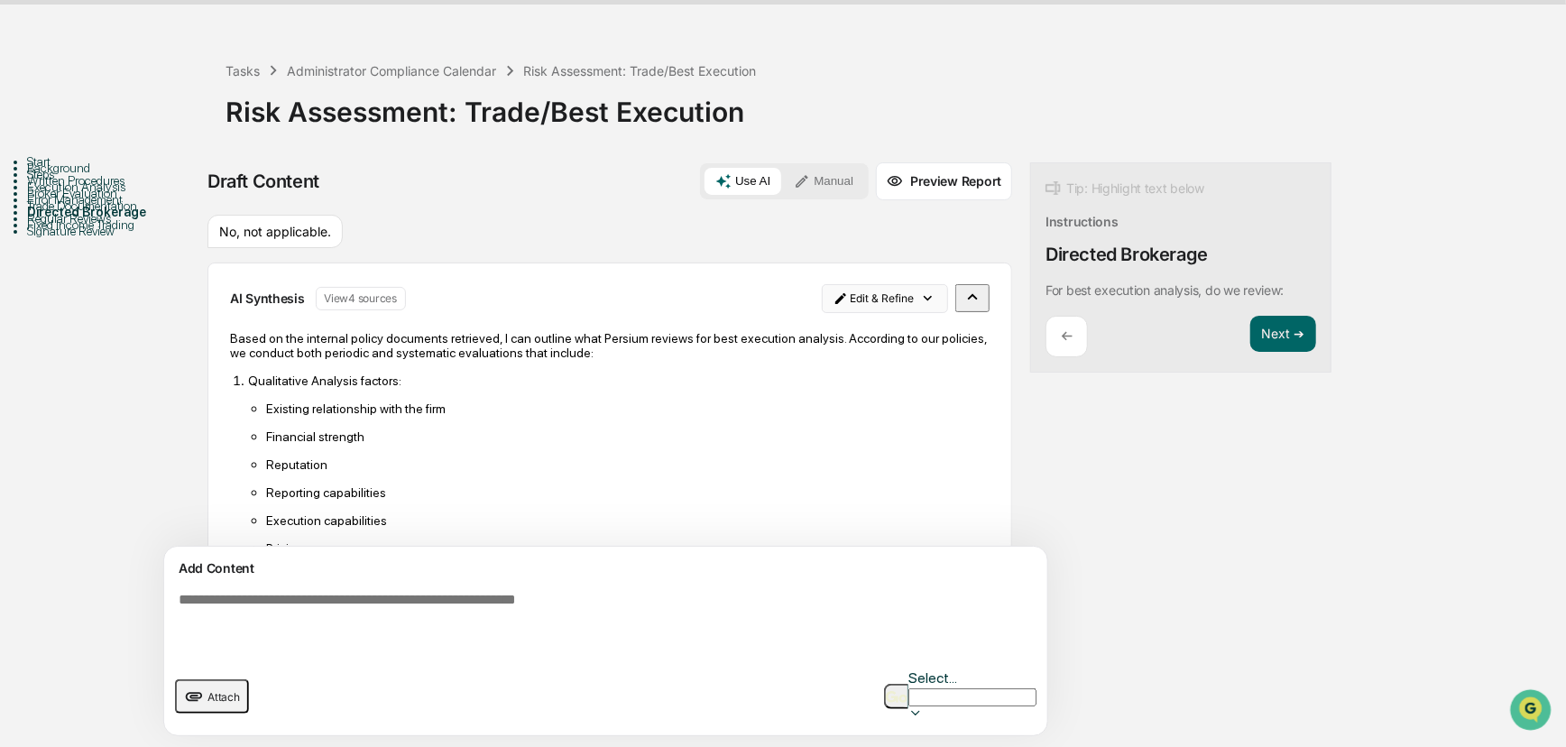
click at [784, 189] on html "Calendar Manage Tasks Reviews Approval Management Company People, Data, Setting…" at bounding box center [783, 321] width 1566 height 747
click at [811, 227] on div "Edit Result" at bounding box center [797, 225] width 133 height 29
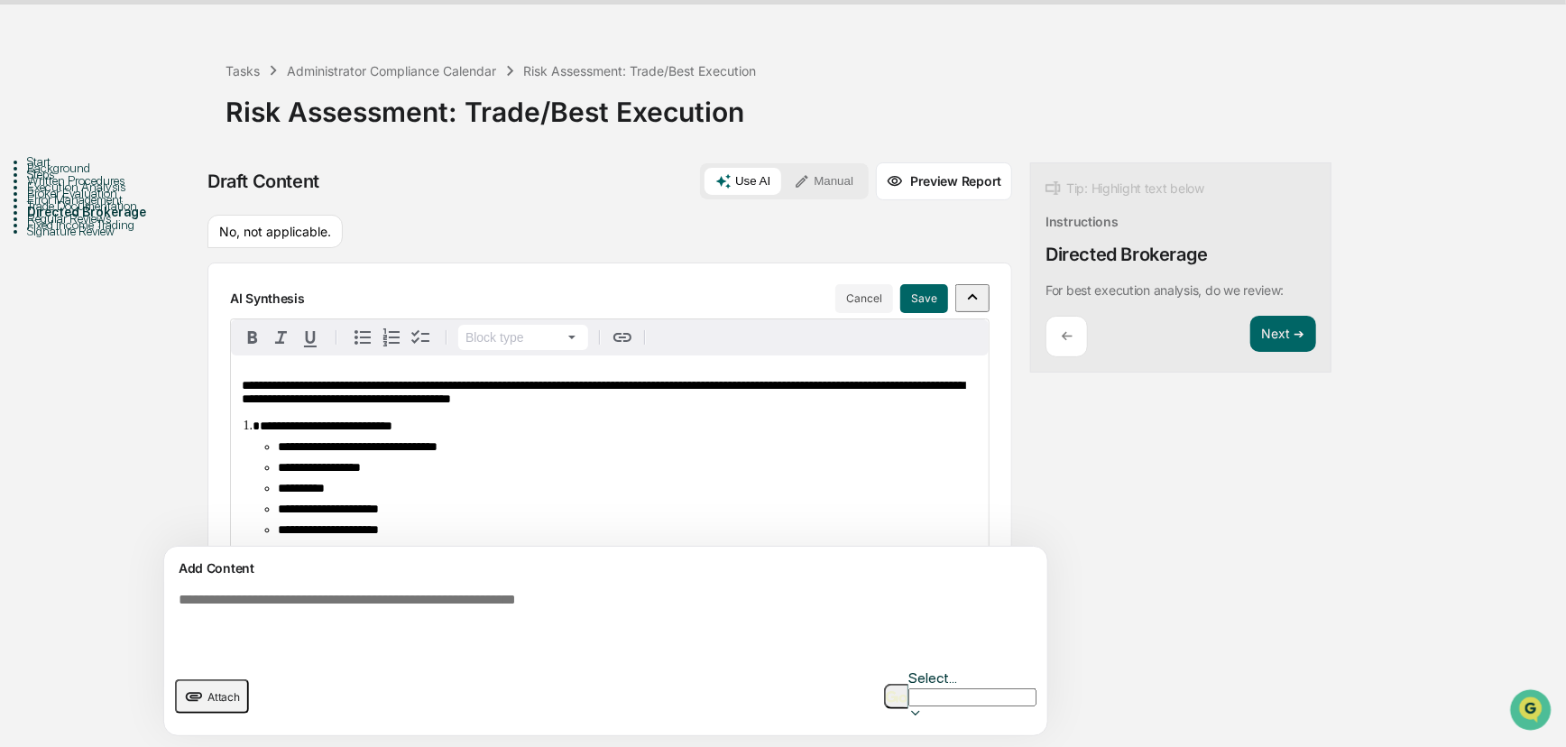
click at [242, 379] on span "**********" at bounding box center [603, 392] width 723 height 26
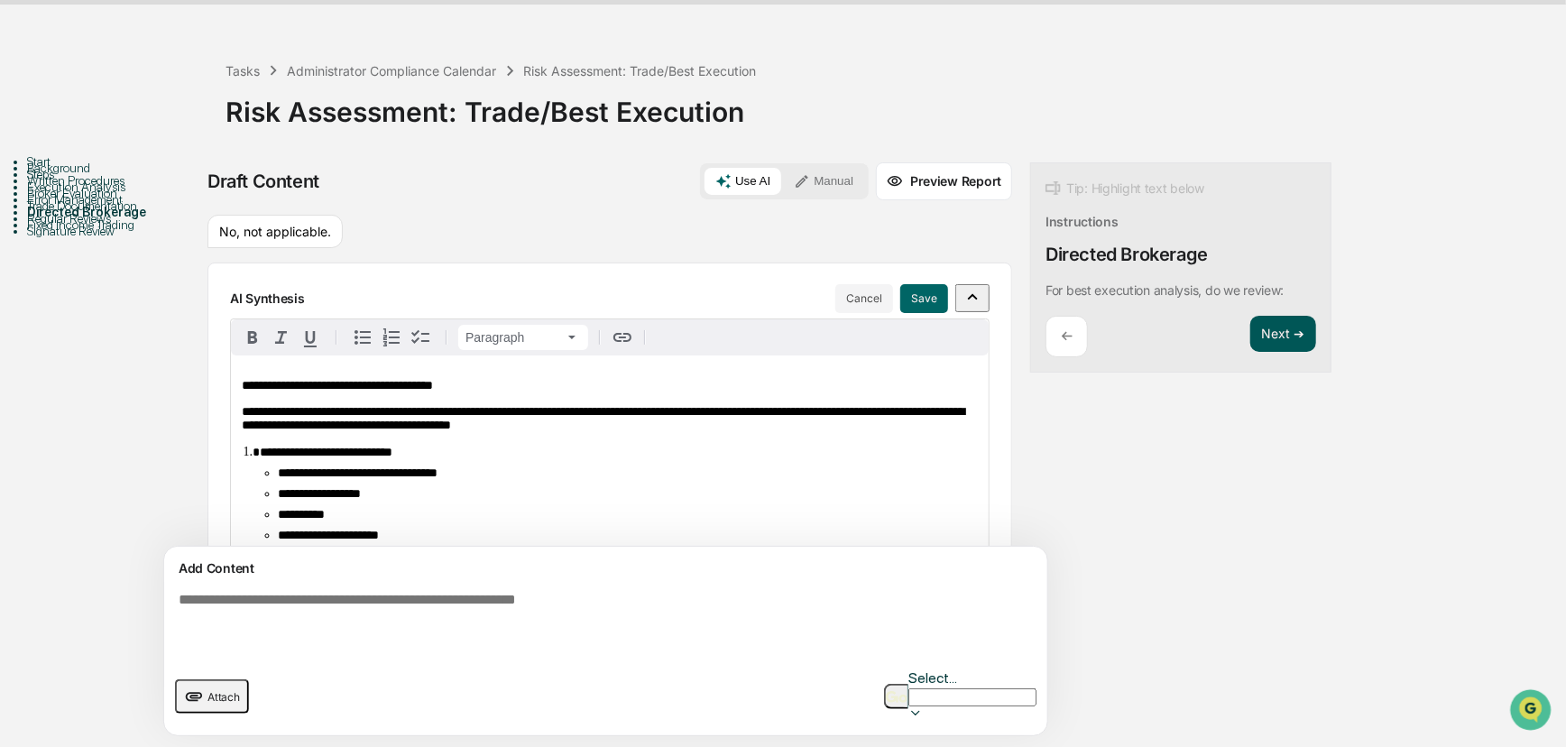
click at [1155, 316] on button "Next ➔" at bounding box center [1283, 334] width 66 height 37
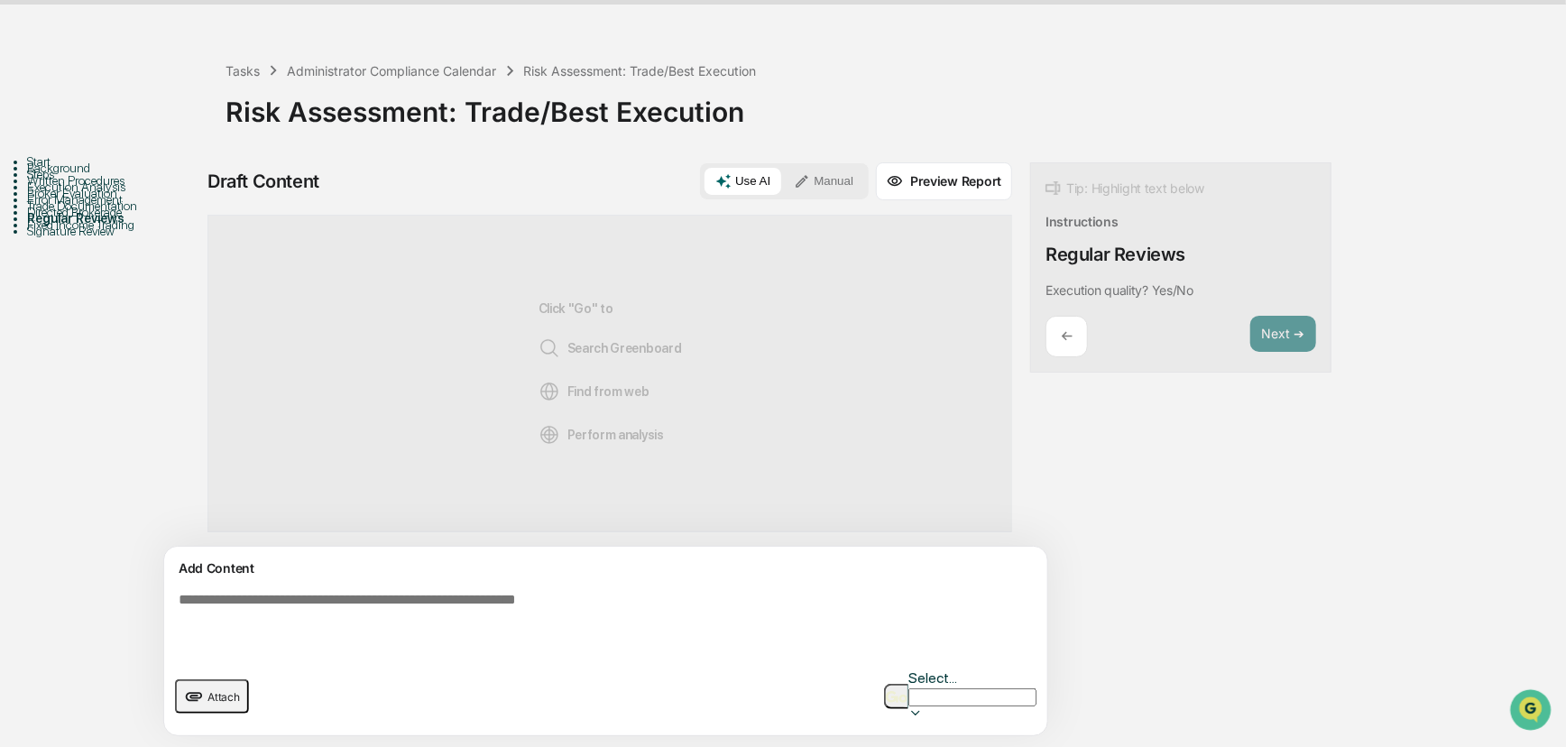
click at [1046, 316] on div "←" at bounding box center [1067, 337] width 42 height 42
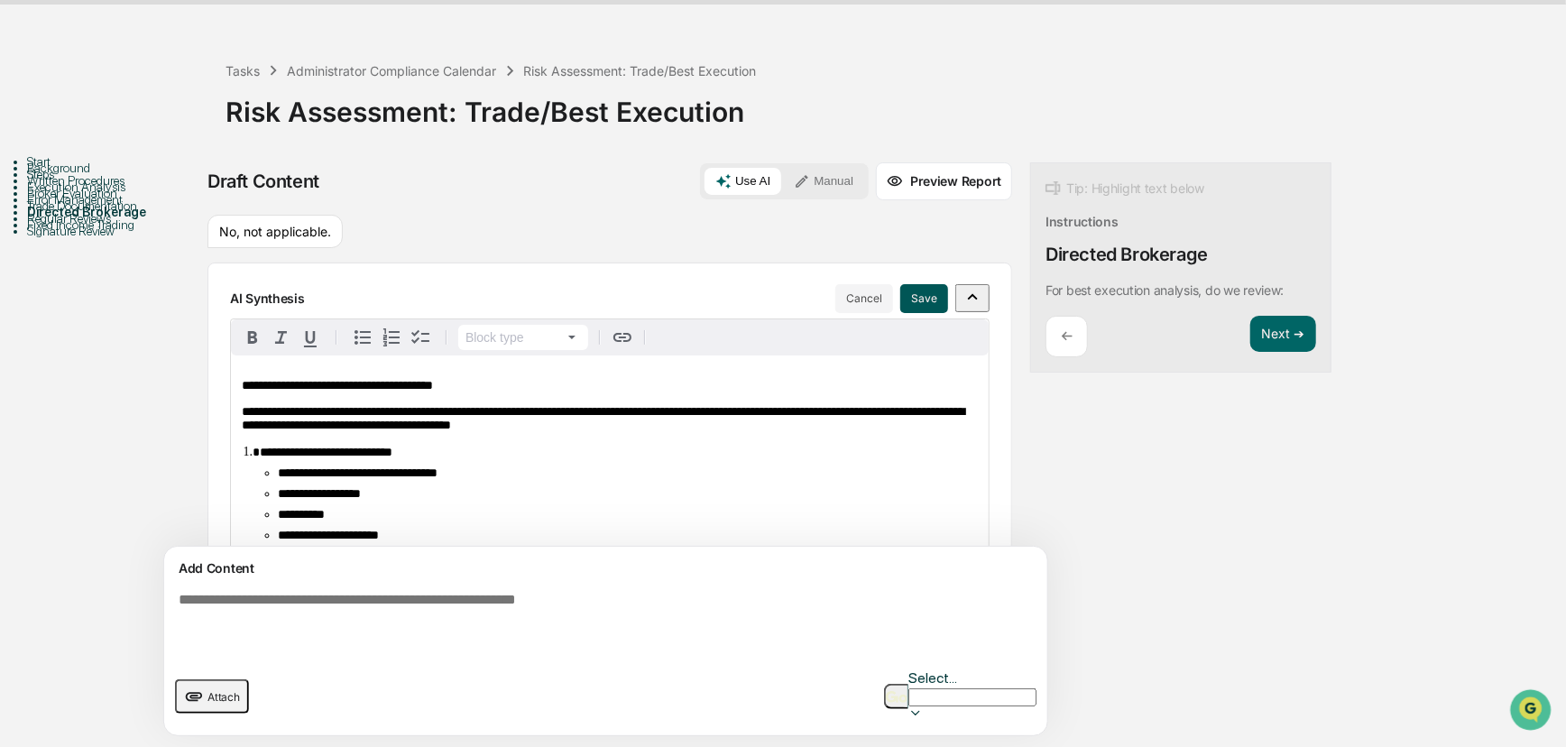
click at [900, 284] on button "Save" at bounding box center [924, 298] width 48 height 29
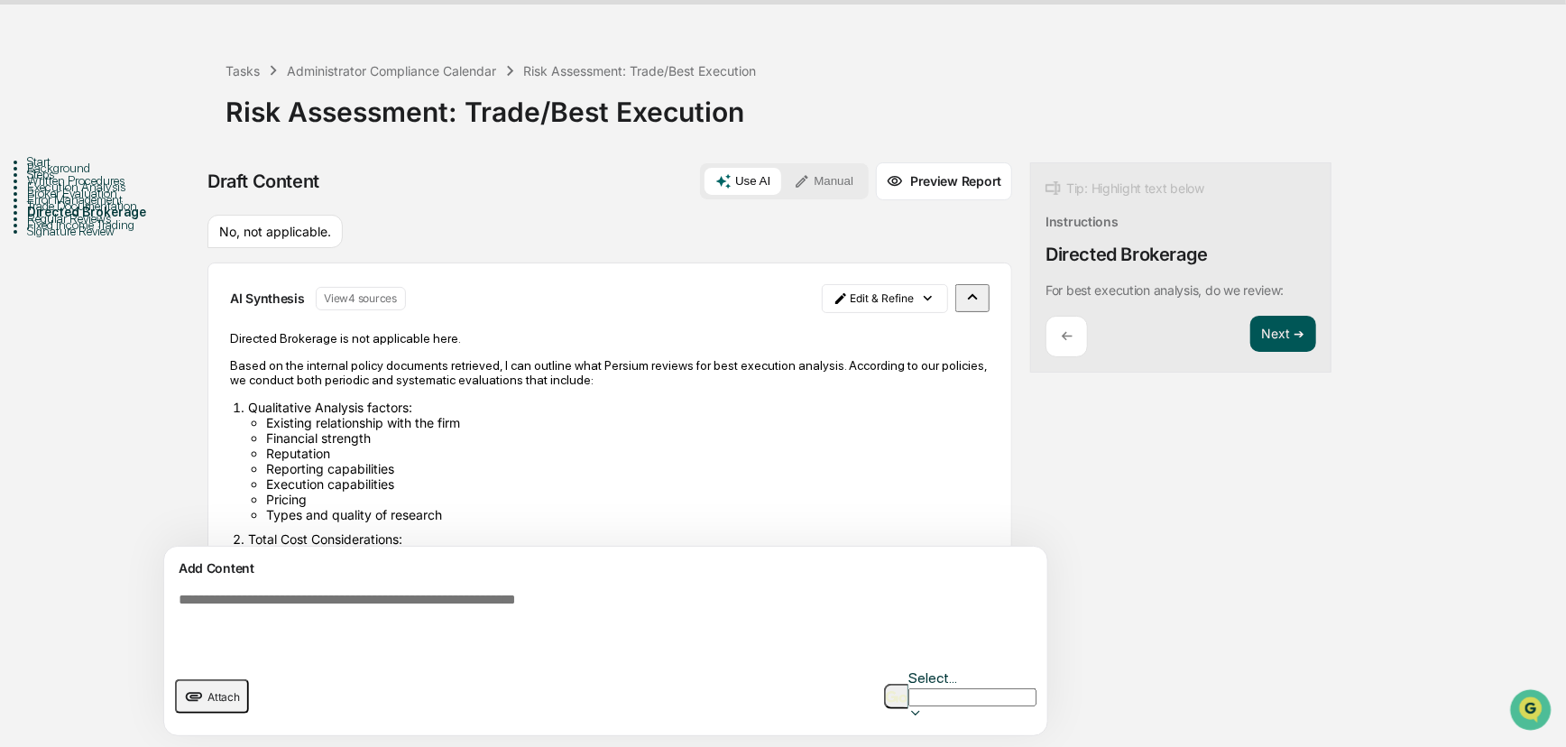
click at [1155, 316] on button "Next ➔" at bounding box center [1283, 334] width 66 height 37
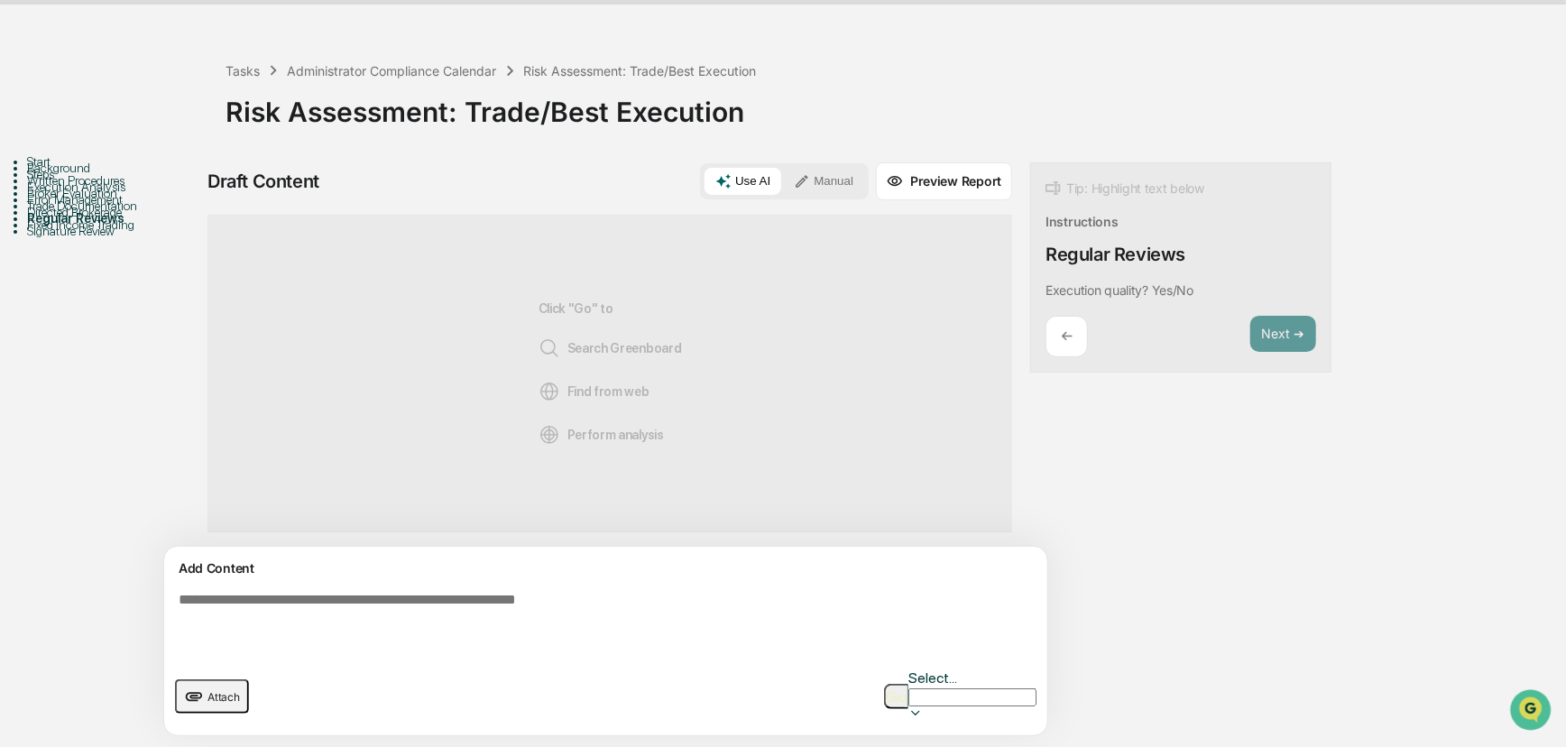
click at [429, 585] on textarea at bounding box center [563, 624] width 785 height 79
type textarea "***"
click at [892, 644] on button "button" at bounding box center [896, 696] width 24 height 25
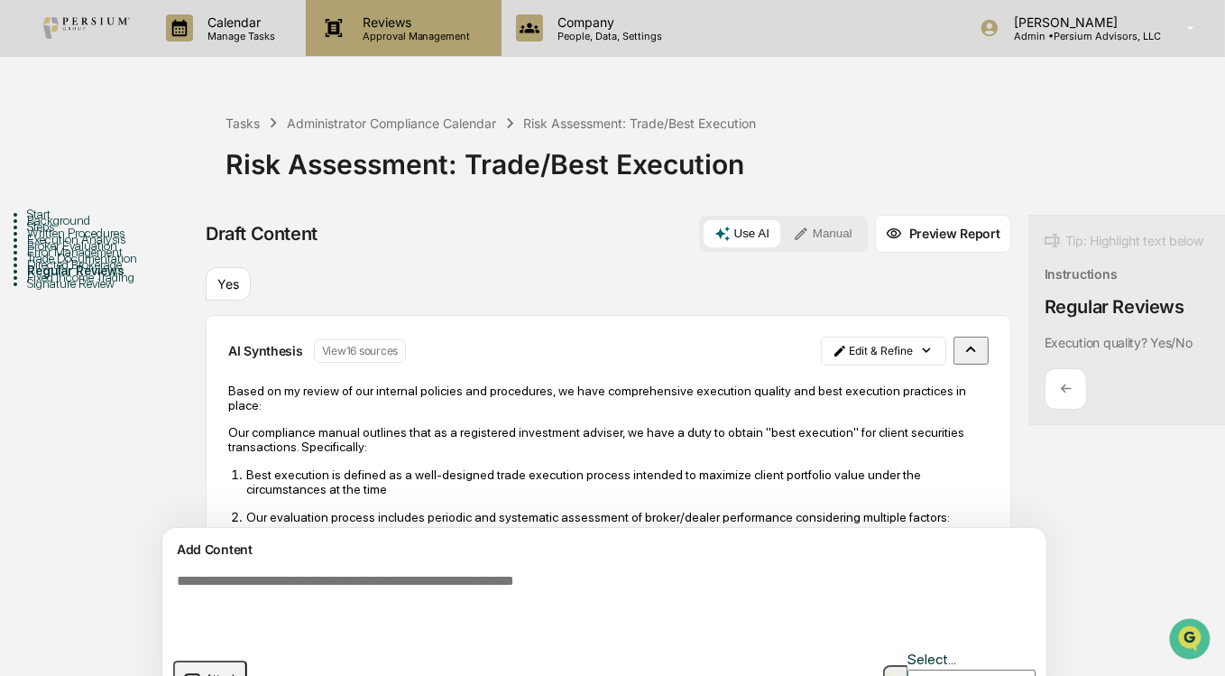
click at [403, 32] on p "Approval Management" at bounding box center [414, 36] width 132 height 13
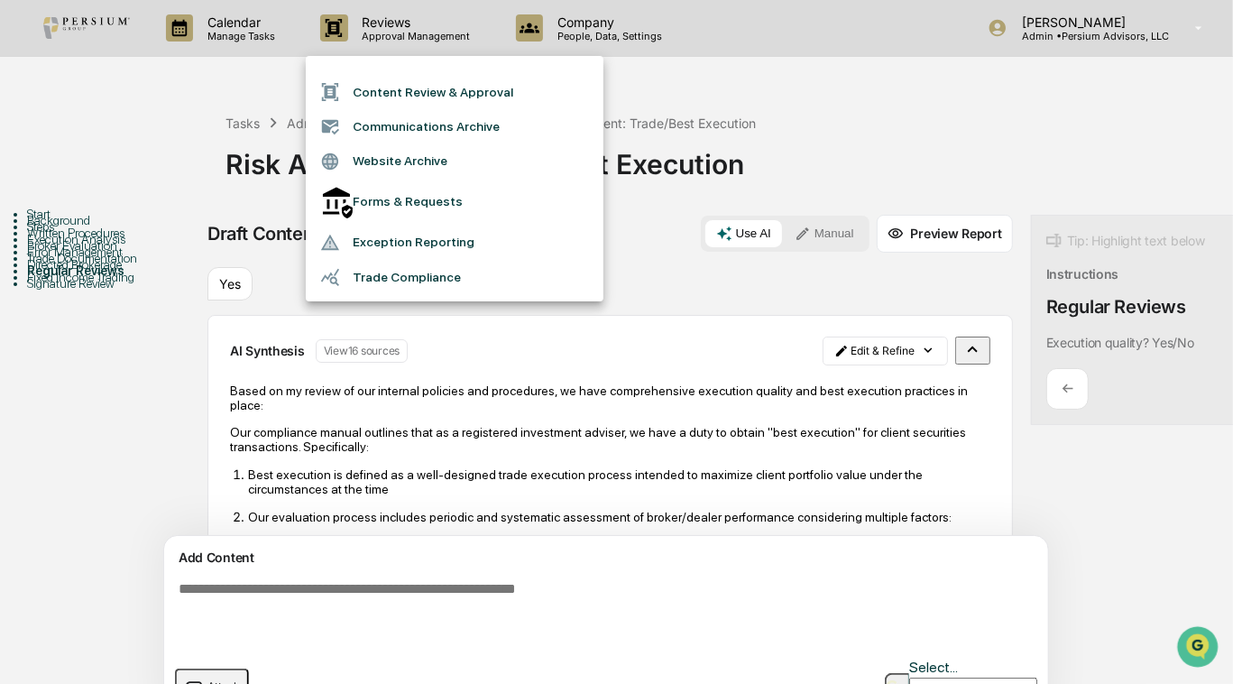
click at [860, 49] on div at bounding box center [616, 342] width 1233 height 684
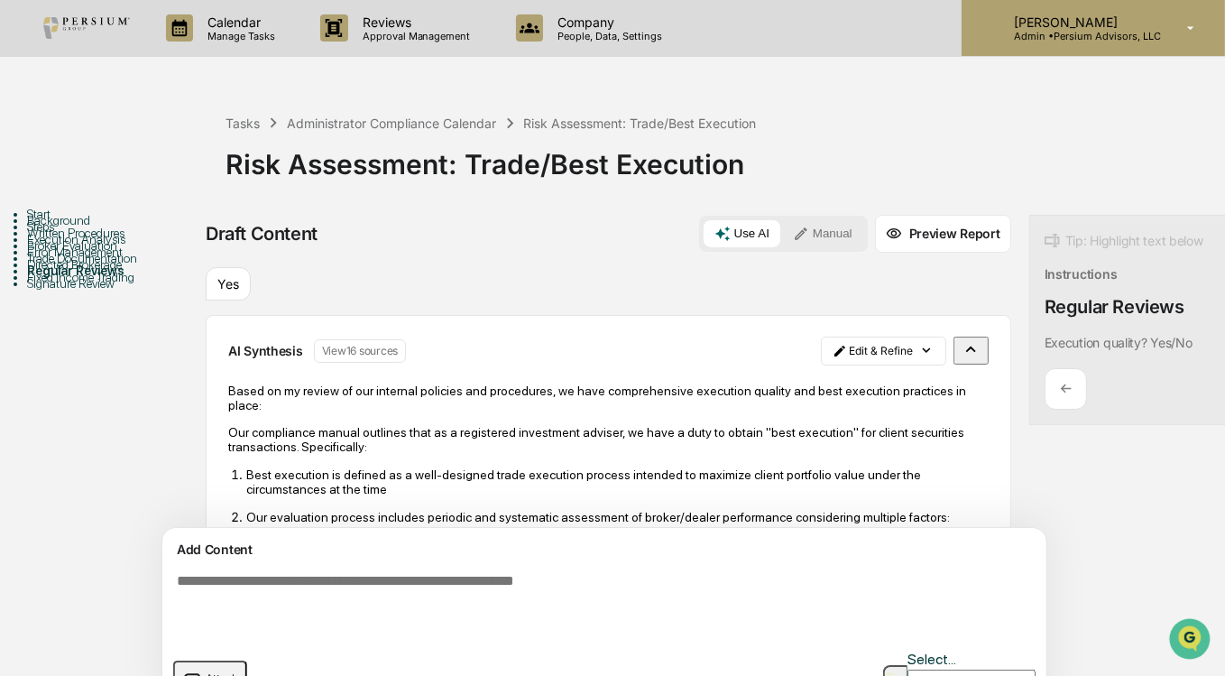
click at [1095, 53] on div "Alison Gould Admin • Persium Advisors, LLC" at bounding box center [1093, 28] width 263 height 56
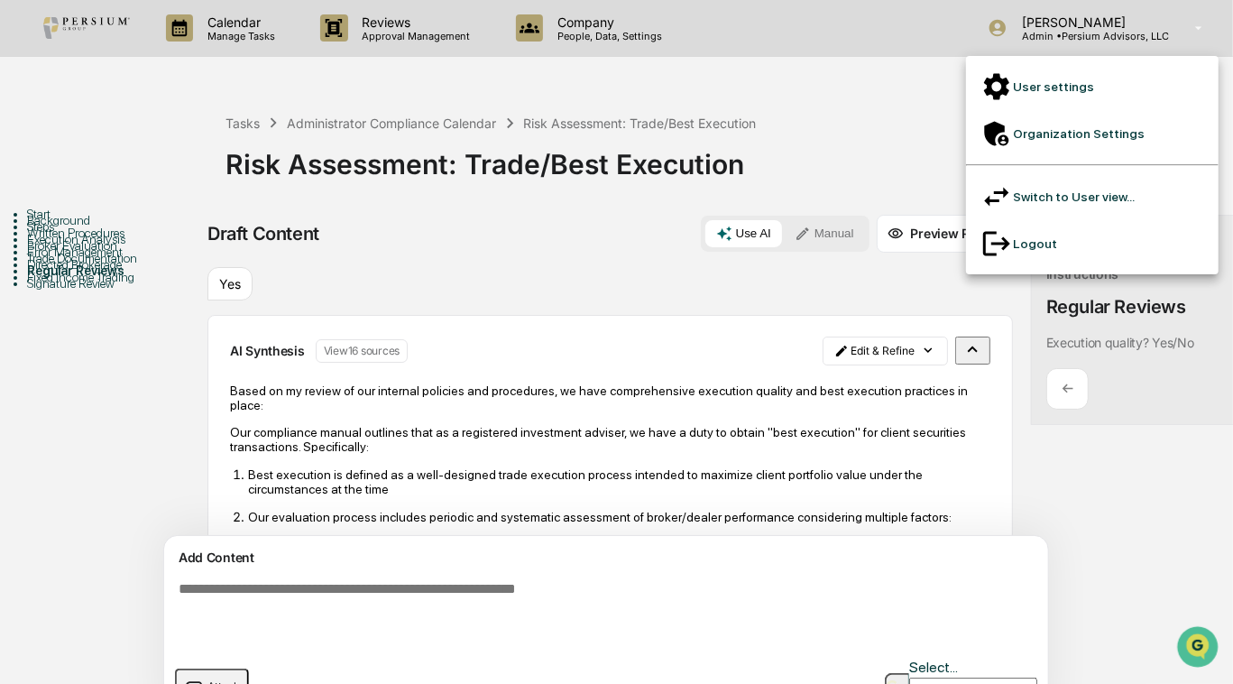
click at [1055, 173] on li "Switch to User view..." at bounding box center [1092, 196] width 253 height 47
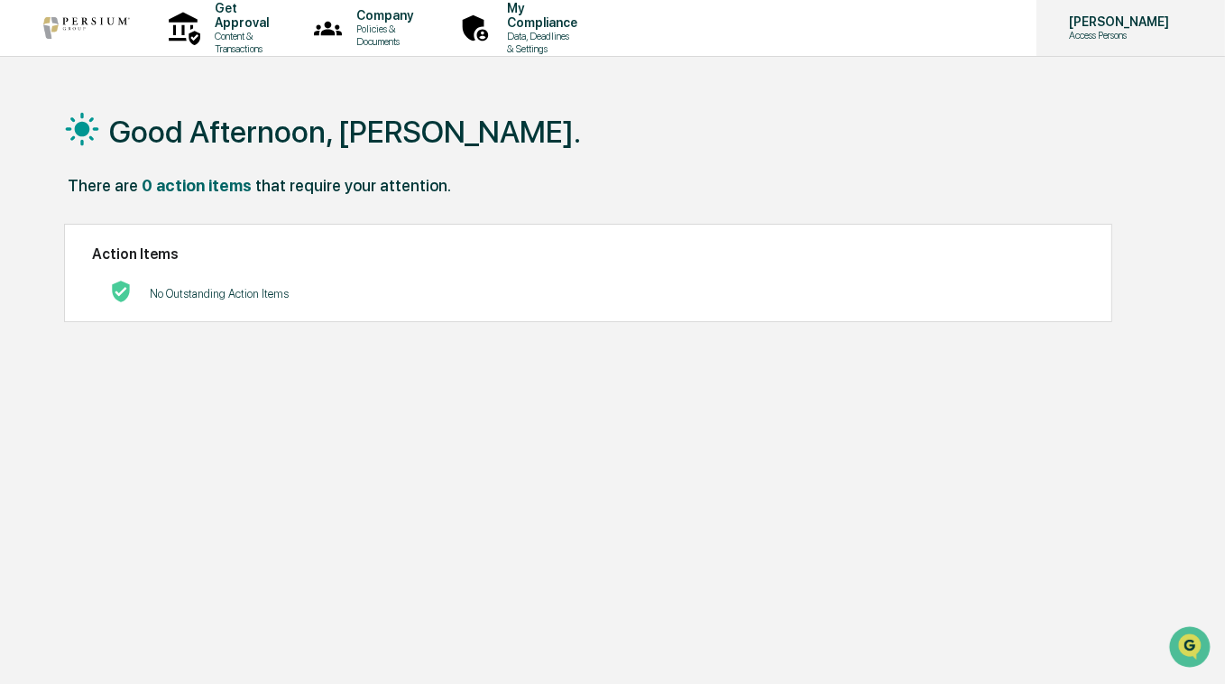
click at [1135, 20] on p "[PERSON_NAME]" at bounding box center [1117, 21] width 124 height 14
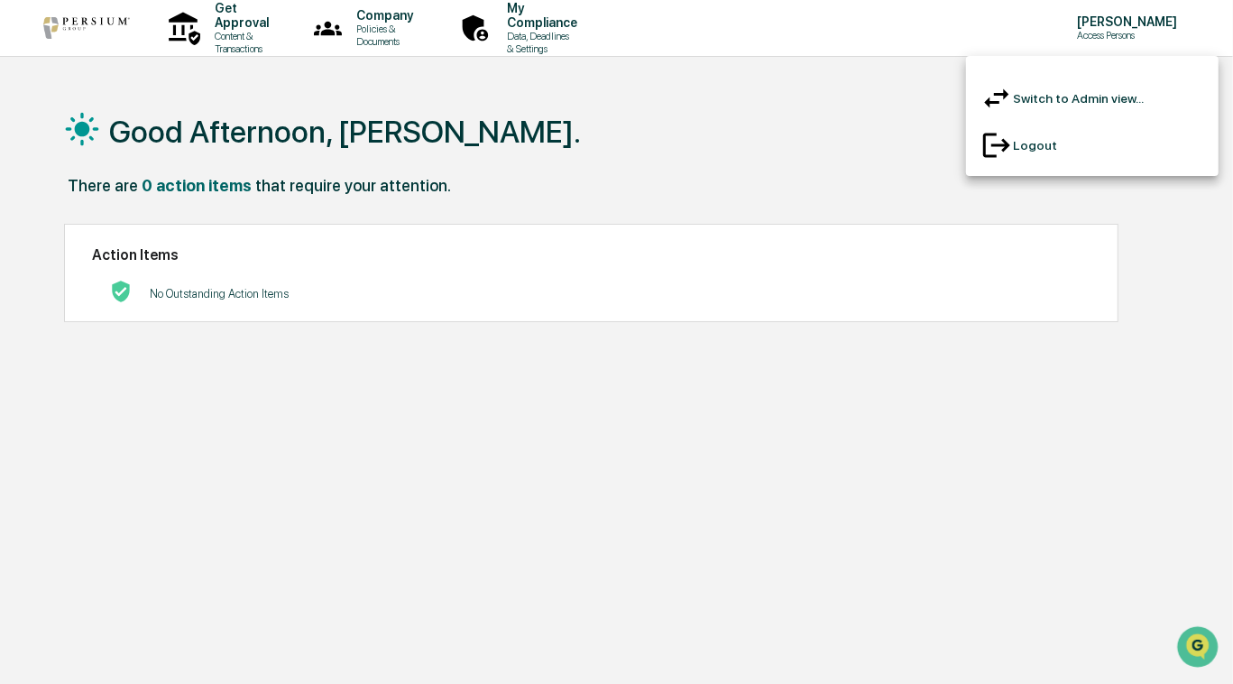
click at [1029, 98] on li "Switch to Admin view..." at bounding box center [1092, 98] width 253 height 47
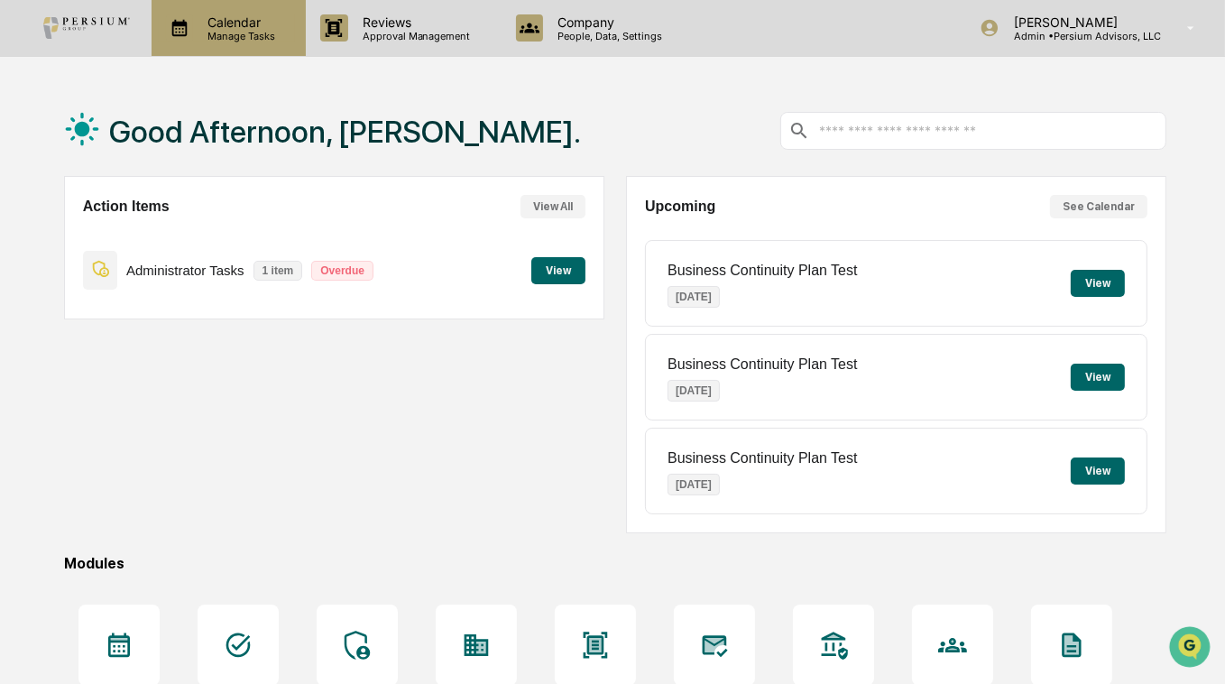
click at [226, 31] on p "Manage Tasks" at bounding box center [238, 36] width 91 height 13
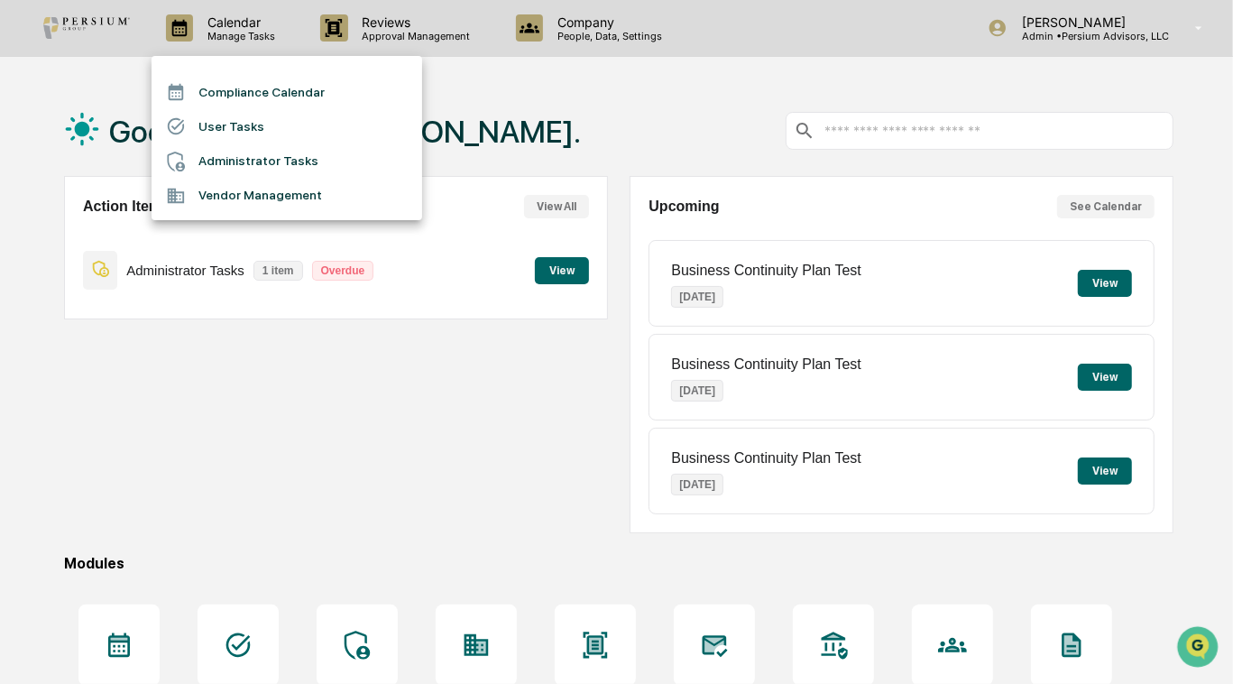
click at [259, 152] on li "Administrator Tasks" at bounding box center [287, 161] width 271 height 34
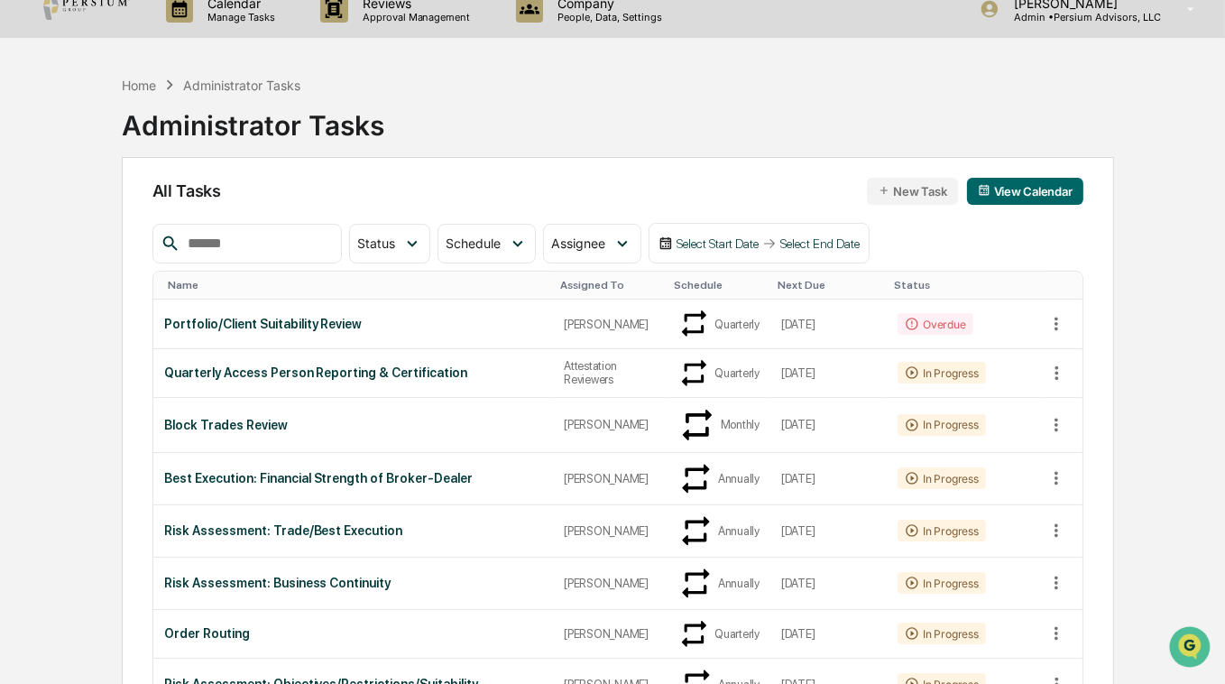
click at [243, 249] on input "text" at bounding box center [256, 243] width 153 height 23
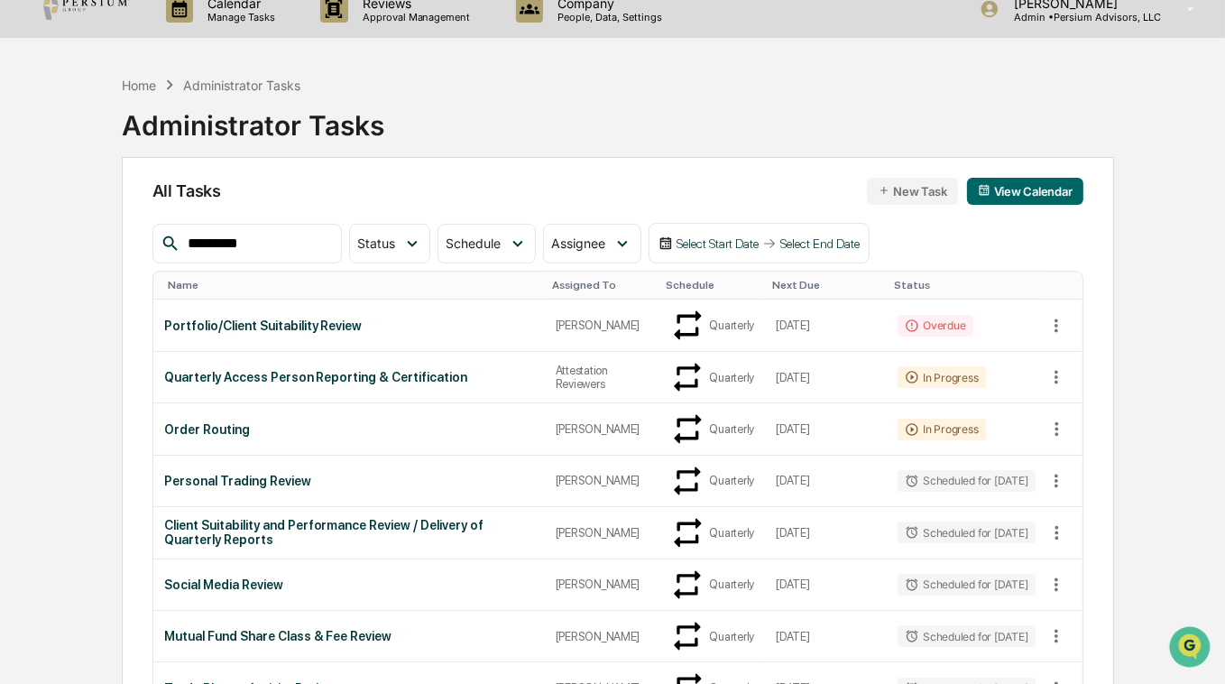
type input "*********"
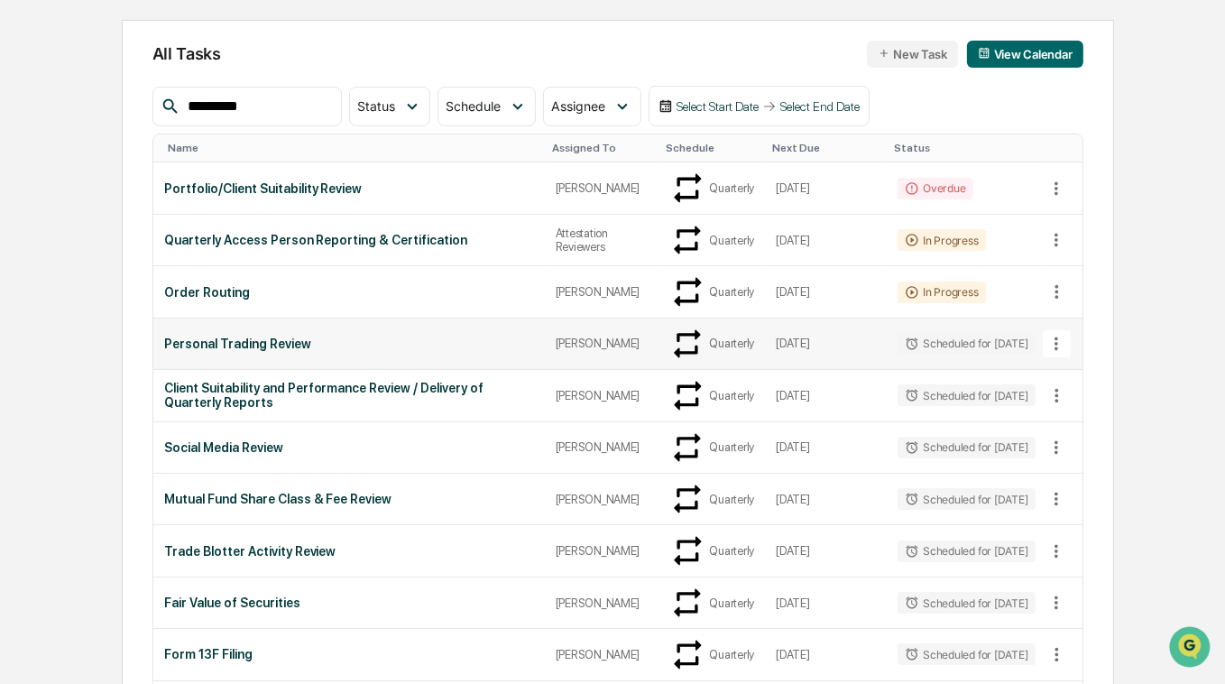
scroll to position [153, 0]
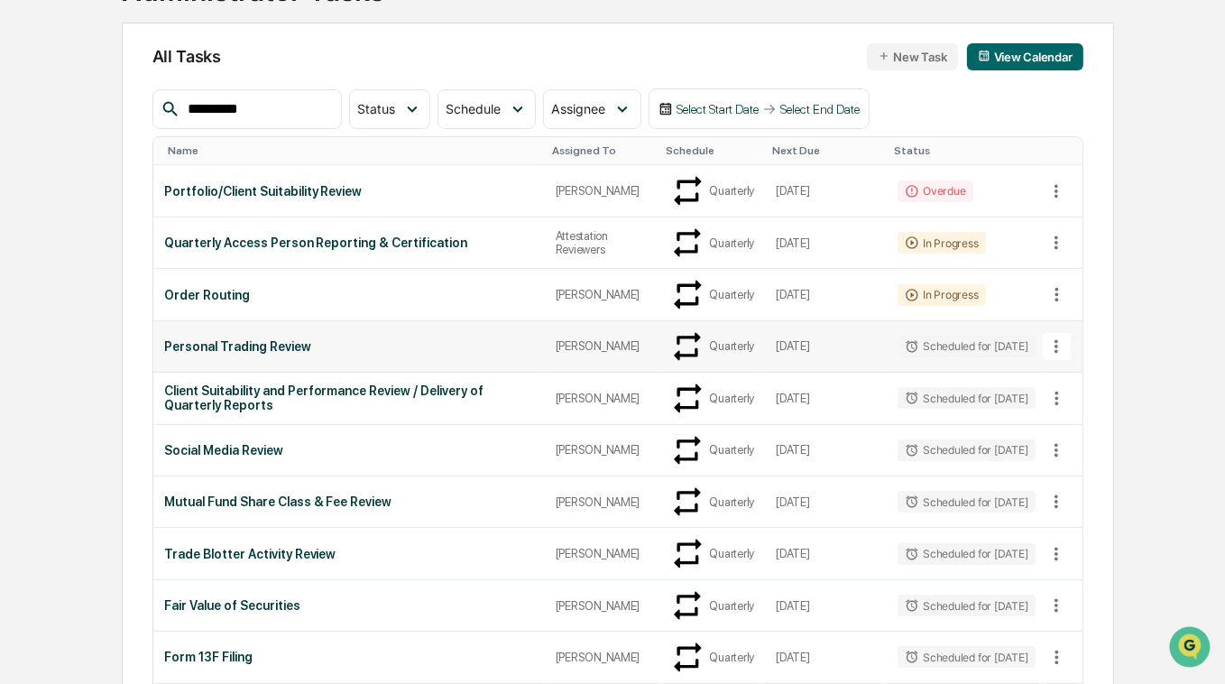
click at [233, 339] on div "Personal Trading Review" at bounding box center [349, 346] width 370 height 14
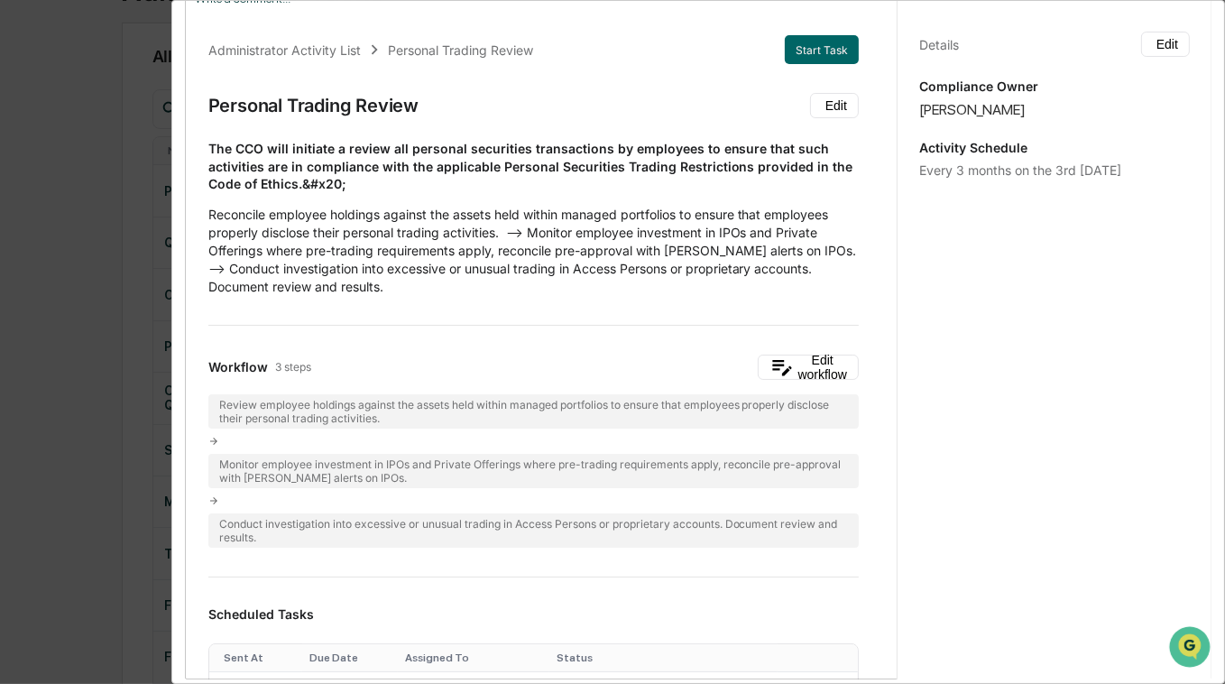
click at [77, 337] on div "Administrator Activity List Personal Trading Review Start Task Personal Trading…" at bounding box center [612, 342] width 1225 height 684
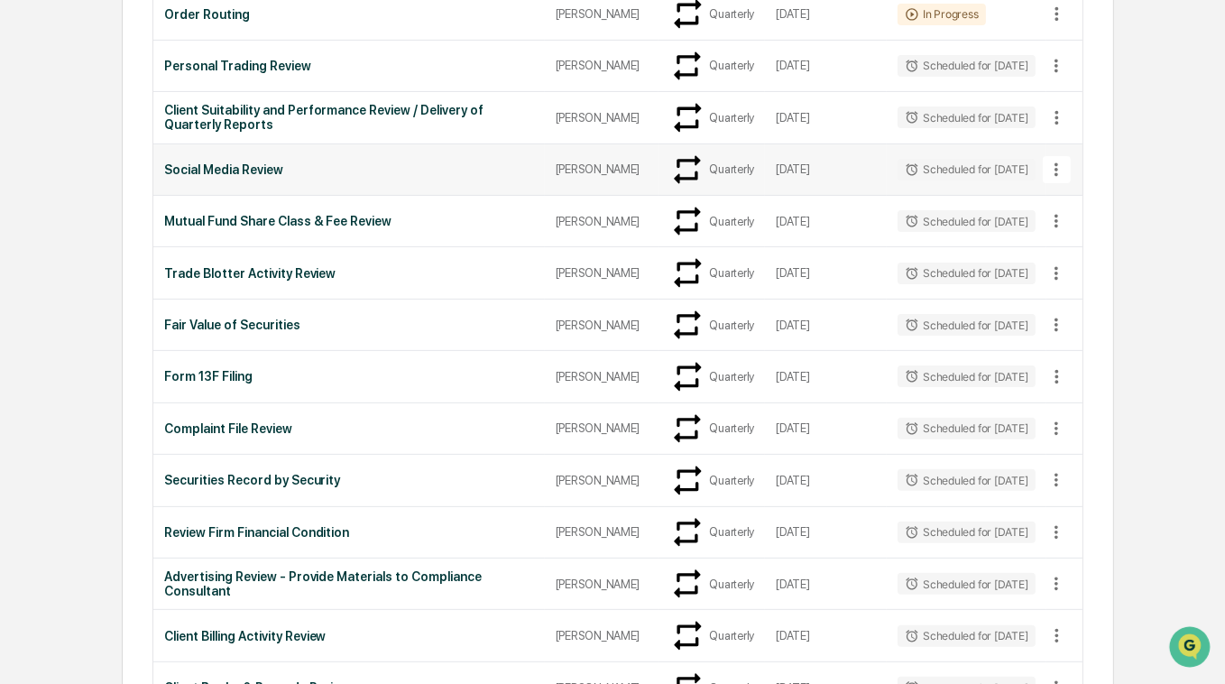
scroll to position [433, 0]
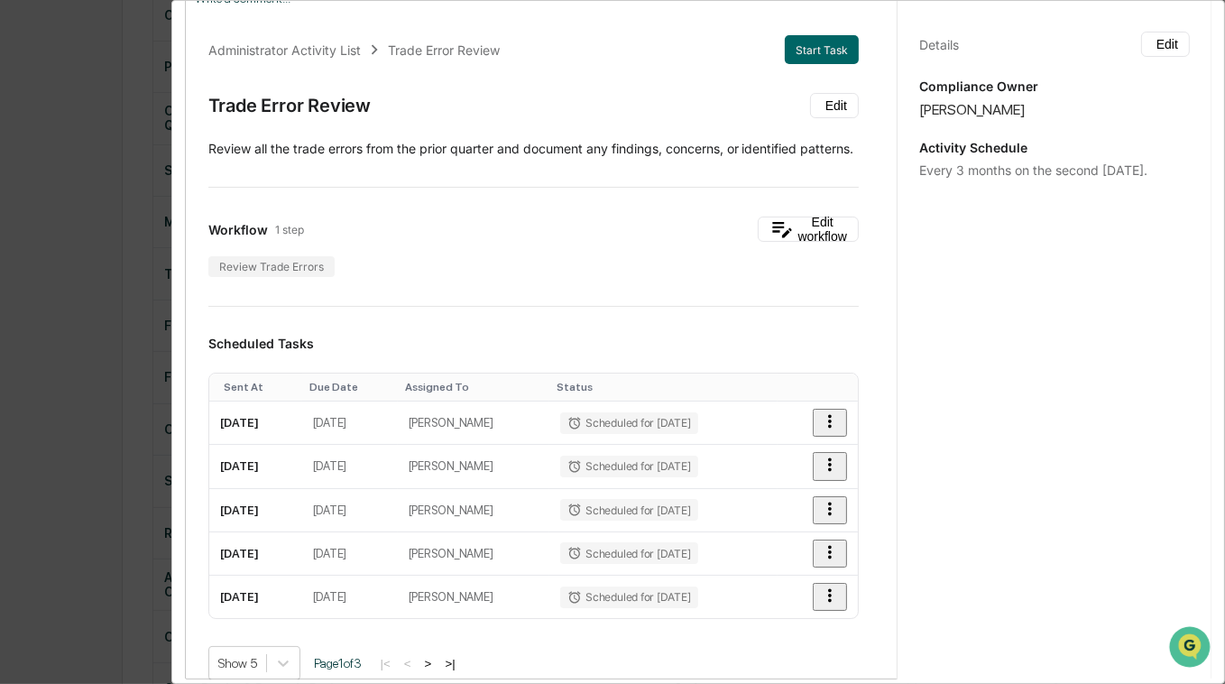
click at [117, 386] on div "Administrator Activity List Trade Error Review Start Task Trade Error Review Ed…" at bounding box center [612, 342] width 1225 height 684
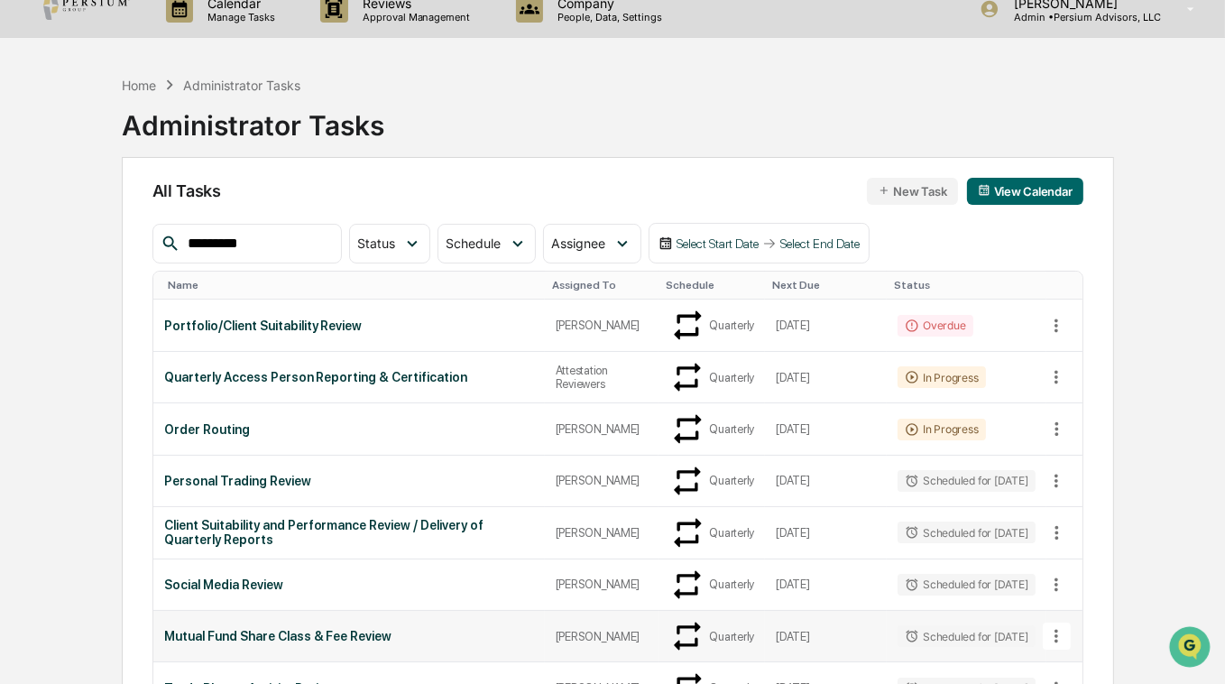
scroll to position [0, 0]
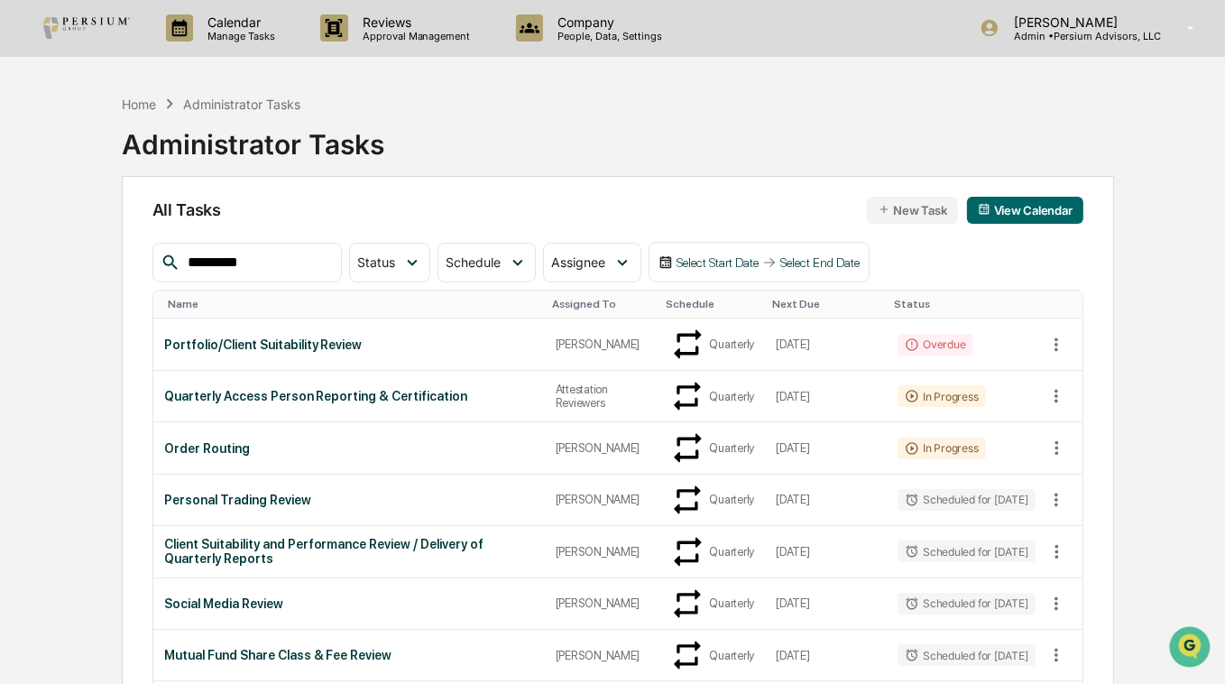
click at [1155, 281] on div "Calendar Manage Tasks Reviews Approval Management Company People, Data, Setting…" at bounding box center [612, 692] width 1225 height 1385
click at [667, 169] on div "Home Administrator Tasks Administrator Tasks" at bounding box center [618, 131] width 992 height 90
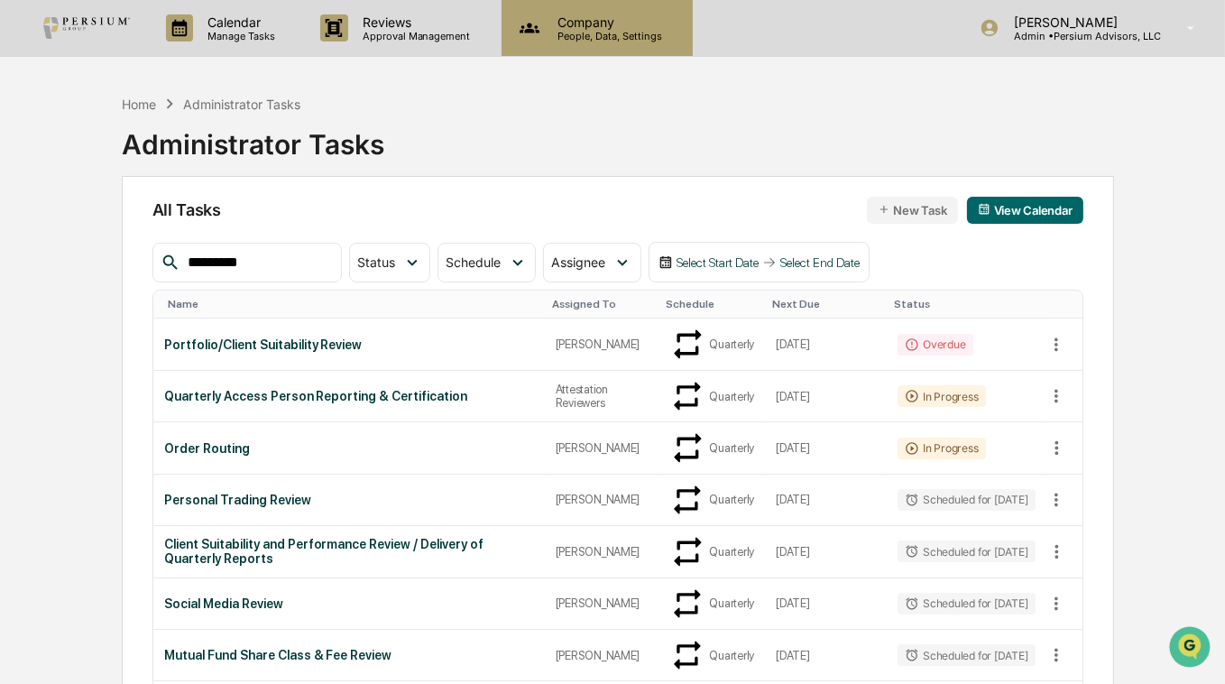
click at [620, 47] on div "Company People, Data, Settings" at bounding box center [597, 28] width 191 height 56
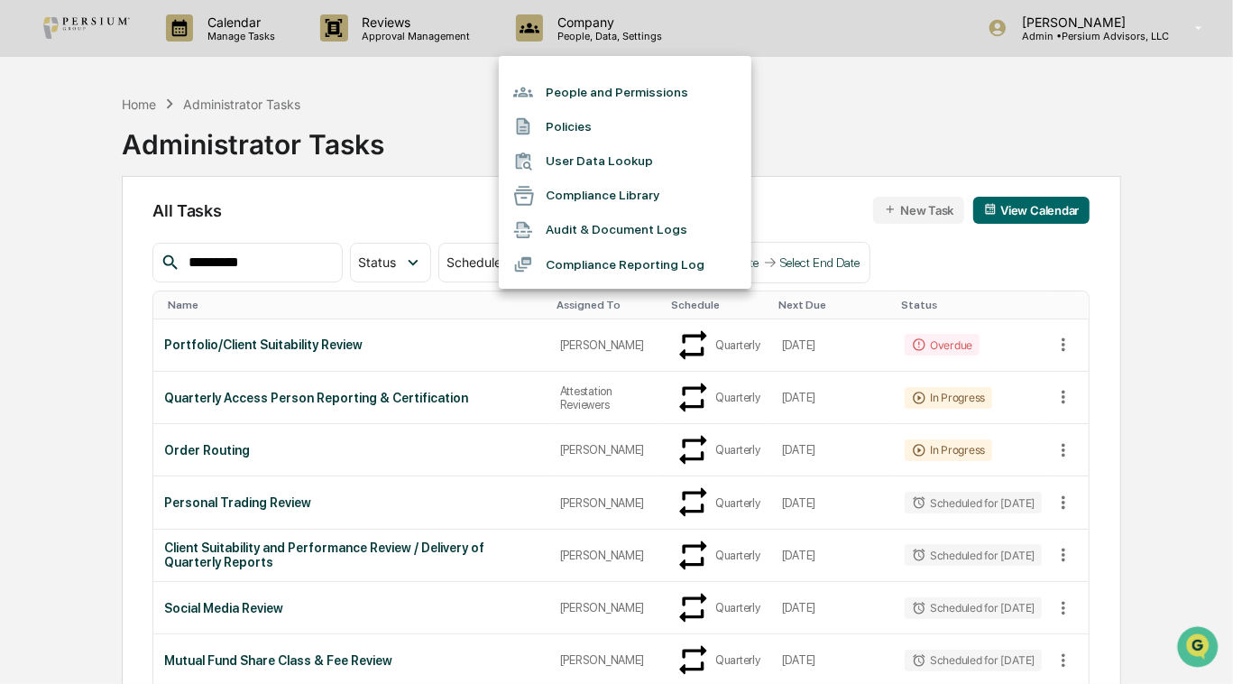
click at [875, 151] on div at bounding box center [616, 342] width 1233 height 684
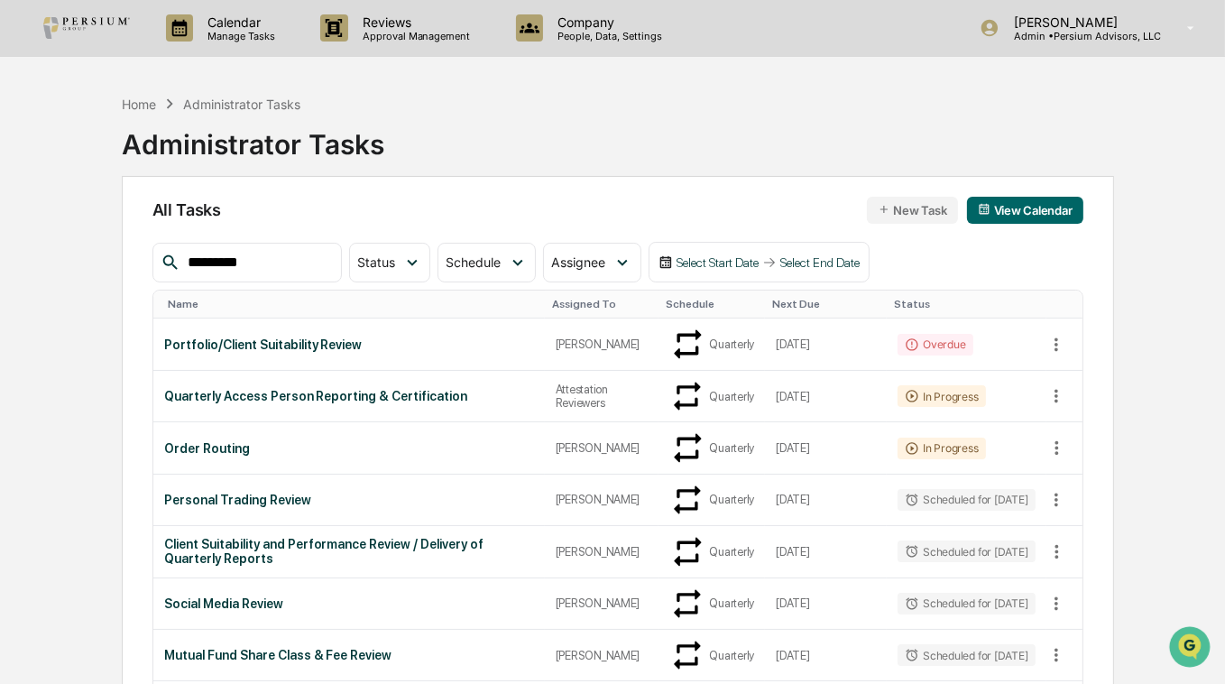
click at [576, 113] on div "Home Administrator Tasks Administrator Tasks" at bounding box center [618, 131] width 992 height 90
click at [249, 42] on div "Calendar Manage Tasks" at bounding box center [229, 28] width 154 height 56
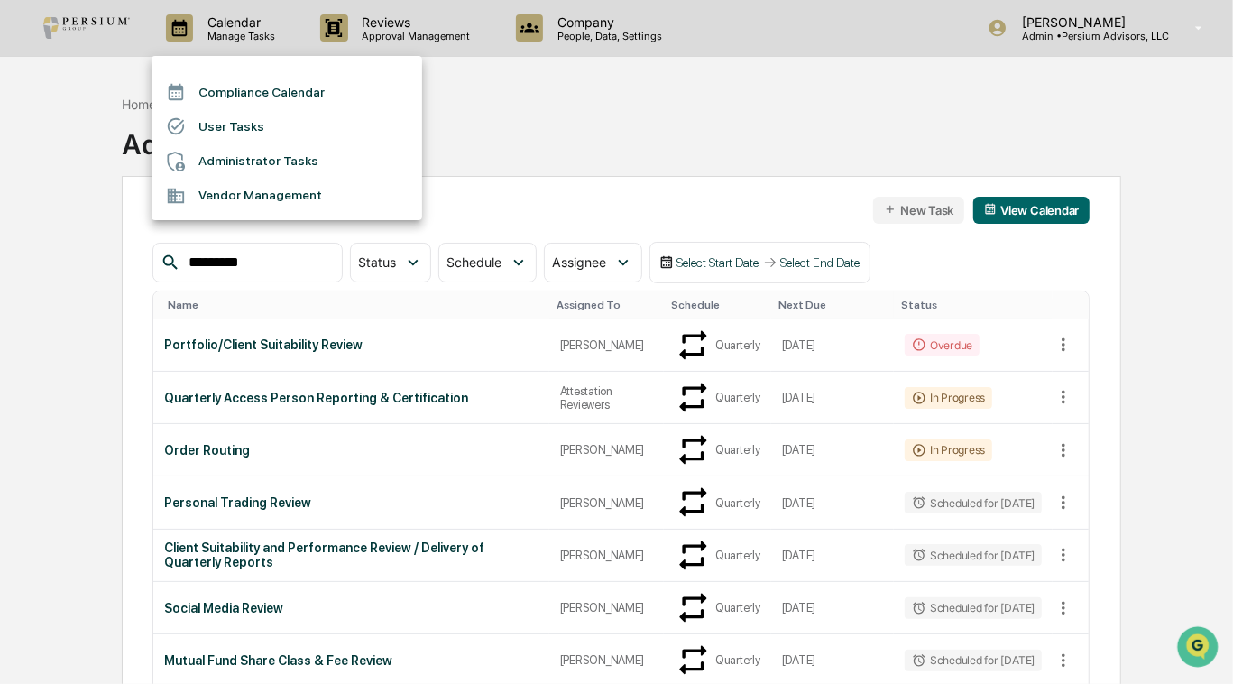
click at [532, 145] on div at bounding box center [616, 342] width 1233 height 684
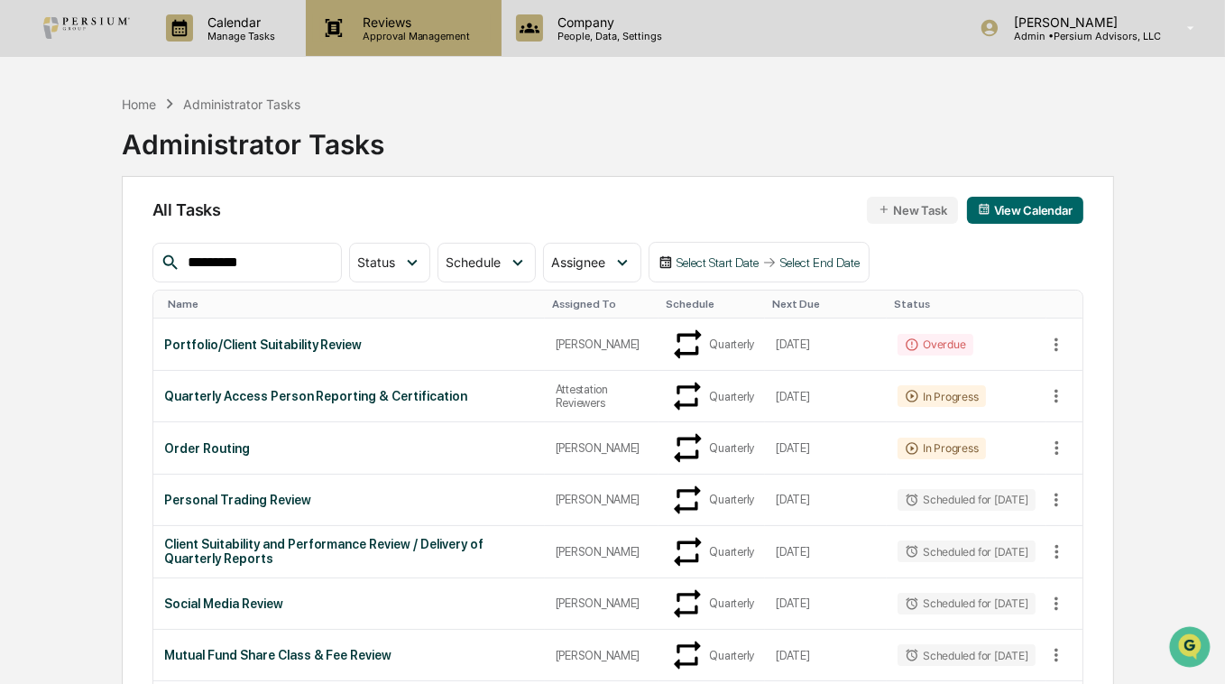
click at [404, 36] on p "Approval Management" at bounding box center [414, 36] width 132 height 13
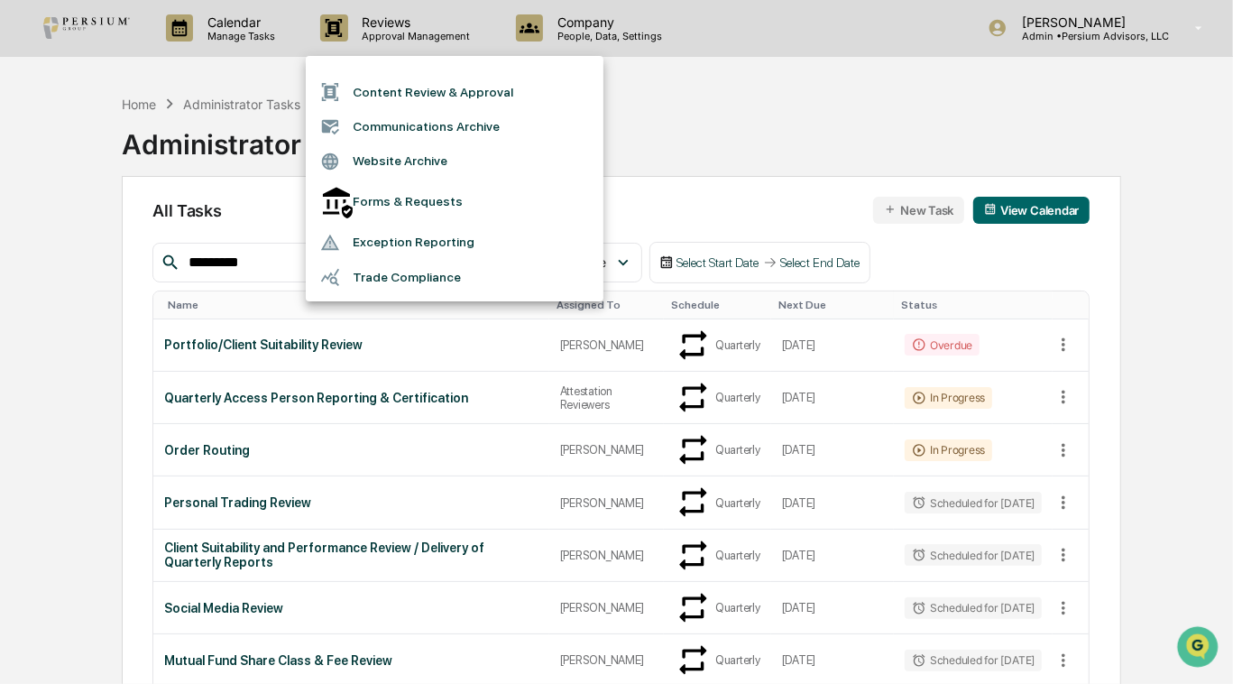
click at [70, 175] on div at bounding box center [616, 342] width 1233 height 684
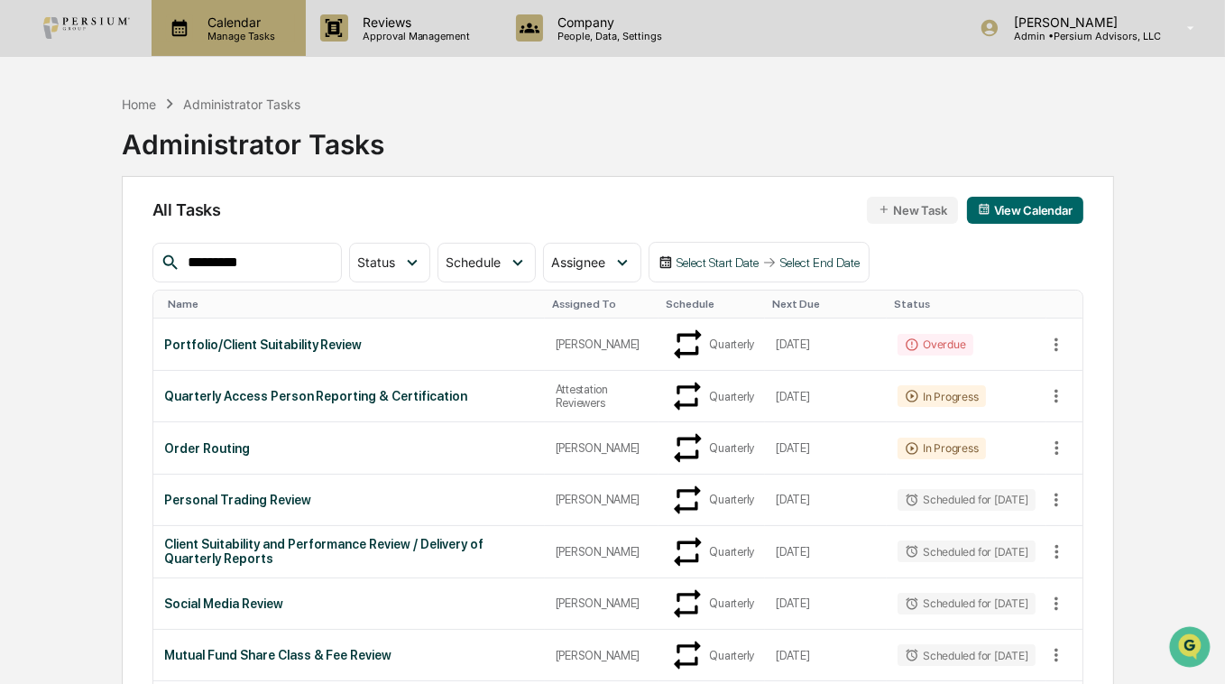
click at [251, 38] on p "Manage Tasks" at bounding box center [238, 36] width 91 height 13
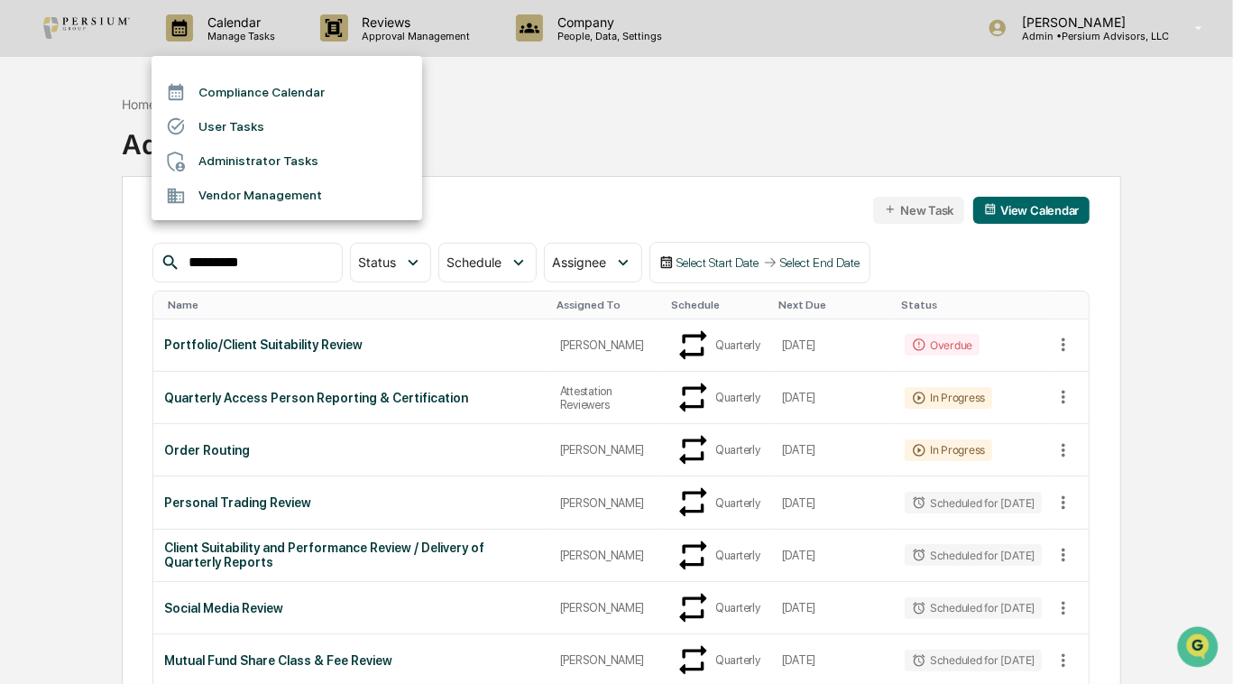
click at [530, 111] on div at bounding box center [616, 342] width 1233 height 684
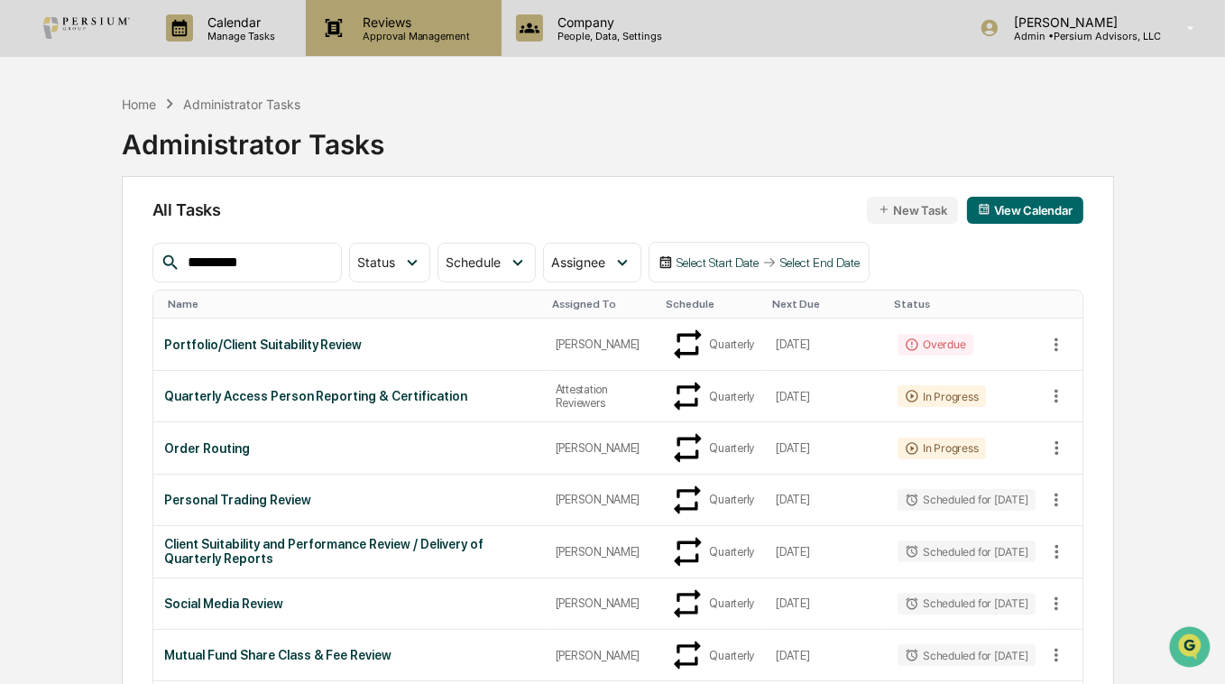
click at [446, 49] on div "Reviews Approval Management" at bounding box center [403, 28] width 195 height 56
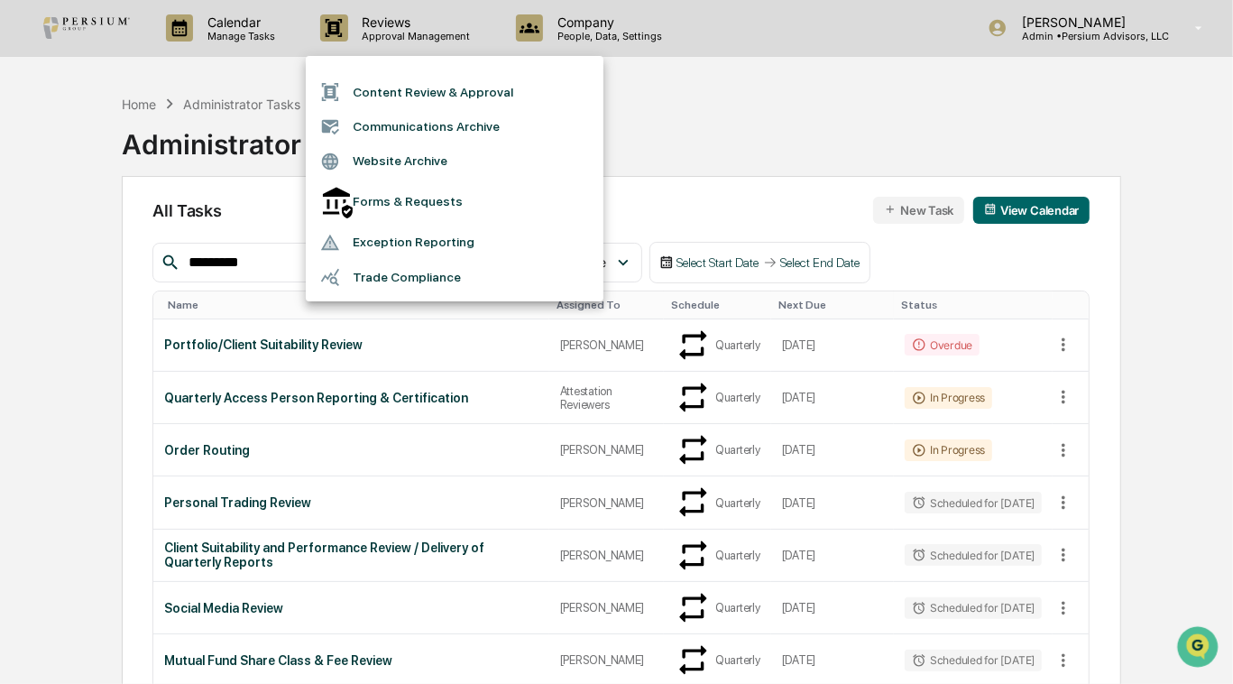
click at [607, 125] on div at bounding box center [616, 342] width 1233 height 684
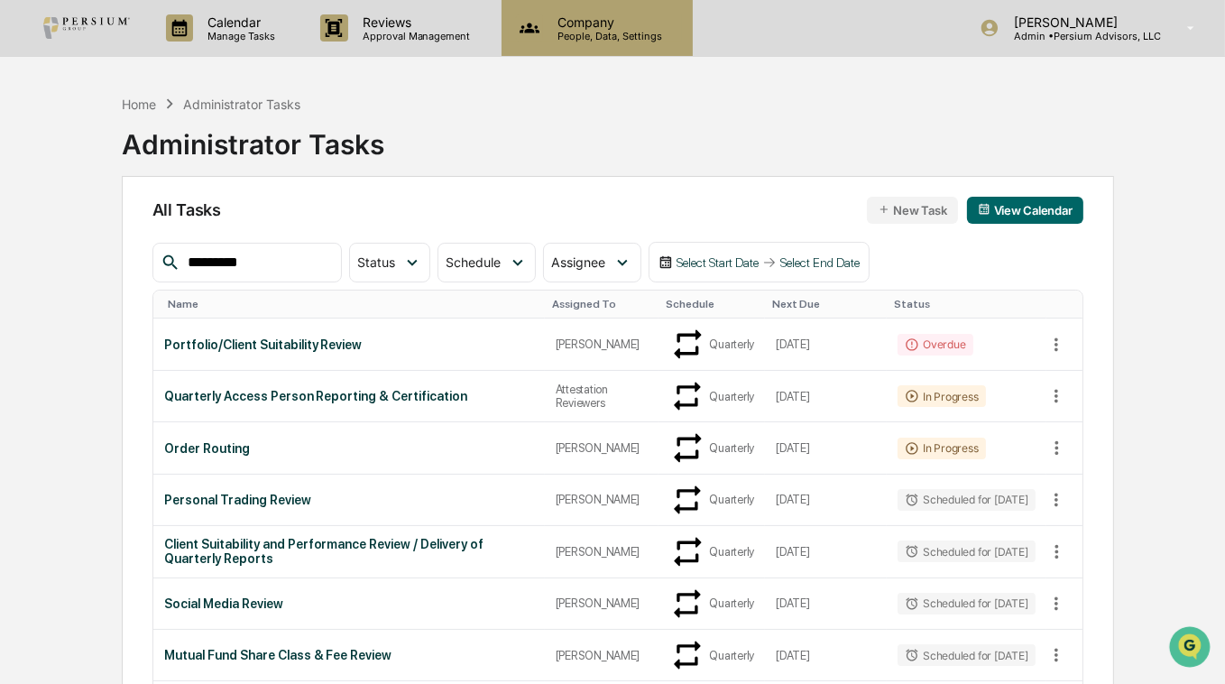
click at [599, 21] on p "Company" at bounding box center [607, 21] width 128 height 15
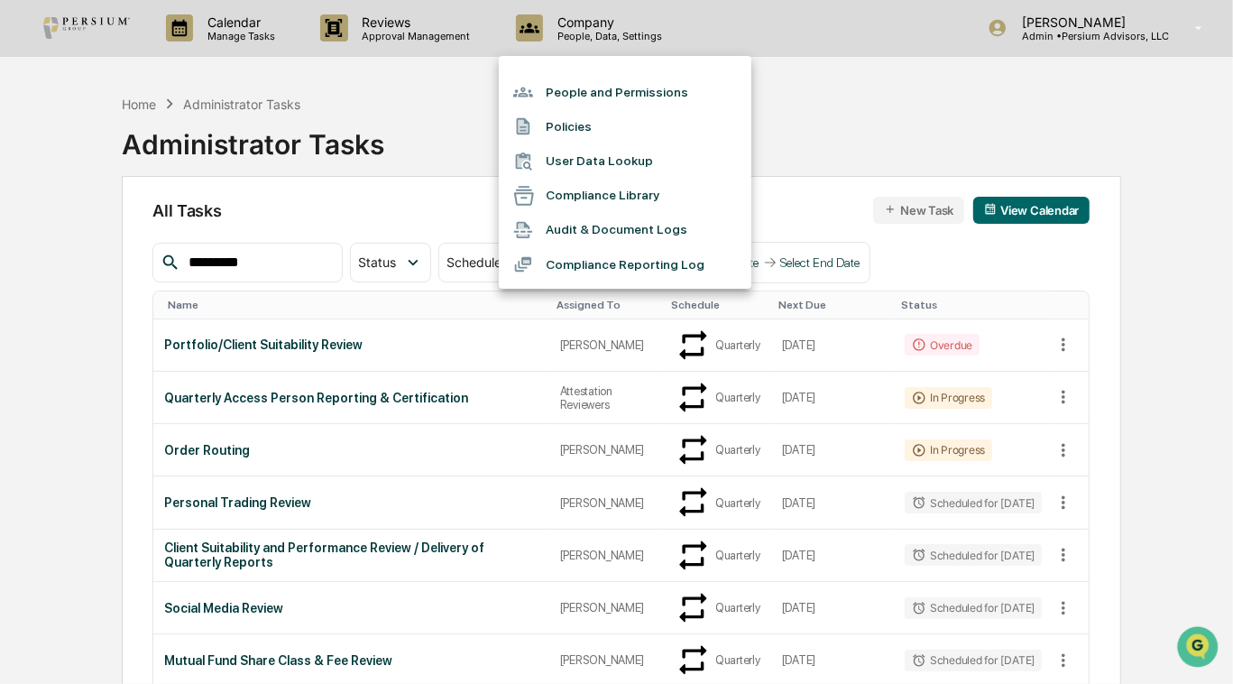
click at [436, 93] on div at bounding box center [616, 342] width 1233 height 684
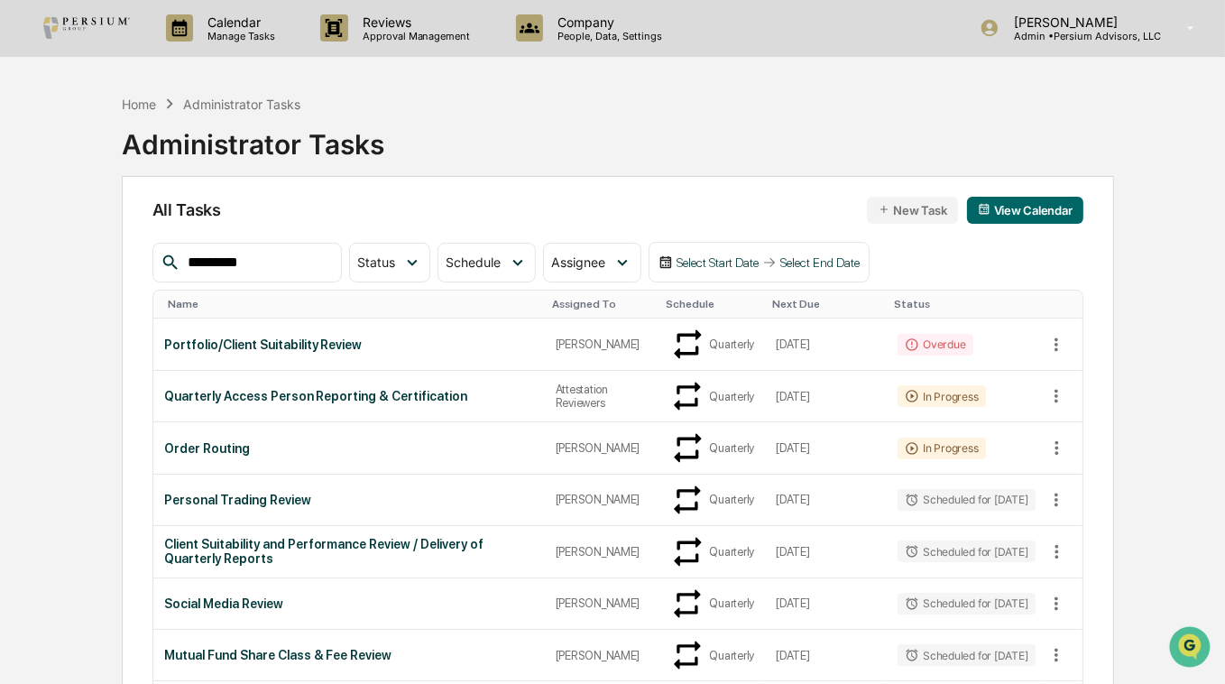
click at [1107, 102] on div "Home Administrator Tasks Administrator Tasks" at bounding box center [618, 131] width 992 height 90
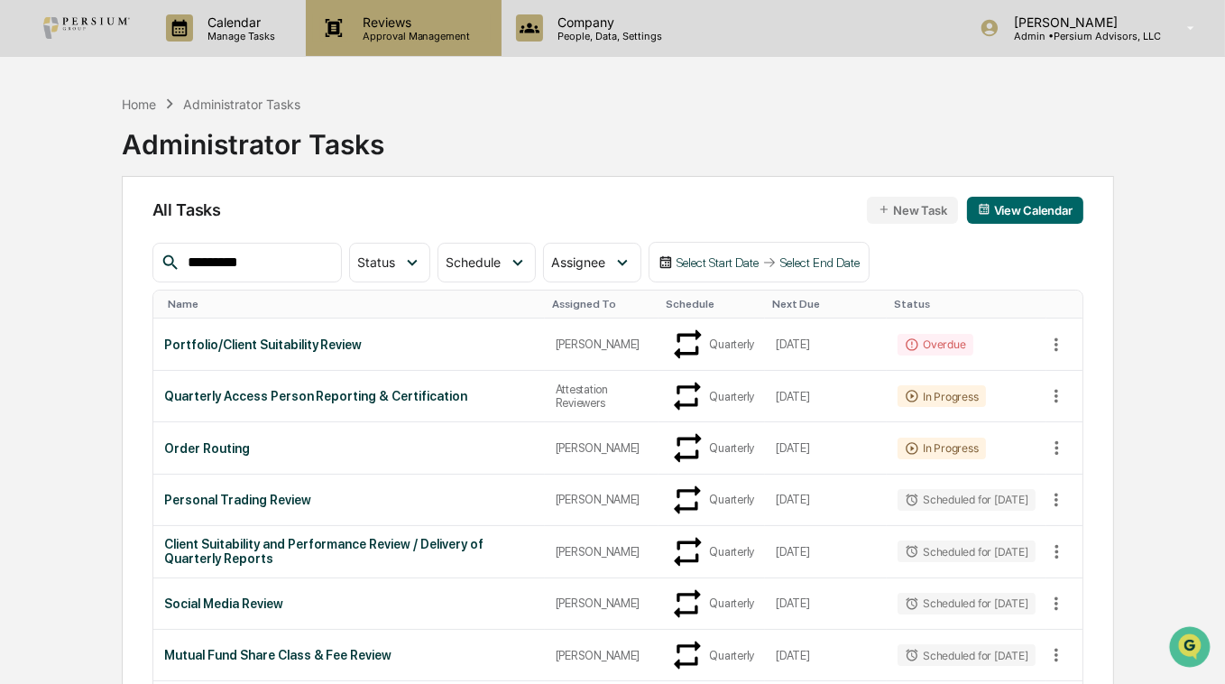
click at [431, 27] on p "Reviews" at bounding box center [414, 21] width 132 height 15
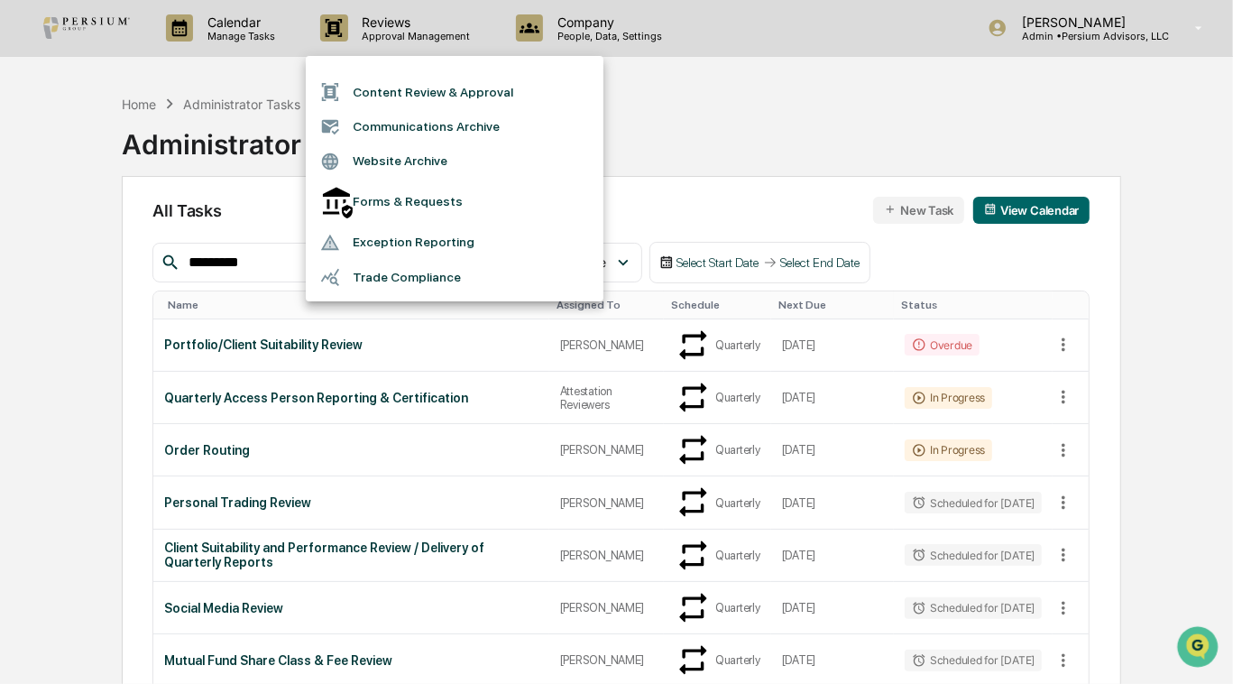
click at [738, 134] on div at bounding box center [616, 342] width 1233 height 684
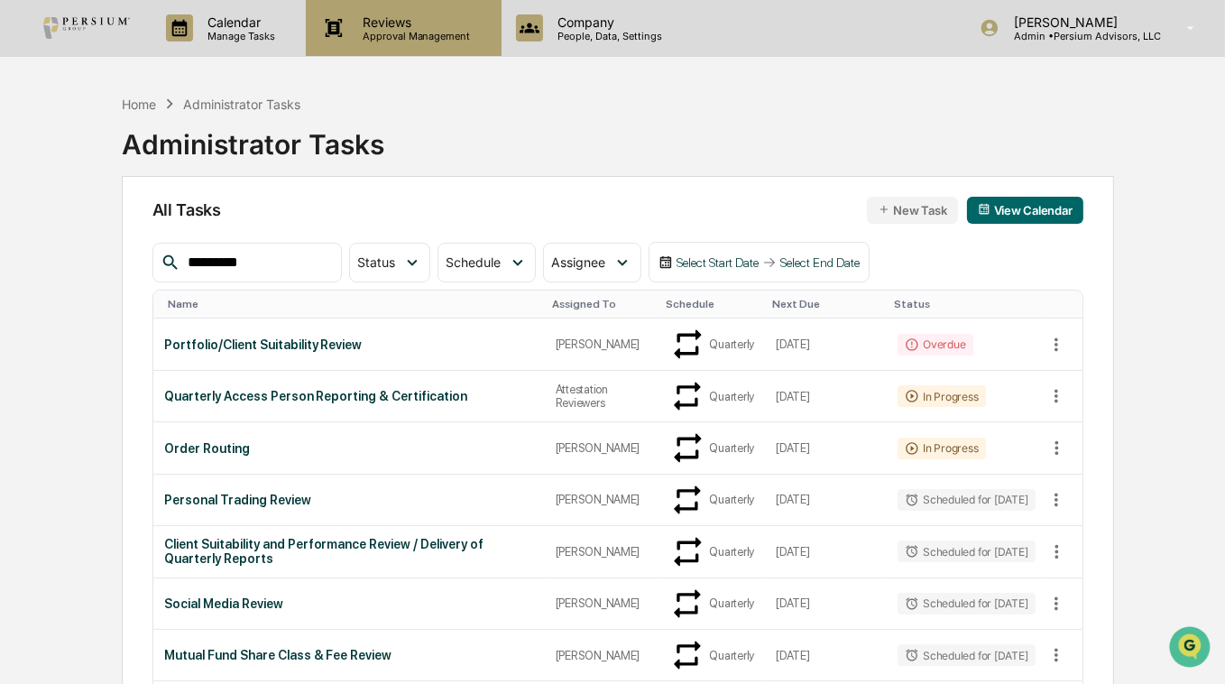
click at [390, 48] on div "Reviews Approval Management" at bounding box center [403, 28] width 195 height 56
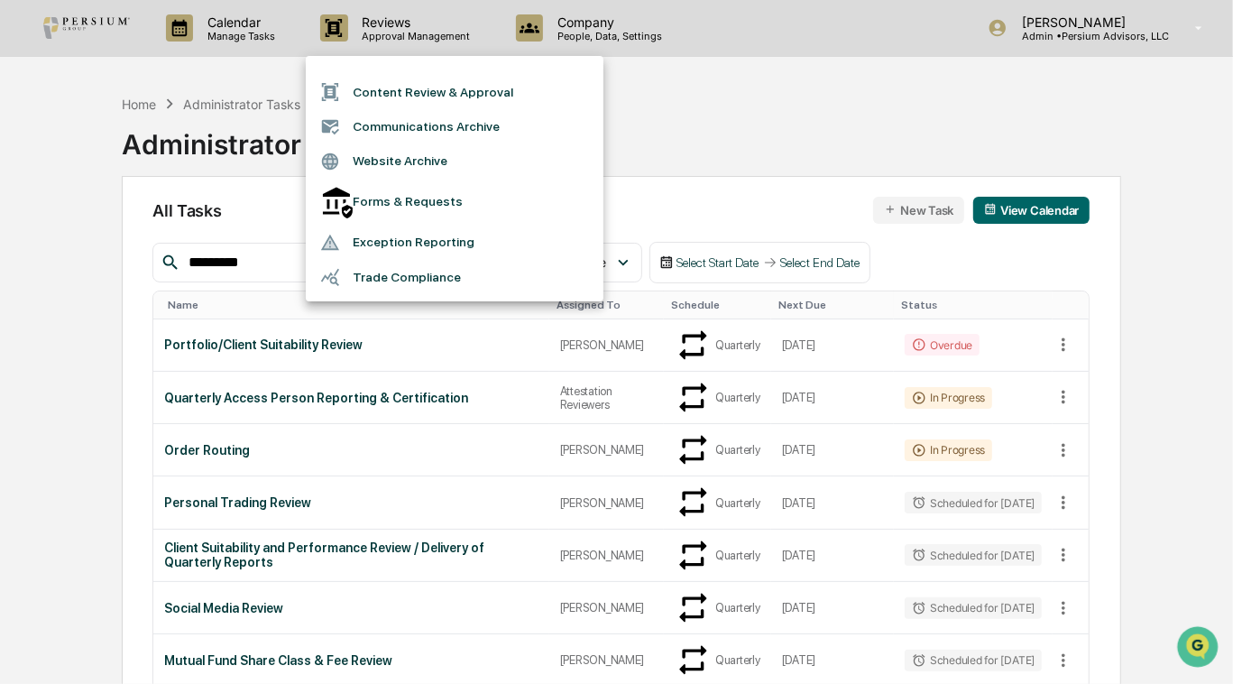
click at [743, 114] on div at bounding box center [616, 342] width 1233 height 684
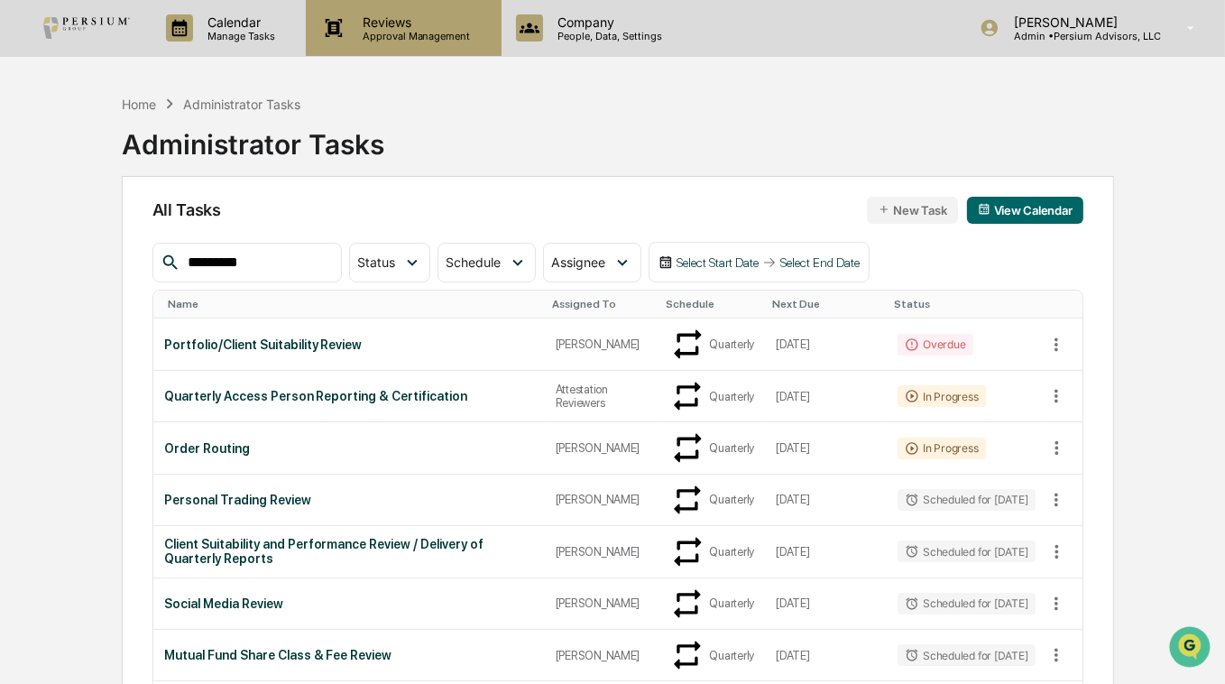
click at [439, 46] on div "Reviews Approval Management" at bounding box center [403, 28] width 195 height 56
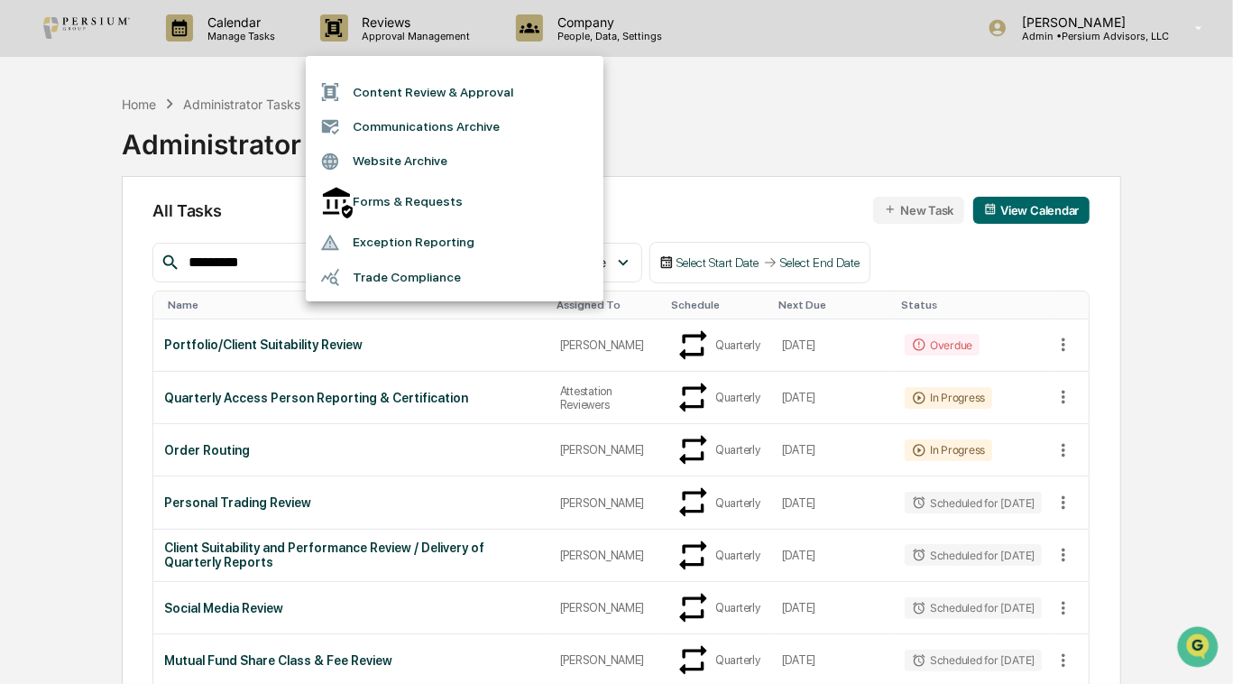
click at [804, 78] on div at bounding box center [616, 342] width 1233 height 684
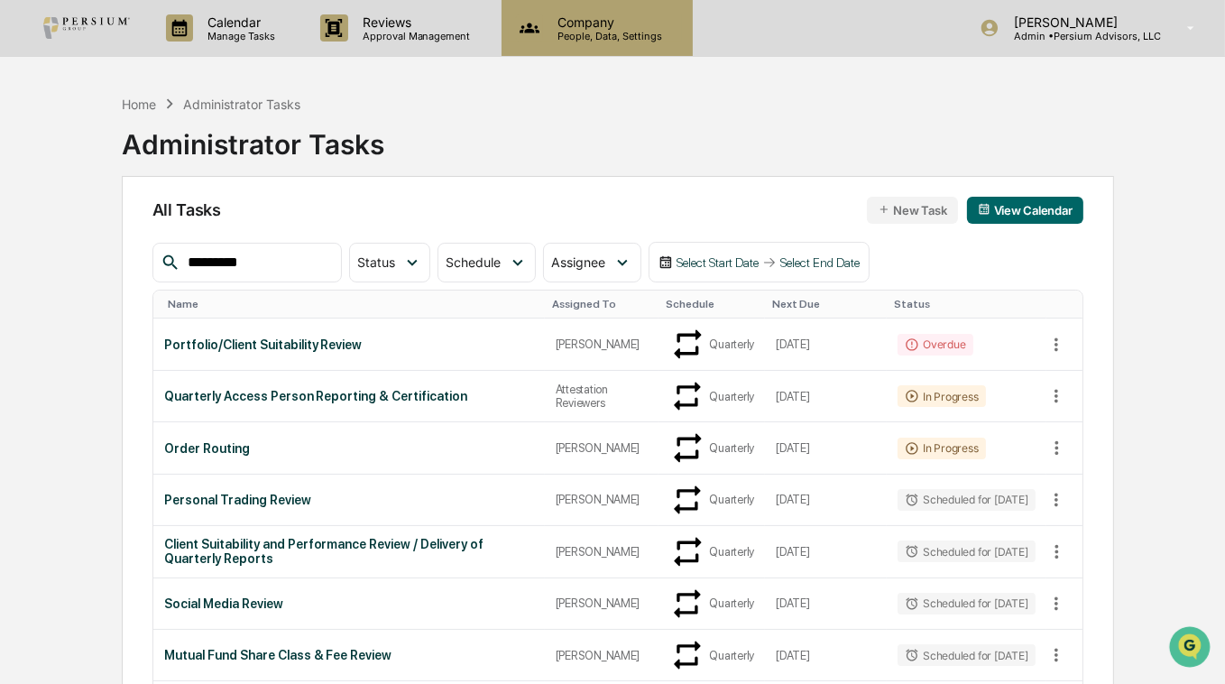
click at [552, 30] on p "People, Data, Settings" at bounding box center [607, 36] width 128 height 13
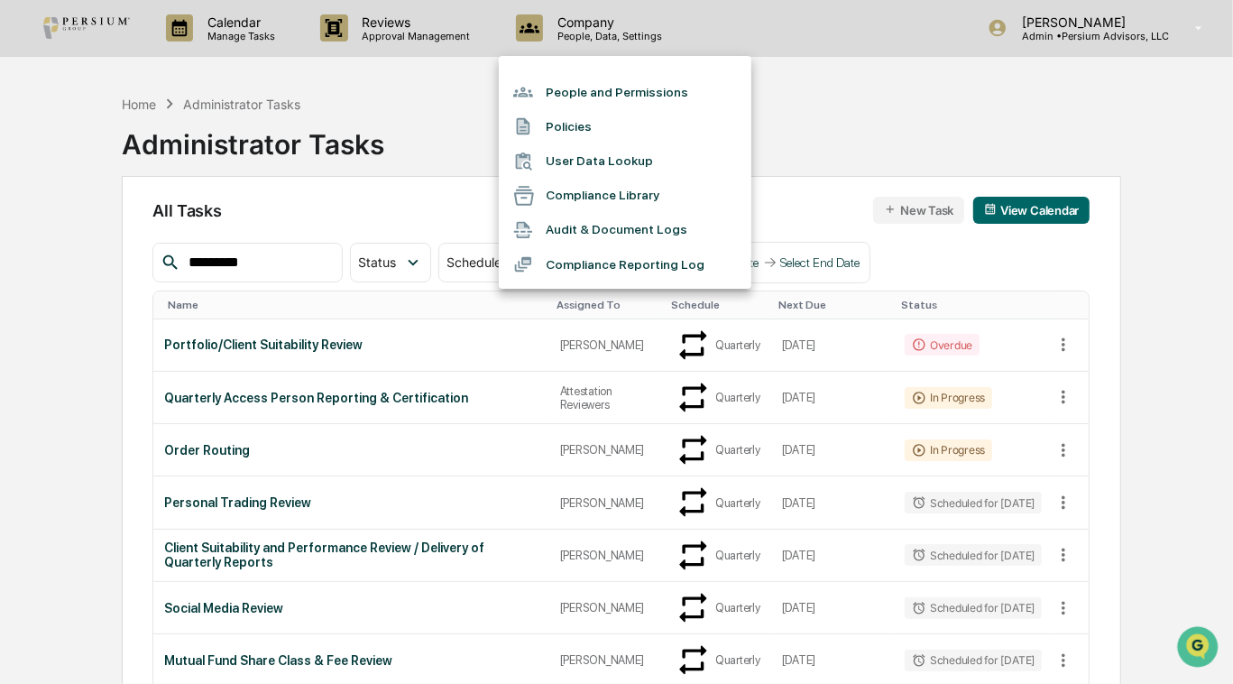
click at [386, 152] on div at bounding box center [616, 342] width 1233 height 684
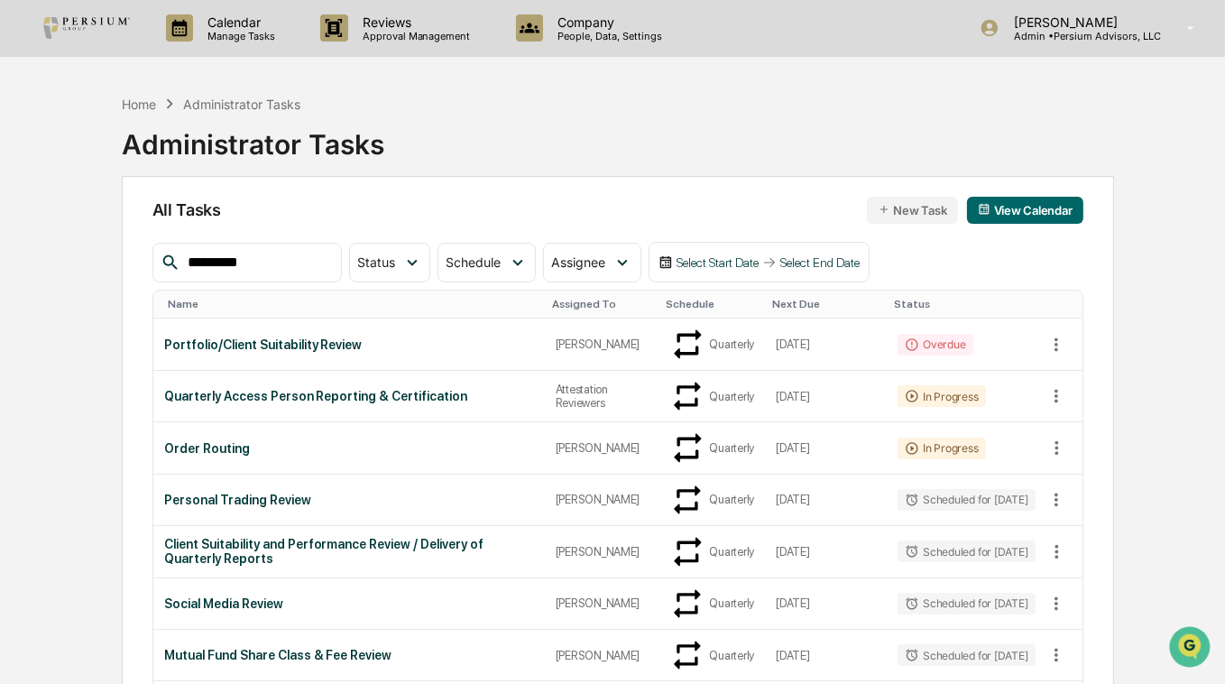
click at [563, 141] on div "Home Administrator Tasks Administrator Tasks" at bounding box center [618, 131] width 992 height 90
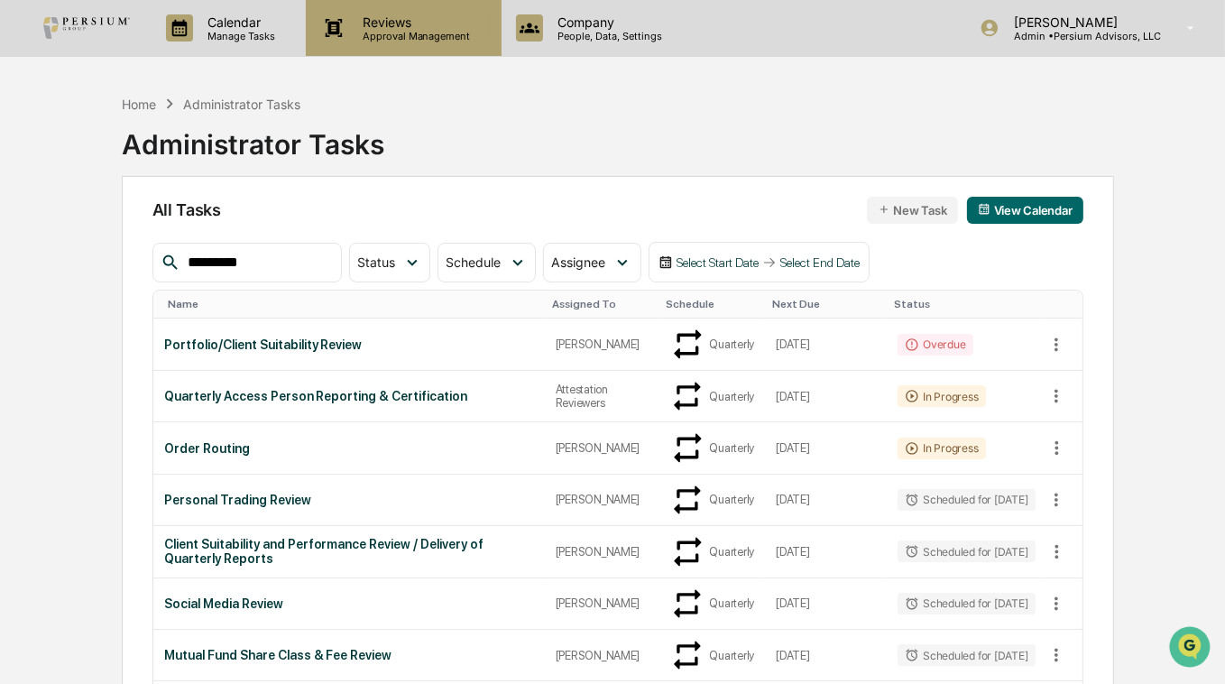
click at [465, 24] on p "Reviews" at bounding box center [414, 21] width 132 height 15
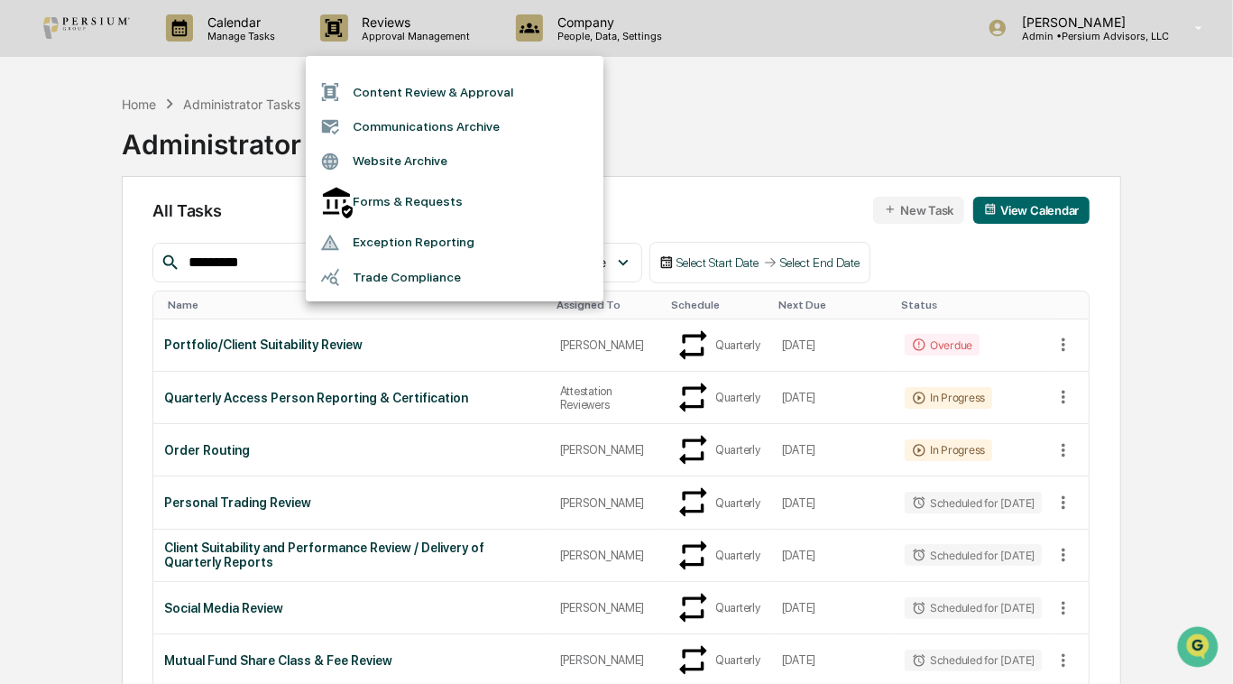
click at [677, 129] on div at bounding box center [616, 342] width 1233 height 684
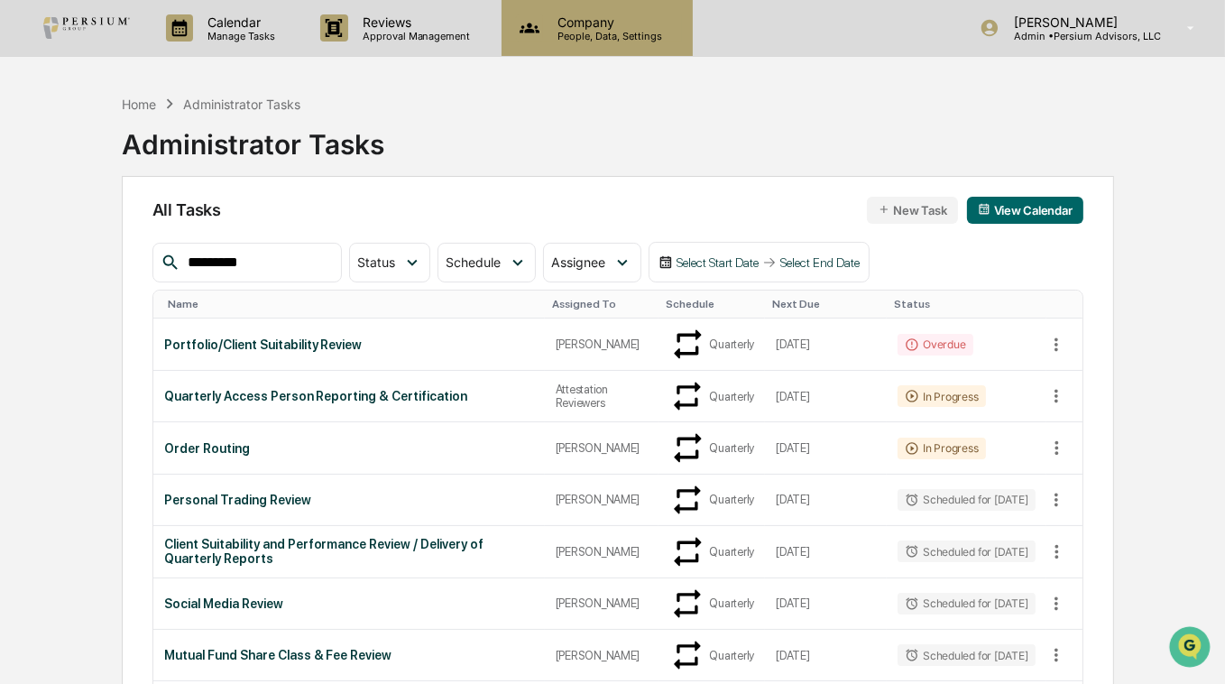
click at [617, 26] on p "Company" at bounding box center [607, 21] width 128 height 15
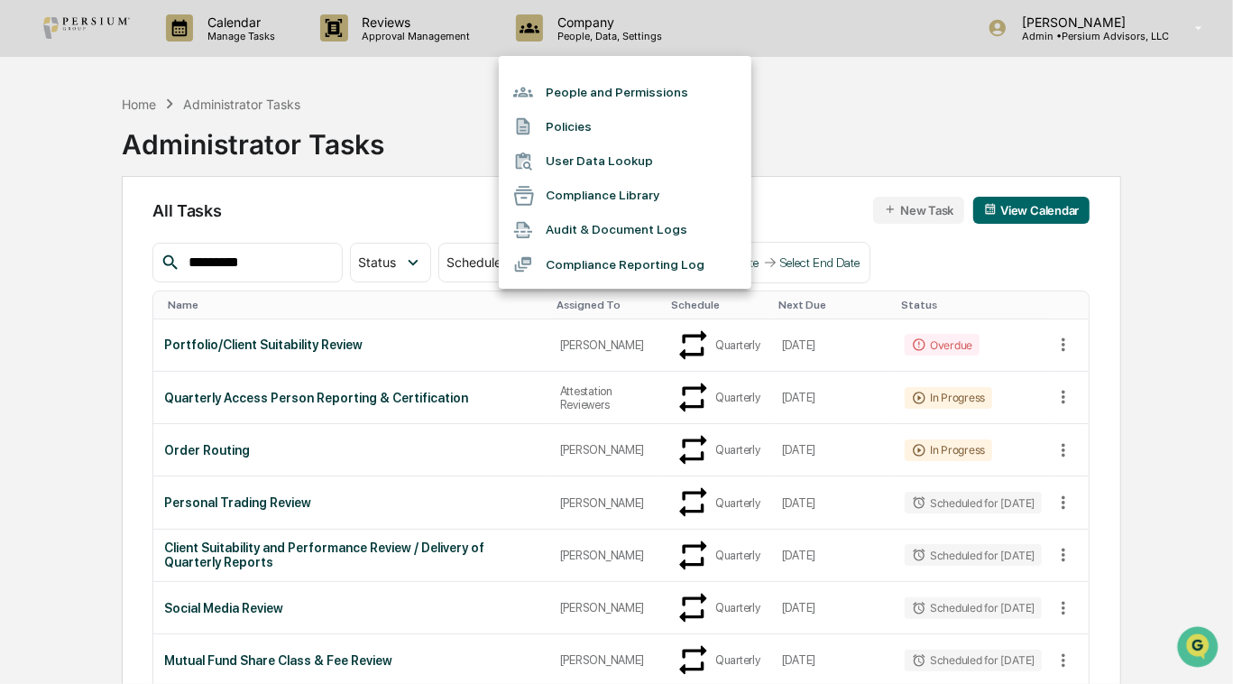
click at [400, 96] on div at bounding box center [616, 342] width 1233 height 684
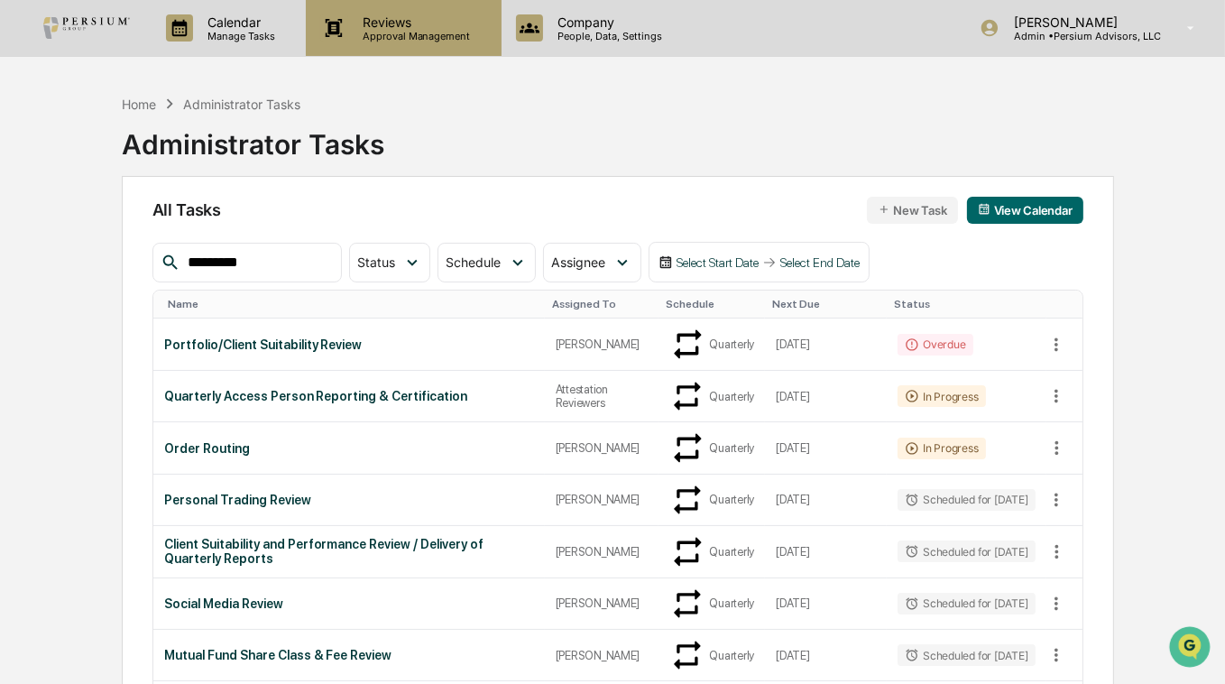
click at [409, 51] on div "Reviews Approval Management" at bounding box center [403, 28] width 195 height 56
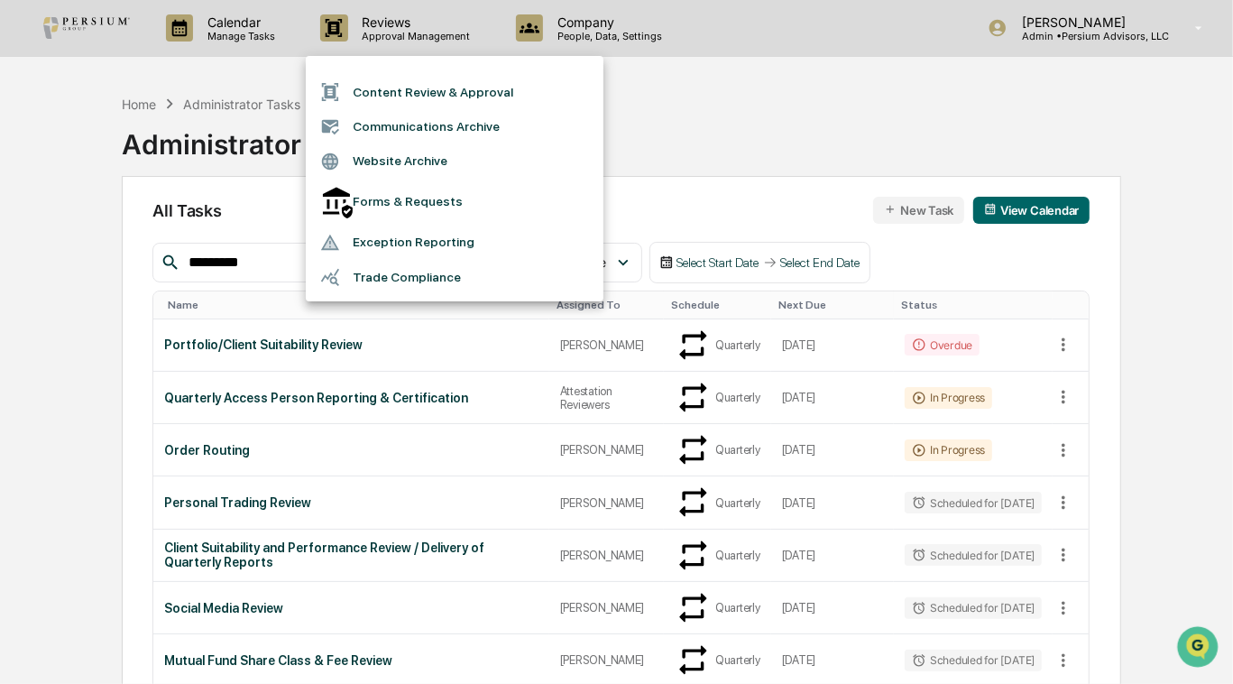
click at [390, 263] on li "Trade Compliance" at bounding box center [455, 277] width 298 height 34
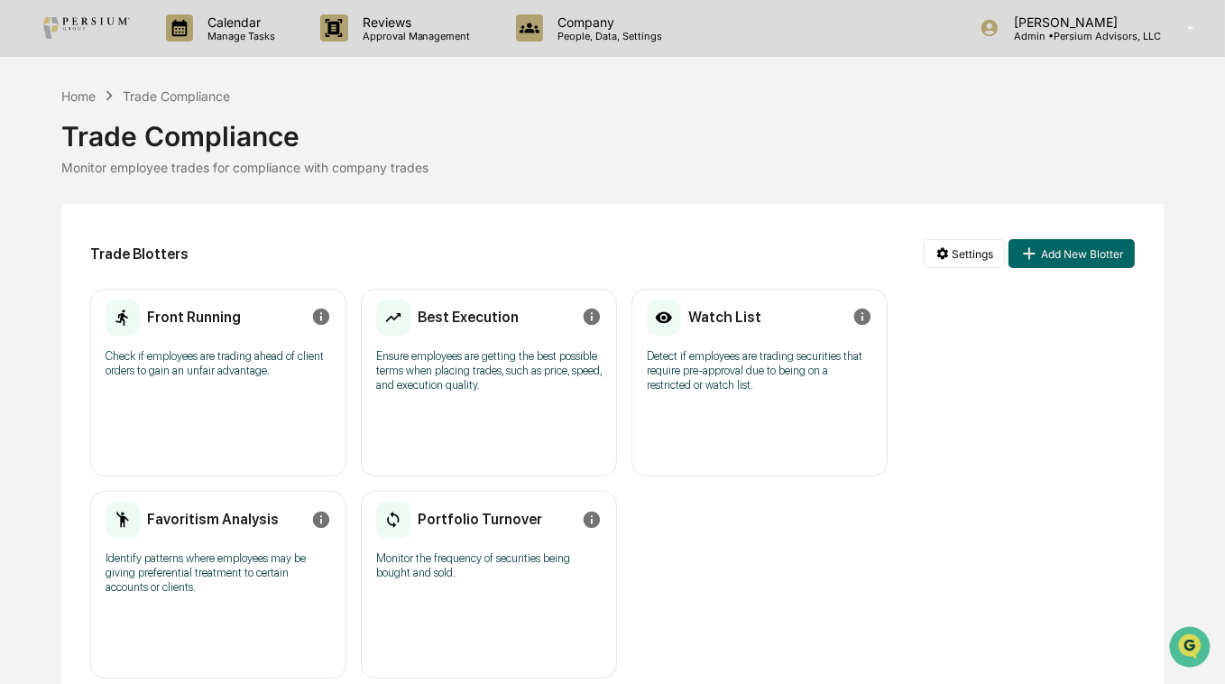
click at [190, 322] on h2 "Front Running" at bounding box center [194, 317] width 94 height 17
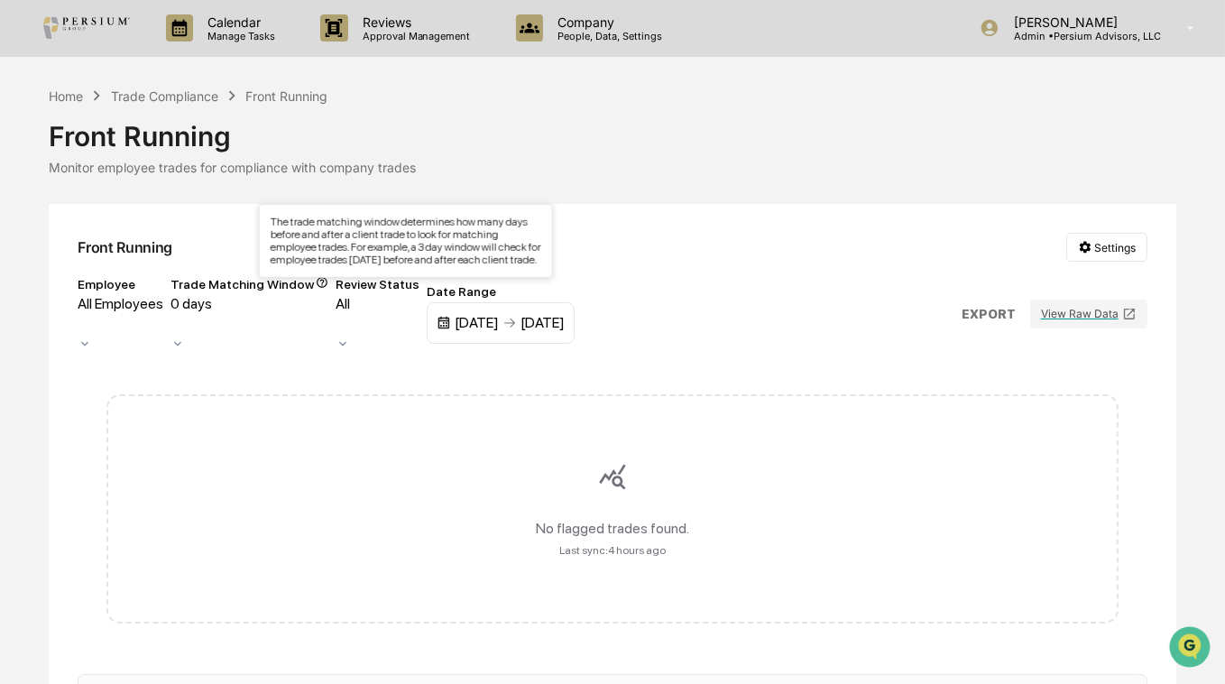
click at [328, 283] on icon at bounding box center [322, 282] width 13 height 13
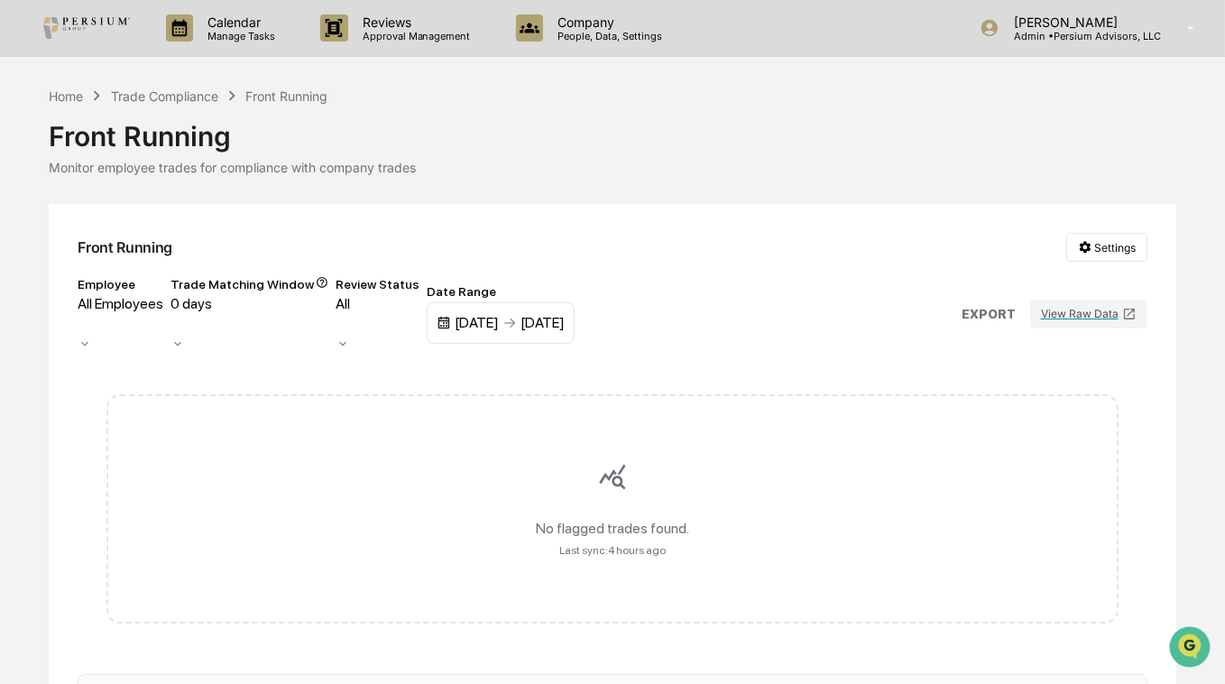
click at [82, 314] on div at bounding box center [80, 324] width 3 height 21
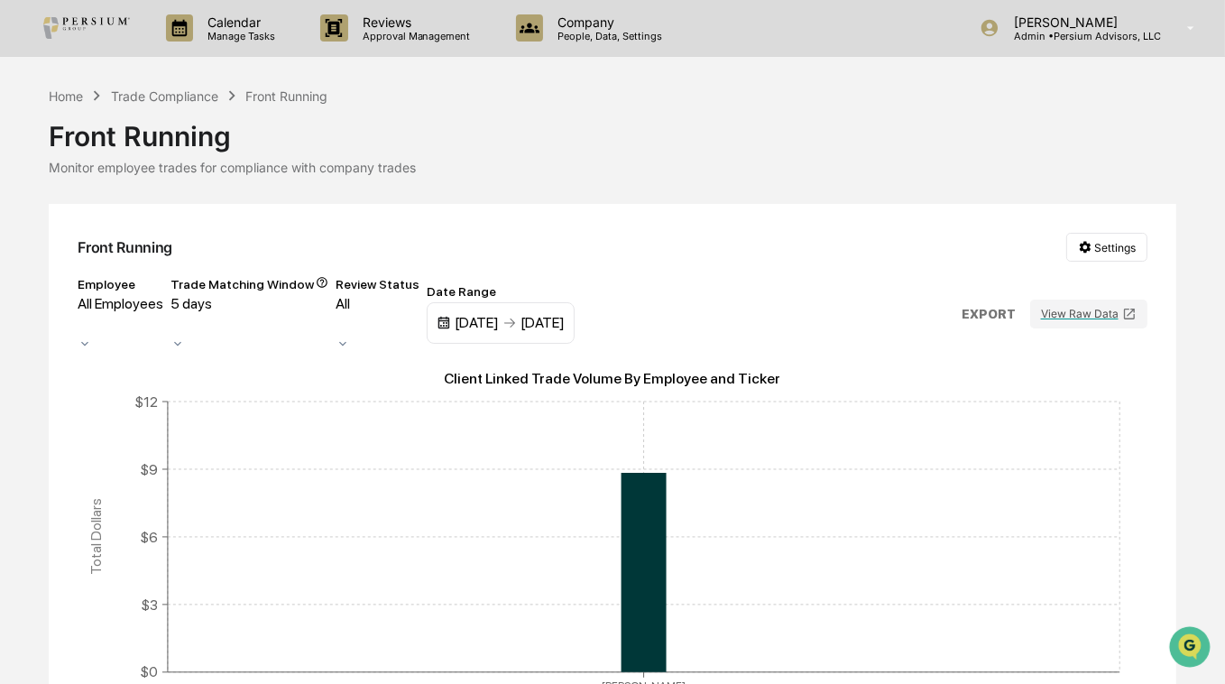
click at [350, 337] on icon at bounding box center [343, 344] width 14 height 14
click at [719, 244] on div "Front Running Settings" at bounding box center [612, 247] width 1069 height 29
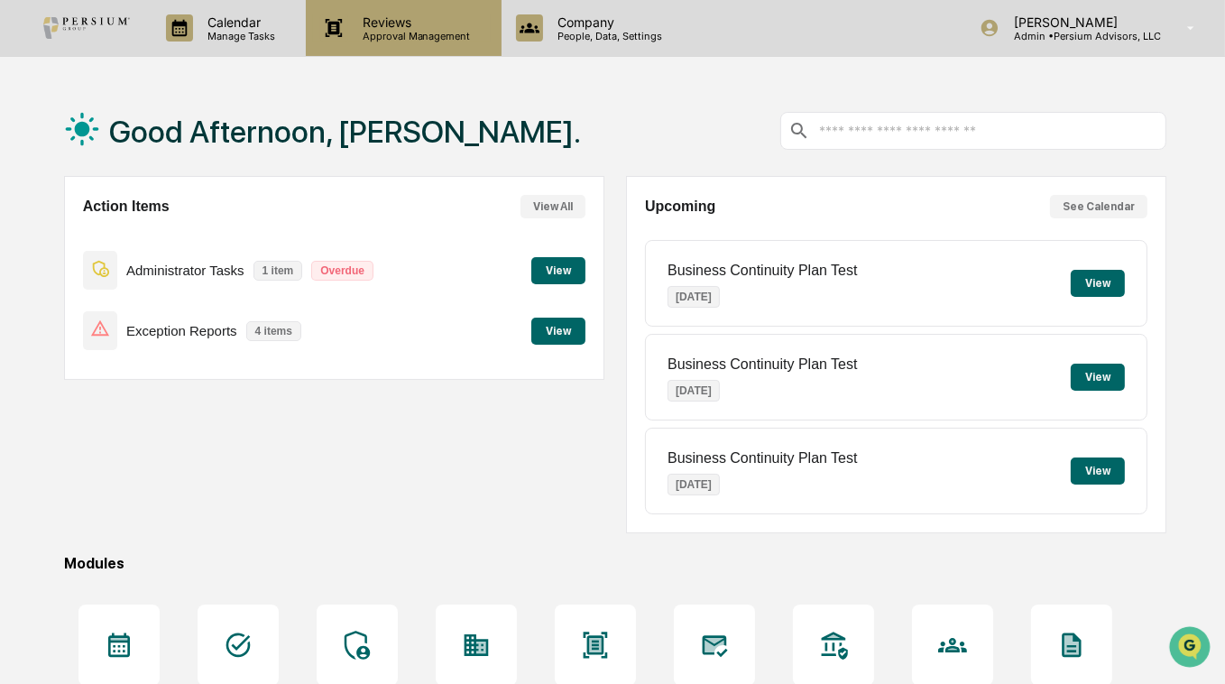
click at [416, 41] on p "Approval Management" at bounding box center [414, 36] width 132 height 13
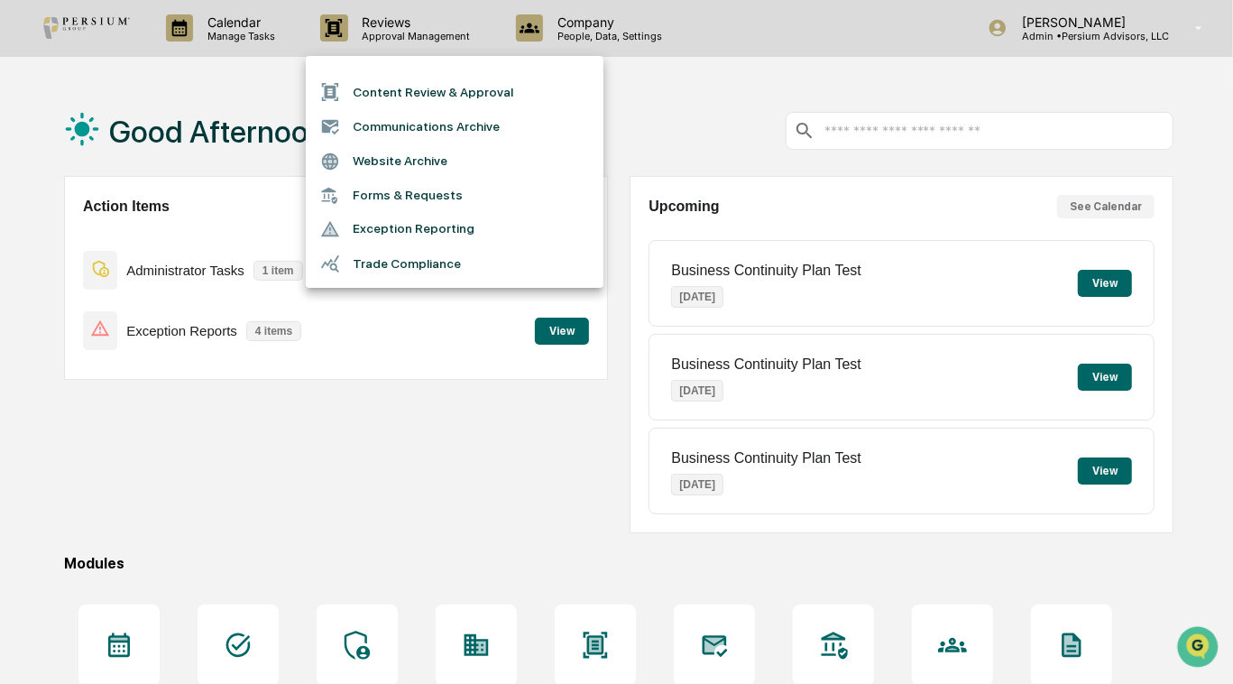
click at [380, 271] on li "Trade Compliance" at bounding box center [455, 263] width 298 height 34
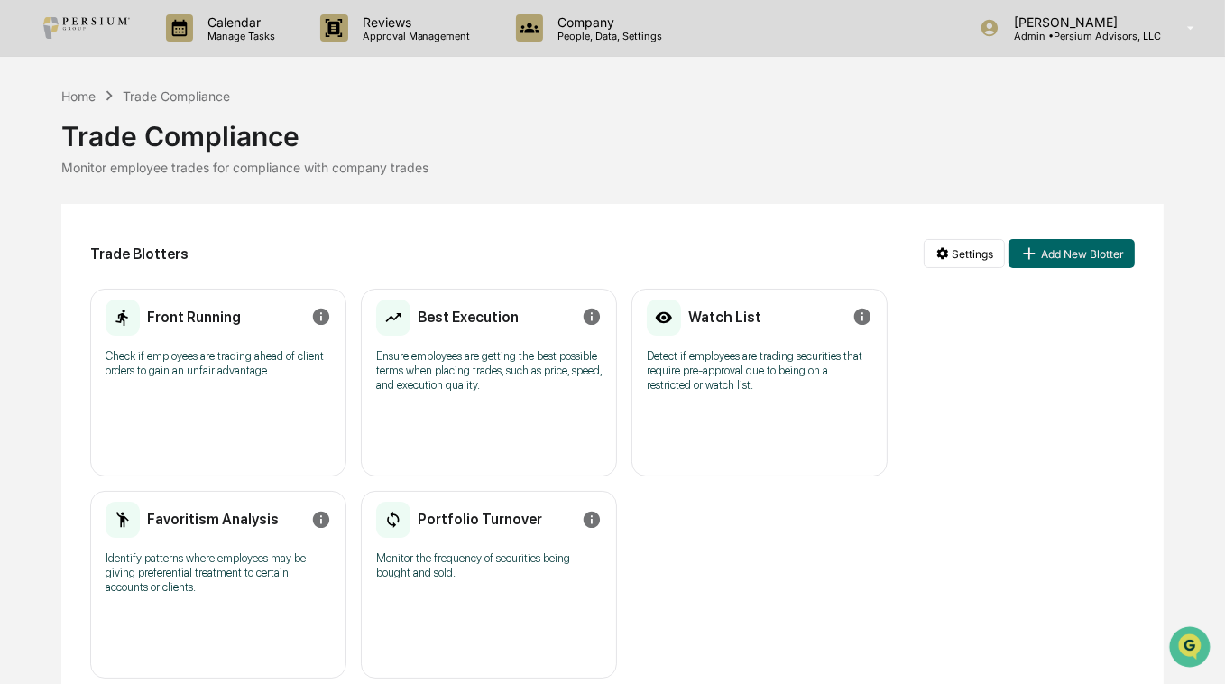
click at [697, 201] on div "Home Trade Compliance Trade Compliance Monitor employee trades for compliance w…" at bounding box center [612, 397] width 1102 height 622
click at [454, 310] on h2 "Best Execution" at bounding box center [468, 317] width 101 height 17
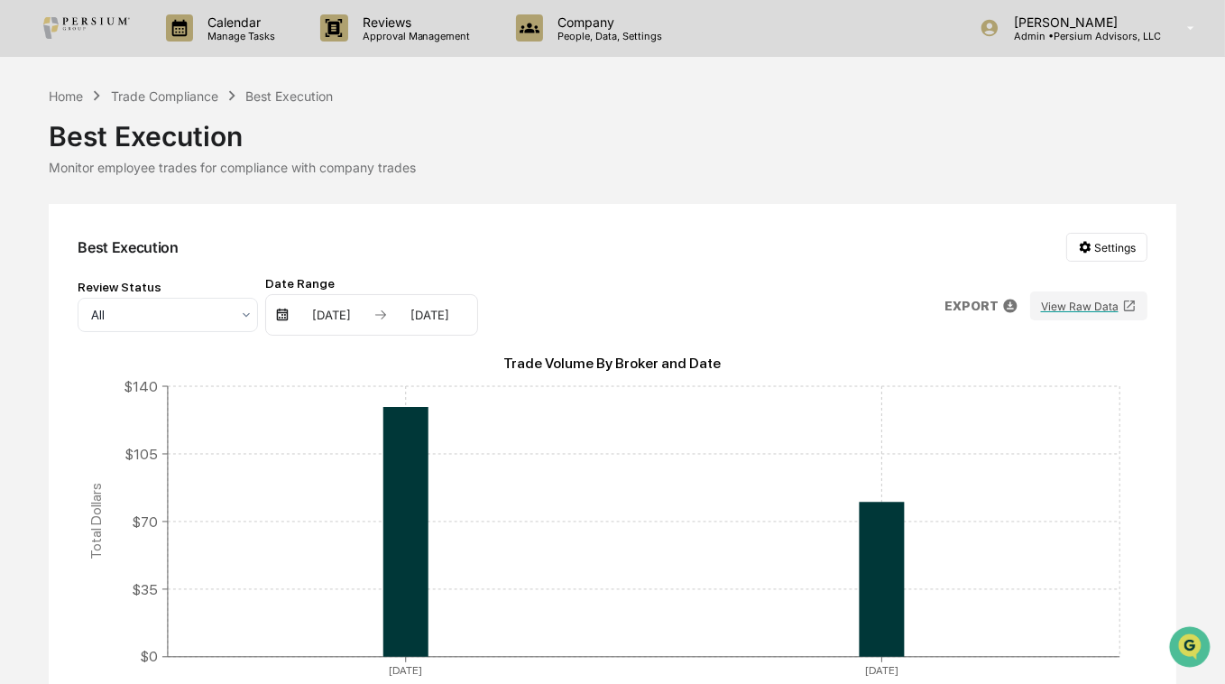
click at [143, 102] on div "Trade Compliance" at bounding box center [164, 95] width 107 height 15
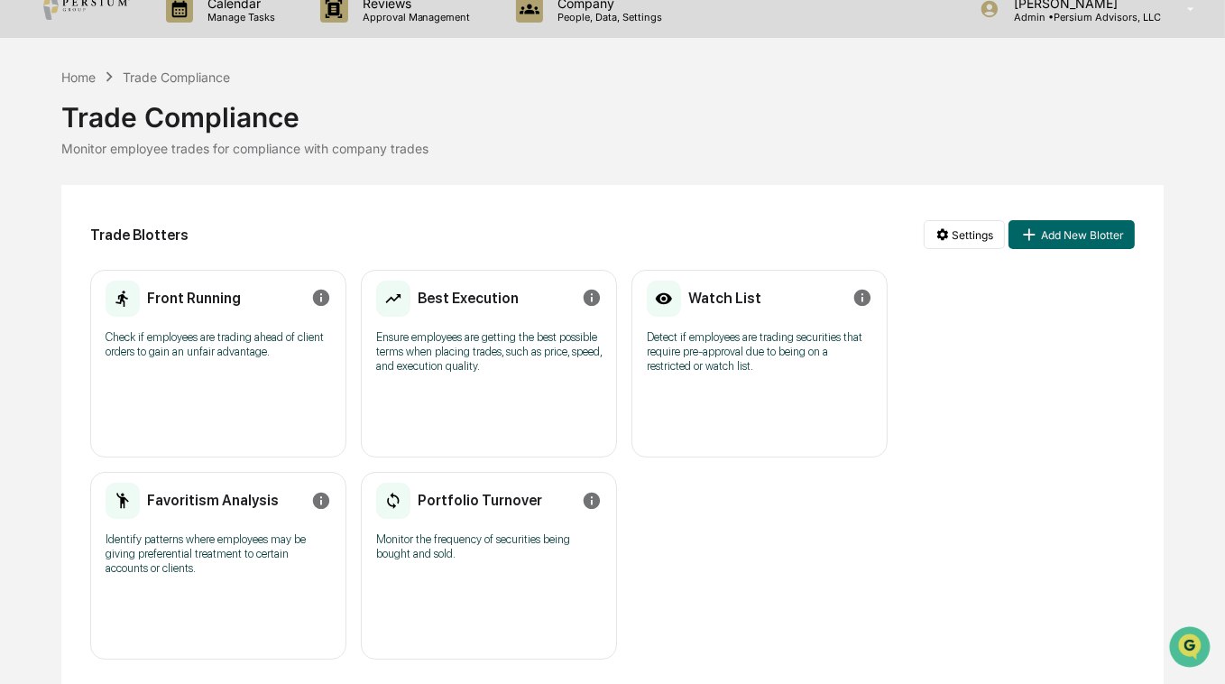
scroll to position [19, 0]
click at [720, 499] on div "Front Running Check if employees are trading ahead of client orders to gain an …" at bounding box center [612, 465] width 1045 height 390
click at [752, 502] on div "Front Running Check if employees are trading ahead of client orders to gain an …" at bounding box center [612, 465] width 1045 height 390
